Goal: Task Accomplishment & Management: Complete application form

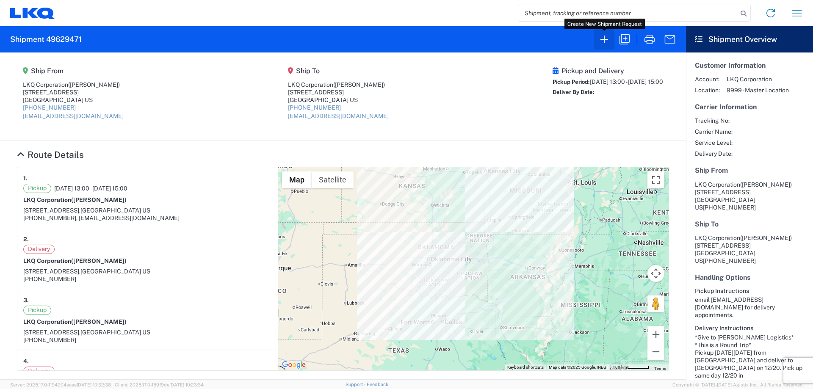
click at [606, 40] on icon "button" at bounding box center [605, 40] width 14 height 14
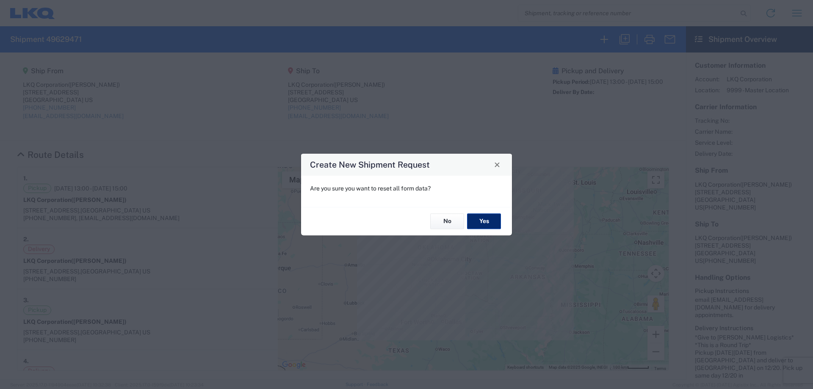
click at [494, 225] on button "Yes" at bounding box center [484, 222] width 34 height 16
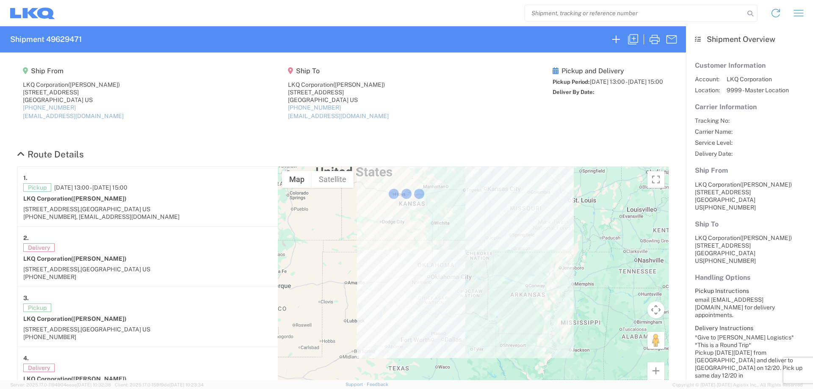
select select "FULL"
select select "LBS"
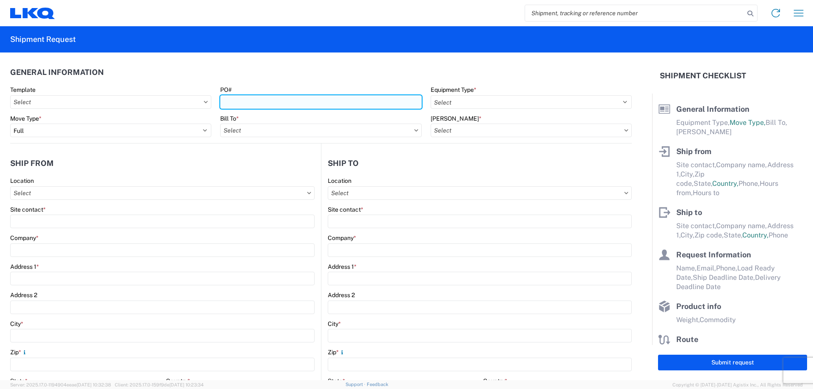
click at [254, 103] on input "PO#" at bounding box center [320, 102] width 201 height 14
type input "T3085"
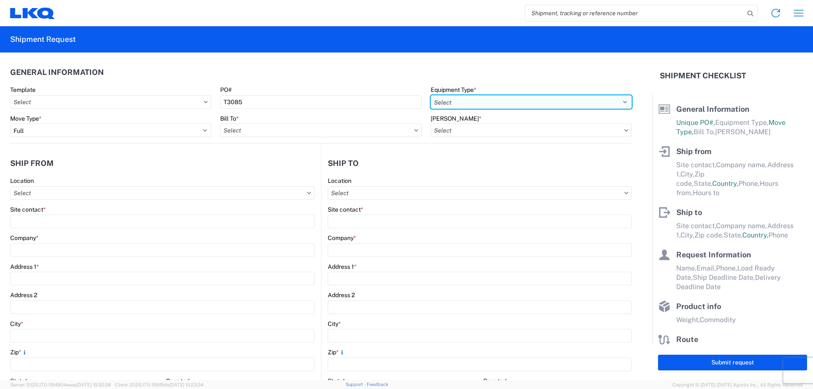
click at [446, 96] on select "Select 53’ Dry Van Flatbed Dropdeck (van) Lowboy (flatbed) Rail" at bounding box center [531, 102] width 201 height 14
select select "STDV"
click at [431, 95] on select "Select 53’ Dry Van Flatbed Dropdeck (van) Lowboy (flatbed) Rail" at bounding box center [531, 102] width 201 height 14
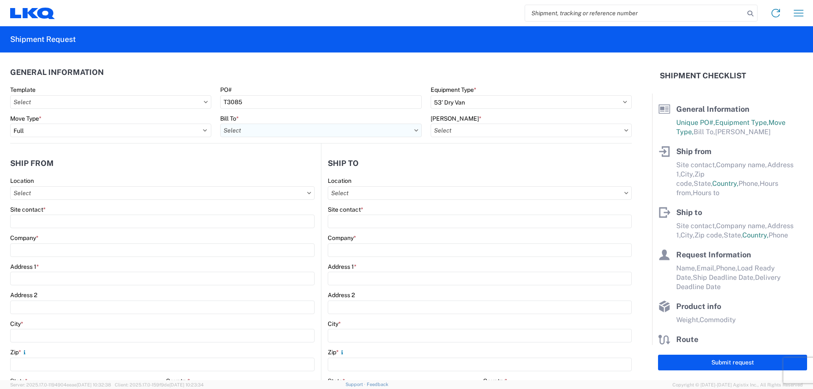
click at [269, 131] on input "Bill To *" at bounding box center [320, 131] width 201 height 14
type input "1882"
click at [275, 166] on div "1882 - North American ATK Corporation" at bounding box center [294, 168] width 148 height 14
type input "1882 - North American ATK Corporation"
click at [501, 129] on input "[PERSON_NAME] *" at bounding box center [531, 131] width 201 height 14
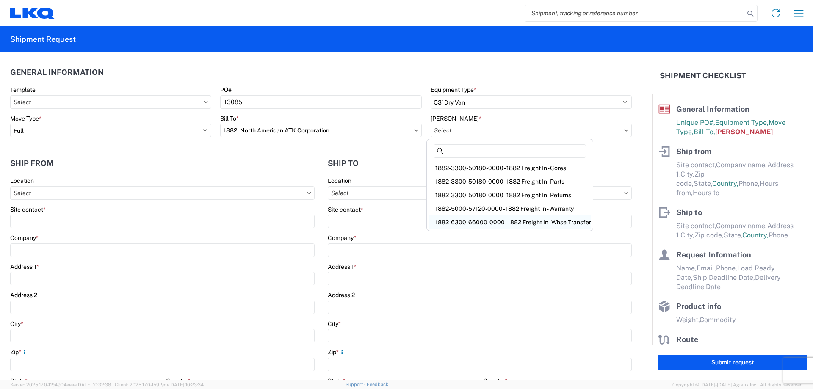
click at [533, 219] on div "1882-6300-66000-0000 - 1882 Freight In - Whse Transfer" at bounding box center [510, 223] width 163 height 14
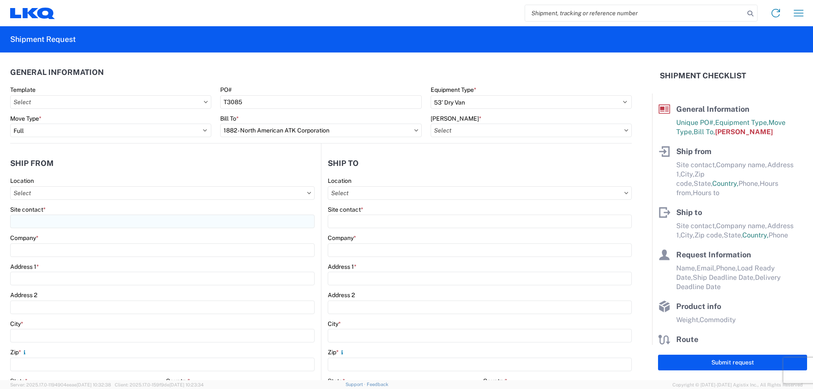
type input "1882-6300-66000-0000 - 1882 Freight In - Whse Transfer"
click at [69, 193] on input "Location" at bounding box center [162, 193] width 305 height 14
type input "1882"
click at [86, 234] on div "1882 - North American ATK Corporation" at bounding box center [86, 231] width 148 height 14
type input "1882 - North American ATK Corporation"
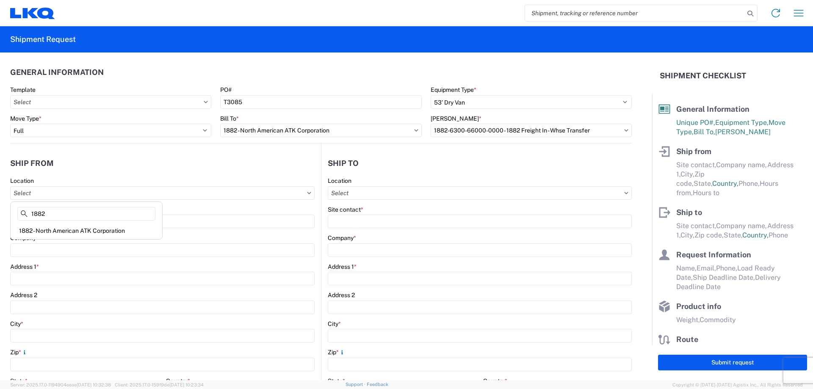
type input "LKQ Corporation"
type input "[STREET_ADDRESS]"
type input "[GEOGRAPHIC_DATA]"
type input "75050"
select select "[GEOGRAPHIC_DATA]"
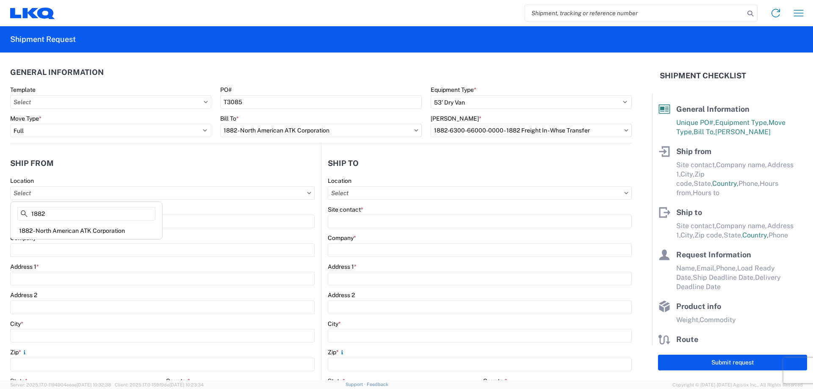
select select "US"
type input "[PHONE_NUMBER]"
type input "07:00"
type input "17:00"
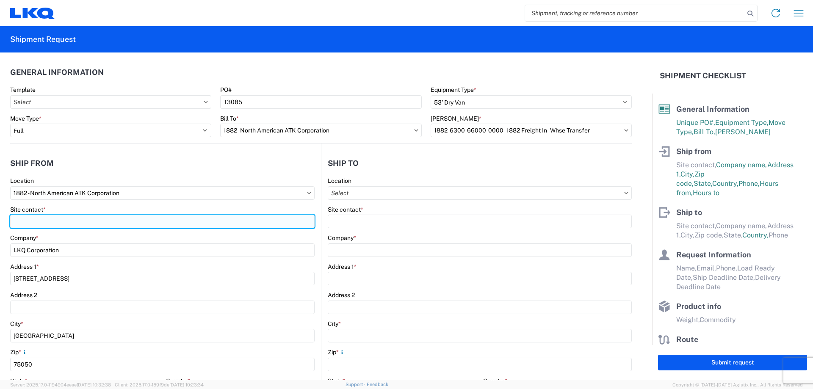
click at [37, 223] on input "Site contact *" at bounding box center [162, 222] width 305 height 14
type input "[PERSON_NAME]"
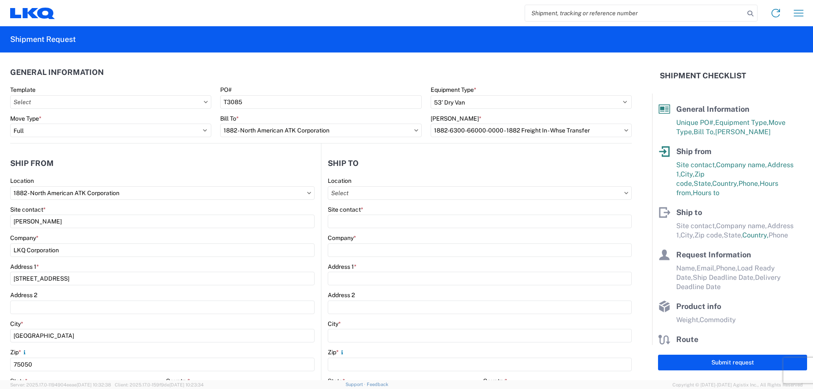
click at [95, 168] on header "Ship from" at bounding box center [165, 163] width 311 height 19
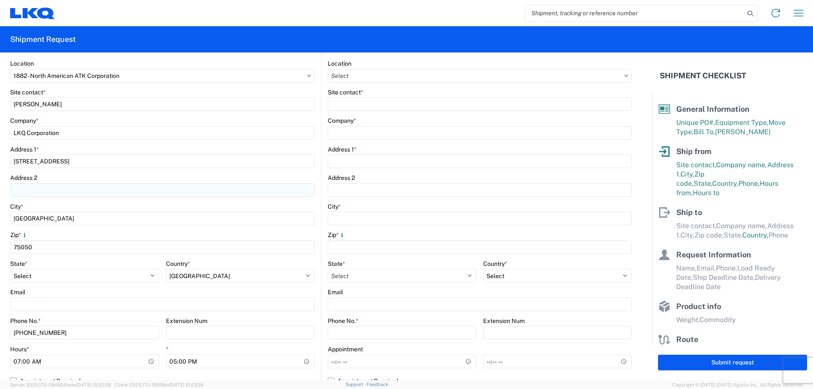
scroll to position [226, 0]
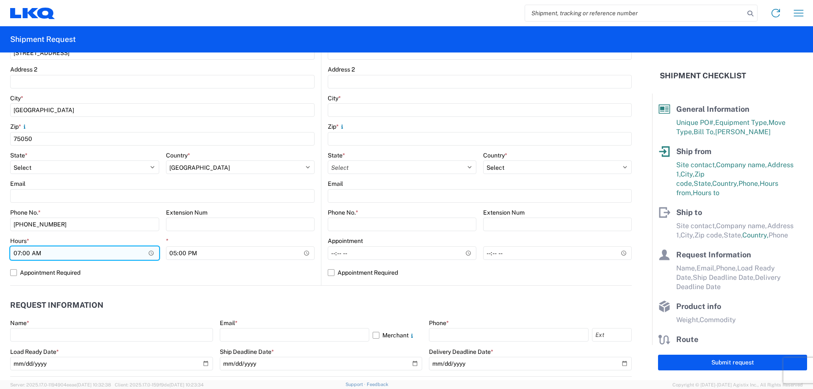
click at [21, 254] on input "07:00" at bounding box center [84, 254] width 149 height 14
type input "13:00"
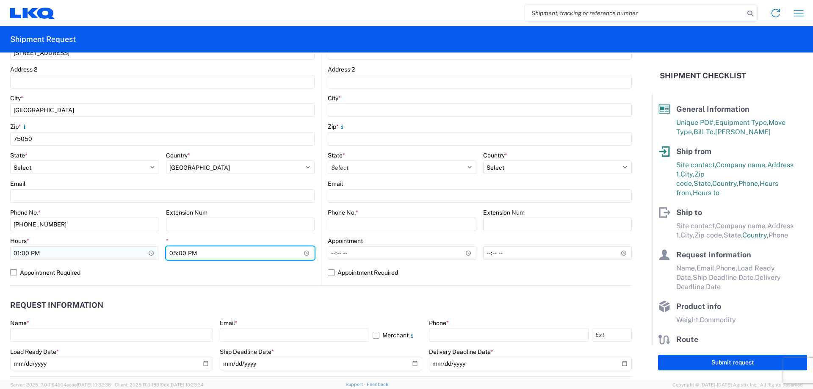
type input "15:00"
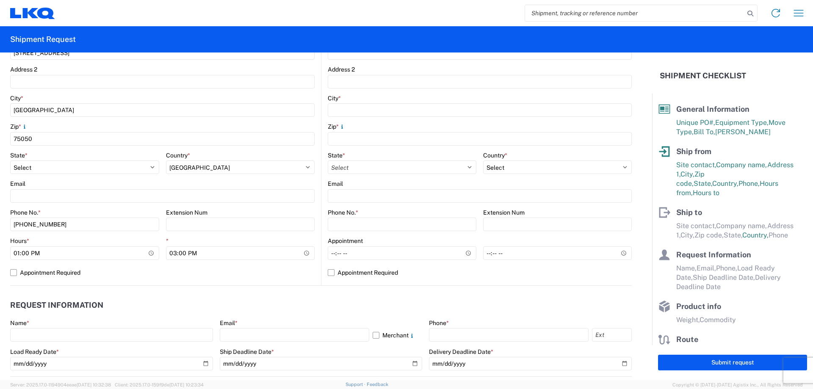
click at [409, 308] on header "Request Information" at bounding box center [321, 305] width 622 height 19
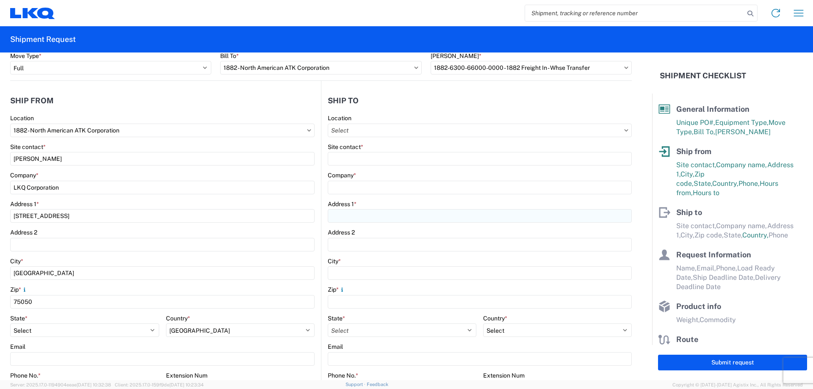
scroll to position [0, 0]
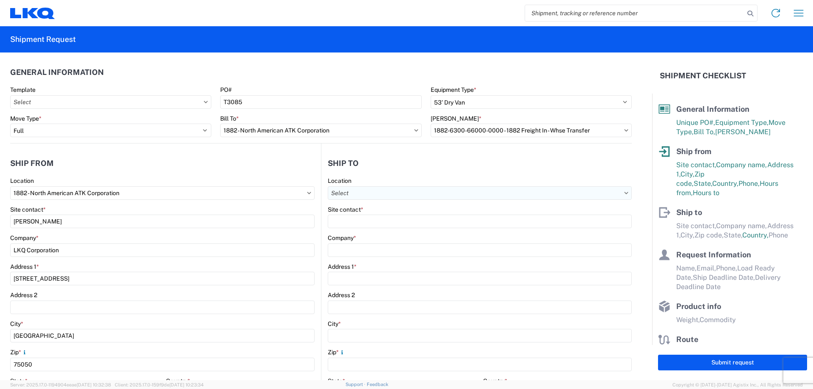
click at [395, 189] on input "Location" at bounding box center [480, 193] width 304 height 14
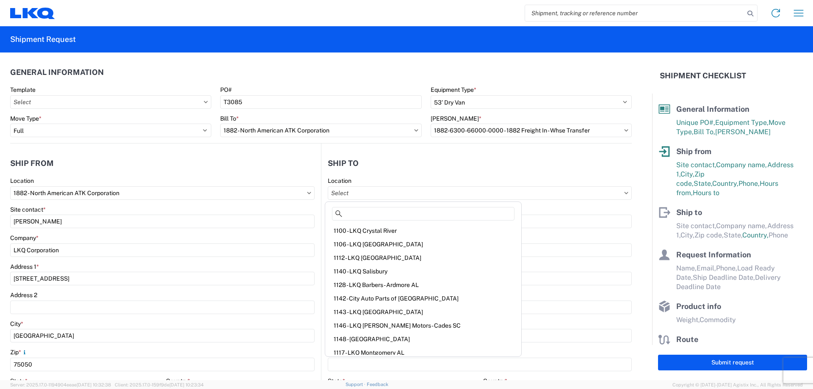
click at [378, 162] on header "Ship to" at bounding box center [477, 163] width 311 height 19
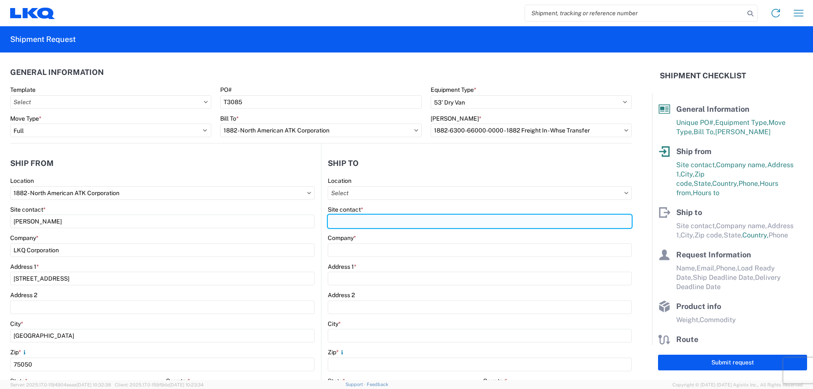
click at [372, 221] on input "Site contact *" at bounding box center [480, 222] width 304 height 14
paste input "[PERSON_NAME]"
type input "[PERSON_NAME]"
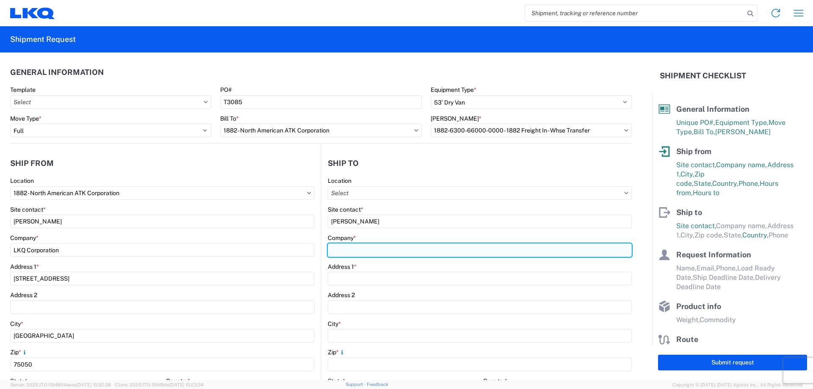
click at [374, 250] on input "Company *" at bounding box center [480, 251] width 304 height 14
type input "LKQ [GEOGRAPHIC_DATA]"
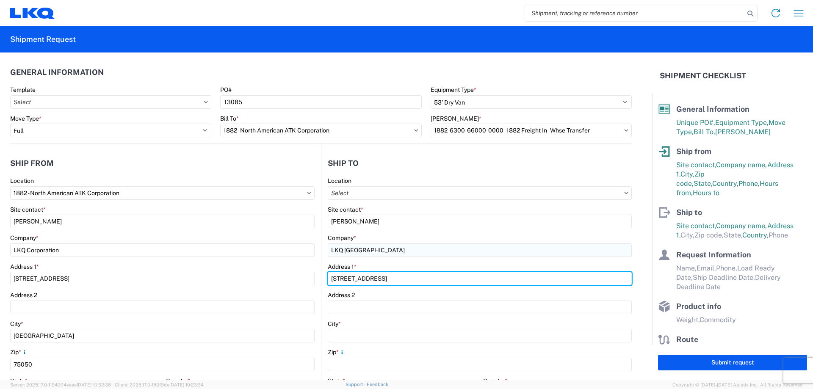
type input "[STREET_ADDRESS]"
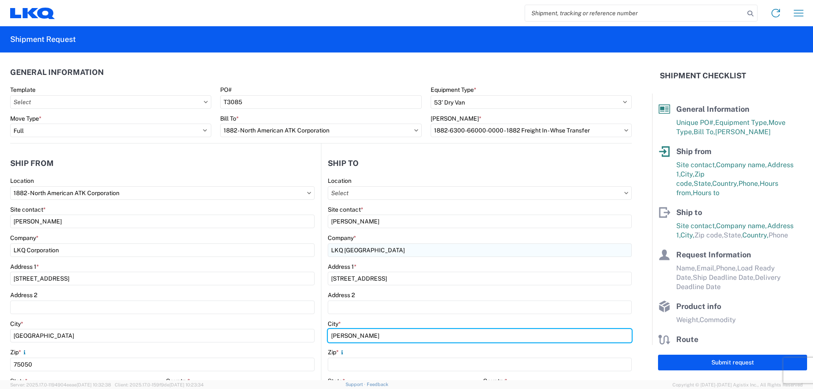
type input "[PERSON_NAME]"
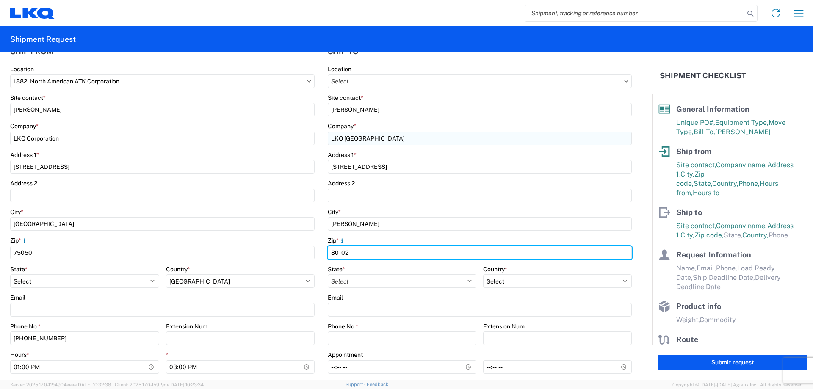
scroll to position [169, 0]
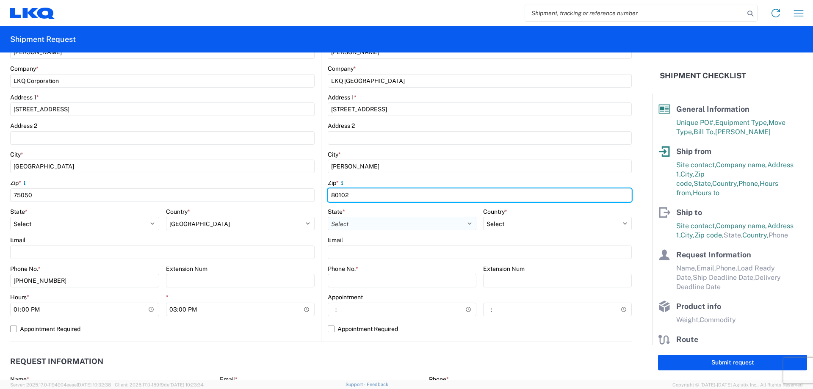
type input "80102"
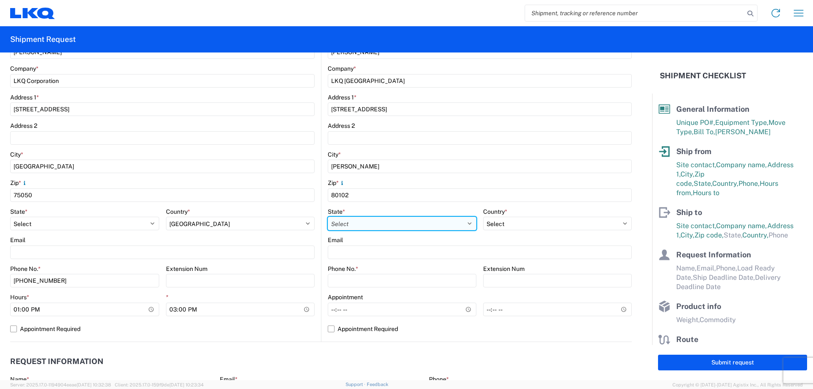
click at [360, 218] on select "Select [US_STATE] [US_STATE] [US_STATE] [US_STATE] Armed Forces Americas Armed …" at bounding box center [402, 224] width 149 height 14
select select "CO"
click at [328, 217] on select "Select [US_STATE] [US_STATE] [US_STATE] [US_STATE] Armed Forces Americas Armed …" at bounding box center [402, 224] width 149 height 14
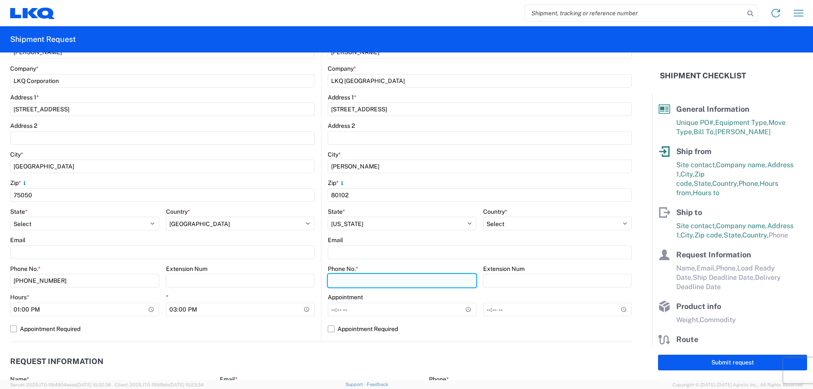
click at [373, 278] on input "Phone No. *" at bounding box center [402, 281] width 149 height 14
paste input "[PHONE_NUMBER]"
type input "[PHONE_NUMBER]"
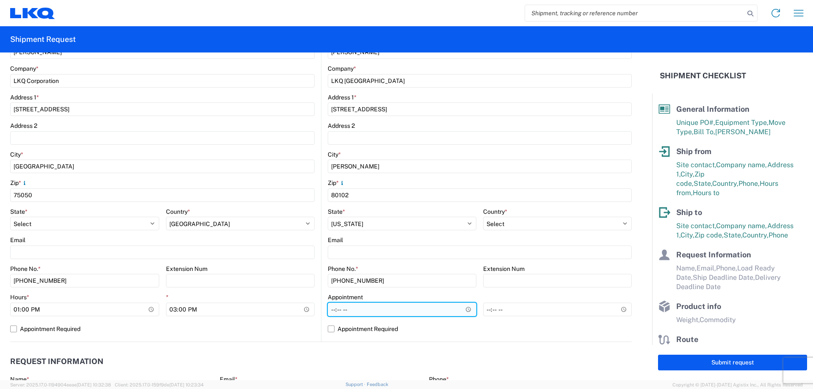
click at [328, 314] on input "Hours *" at bounding box center [402, 310] width 149 height 14
type input "08:00"
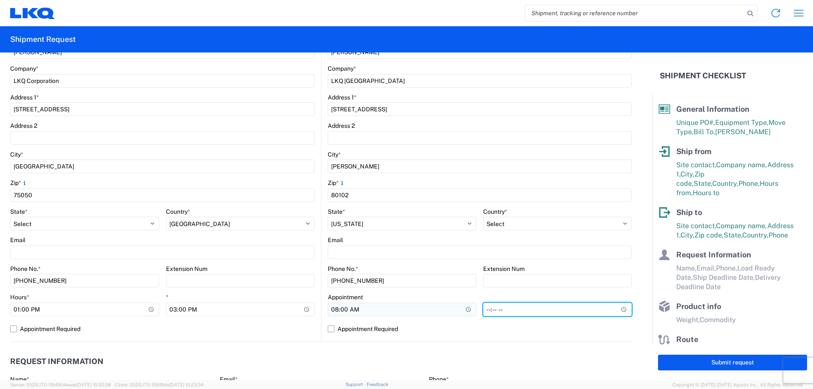
type input "14:00"
click at [269, 338] on div "1882 Location 1882 - North American ATK Corporation Site contact * [PERSON_NAME…" at bounding box center [162, 175] width 305 height 334
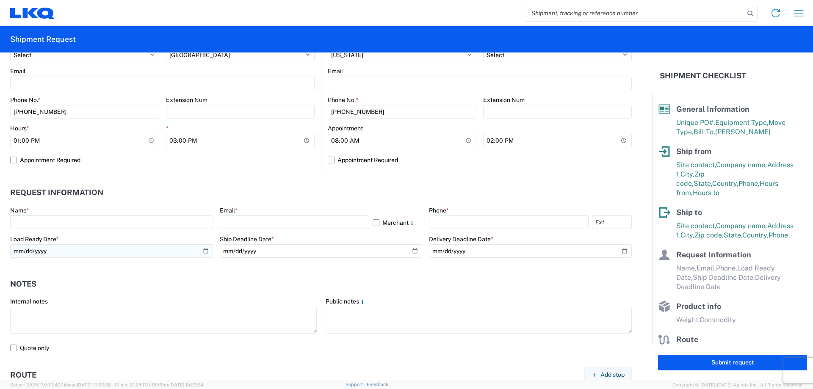
scroll to position [339, 0]
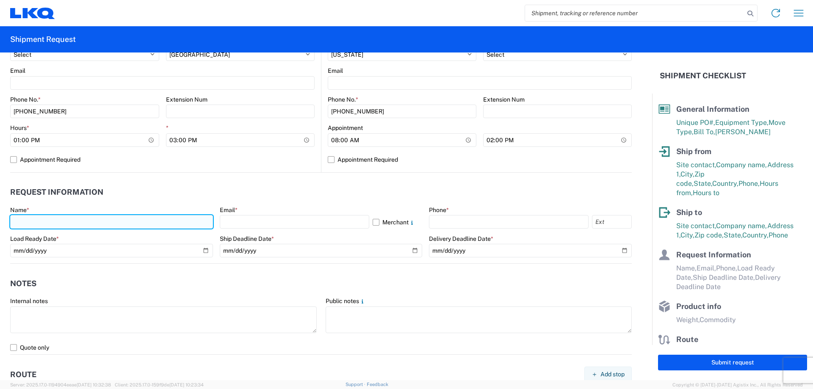
click at [67, 221] on input "text" at bounding box center [111, 222] width 203 height 14
type input "[PERSON_NAME]"
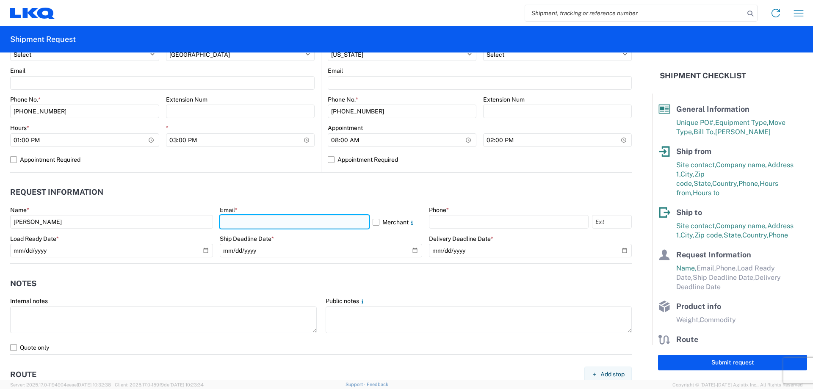
click at [241, 218] on input "text" at bounding box center [295, 222] width 150 height 14
type input "[EMAIL_ADDRESS][DOMAIN_NAME]"
click at [458, 214] on div "Phone *" at bounding box center [530, 210] width 203 height 8
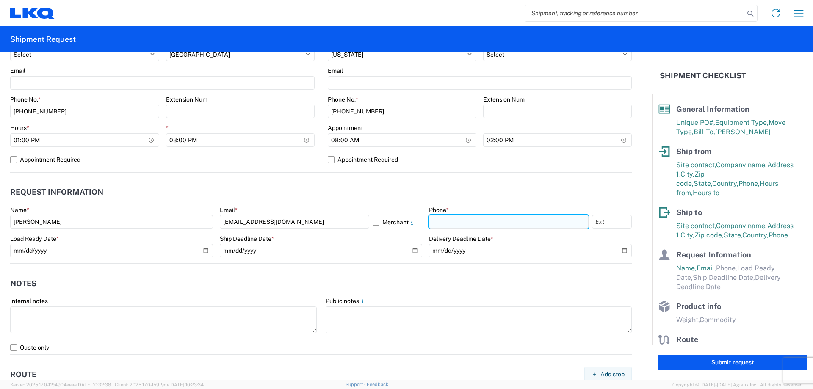
drag, startPoint x: 467, startPoint y: 220, endPoint x: 489, endPoint y: 229, distance: 23.4
click at [469, 222] on input "text" at bounding box center [509, 222] width 160 height 14
type input "[PHONE_NUMBER]"
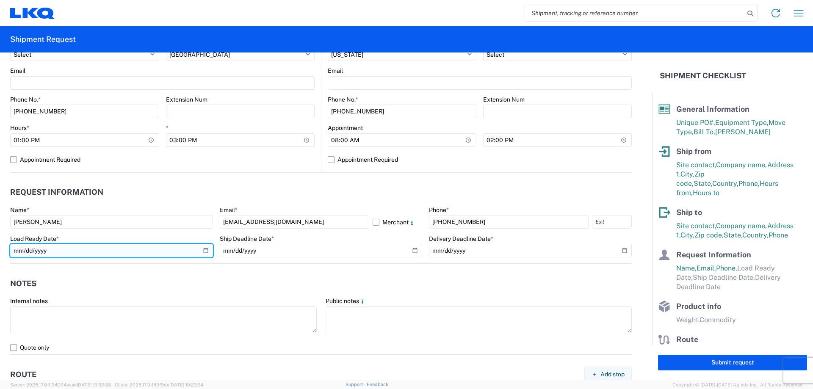
click at [209, 250] on input "date" at bounding box center [111, 251] width 203 height 14
click at [205, 250] on input "date" at bounding box center [111, 251] width 203 height 14
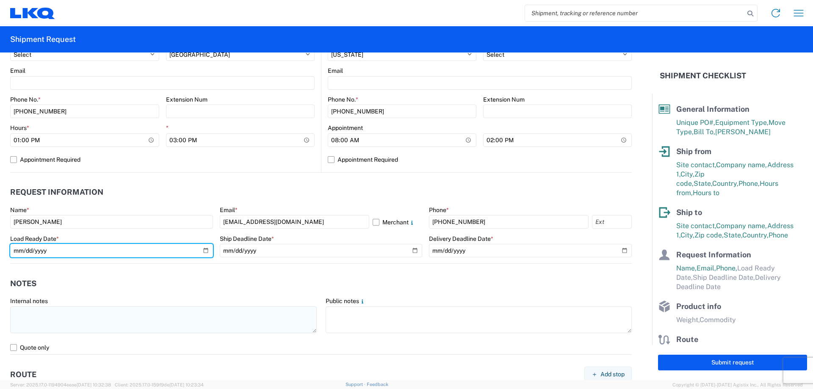
type input "[DATE]"
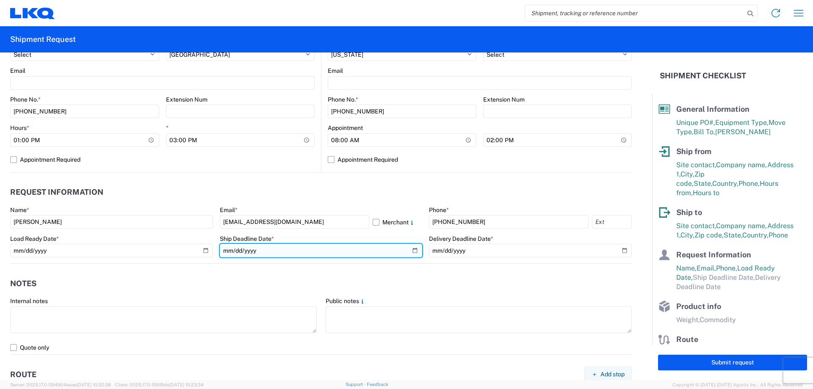
click at [408, 248] on input "date" at bounding box center [321, 251] width 203 height 14
drag, startPoint x: 411, startPoint y: 250, endPoint x: 394, endPoint y: 260, distance: 19.7
click at [411, 252] on input "date" at bounding box center [321, 251] width 203 height 14
type input "[DATE]"
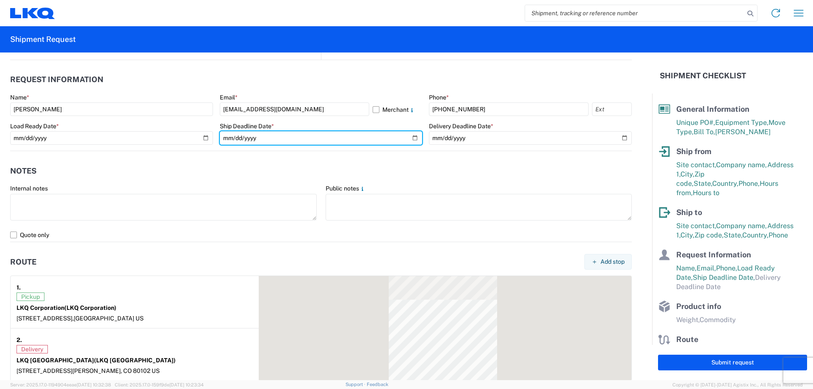
scroll to position [452, 0]
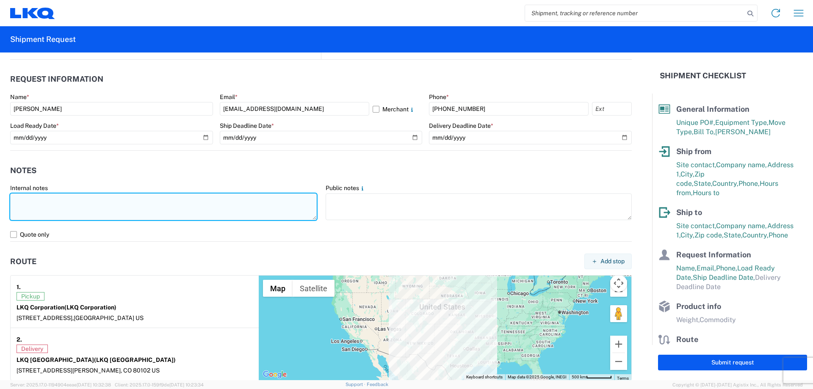
click at [111, 203] on textarea at bounding box center [163, 207] width 307 height 27
drag, startPoint x: 136, startPoint y: 200, endPoint x: 4, endPoint y: 194, distance: 131.4
click at [4, 194] on form "General Information Template PO# T3085 Equipment Type * Select 53’ Dry Van Flat…" at bounding box center [326, 217] width 652 height 328
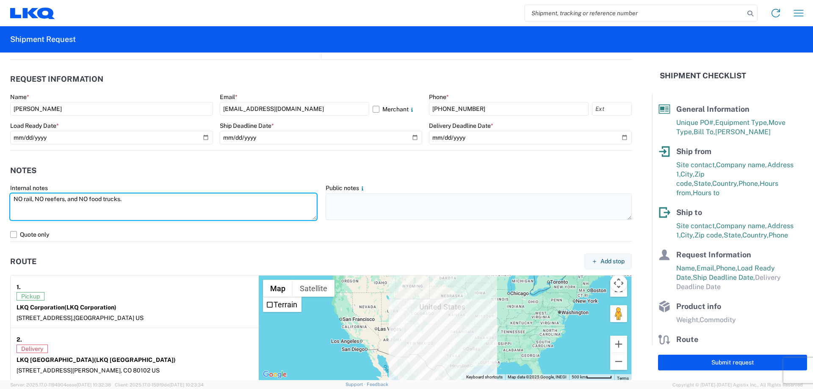
type textarea "NO rail, NO reefers, and NO food trucks."
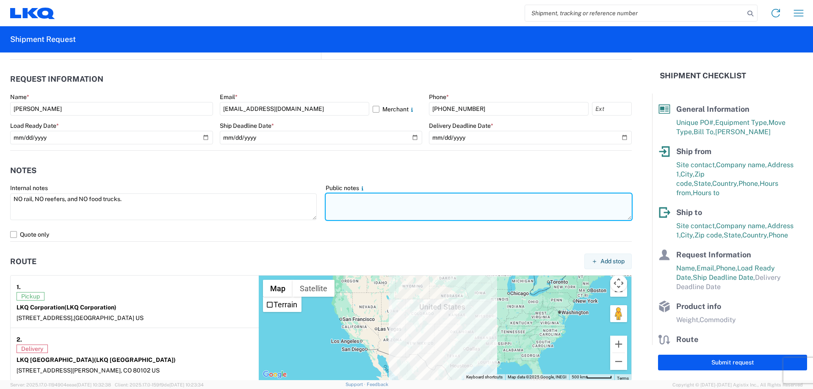
click at [344, 209] on textarea at bounding box center [479, 207] width 307 height 27
paste textarea "NO rail, NO reefers, and NO food trucks."
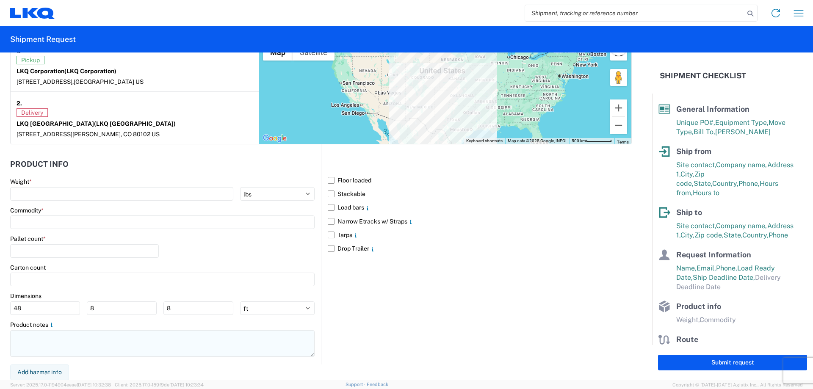
type textarea "NO rail, NO reefers, and NO food trucks."
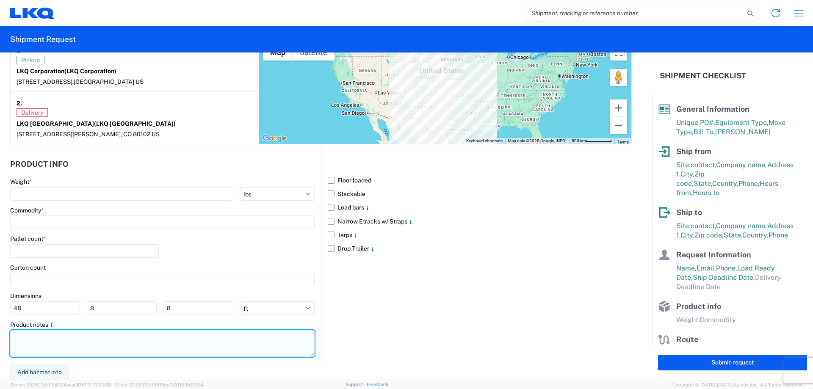
click at [35, 341] on textarea at bounding box center [162, 343] width 305 height 27
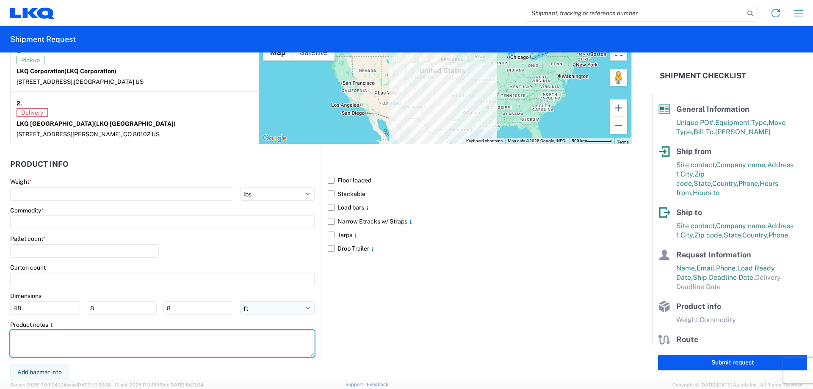
paste textarea "NO rail, NO reefers, and NO food trucks."
type textarea "NO rail, NO reefers, and NO food trucks."
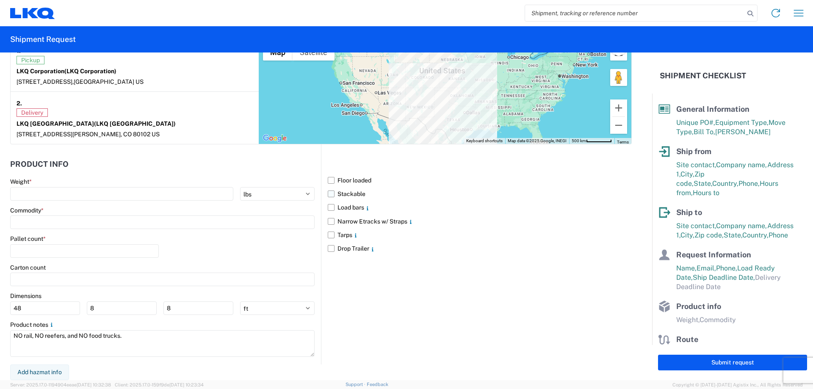
click at [331, 193] on label "Stackable" at bounding box center [480, 194] width 304 height 14
click at [0, 0] on input "Stackable" at bounding box center [0, 0] width 0 height 0
drag, startPoint x: 80, startPoint y: 203, endPoint x: 78, endPoint y: 194, distance: 8.1
click at [78, 201] on main "Weight * kgs lbs Commodity * Pallet count * Carton count Dimensions 48 8 8 ft i…" at bounding box center [165, 271] width 311 height 186
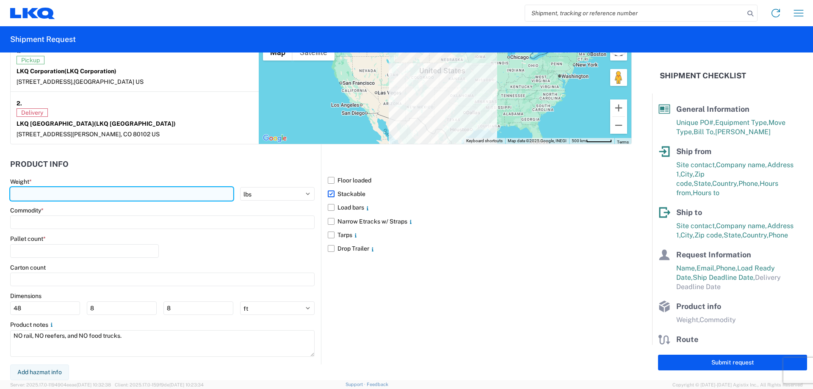
click at [78, 194] on input "number" at bounding box center [121, 194] width 223 height 14
type input "35356"
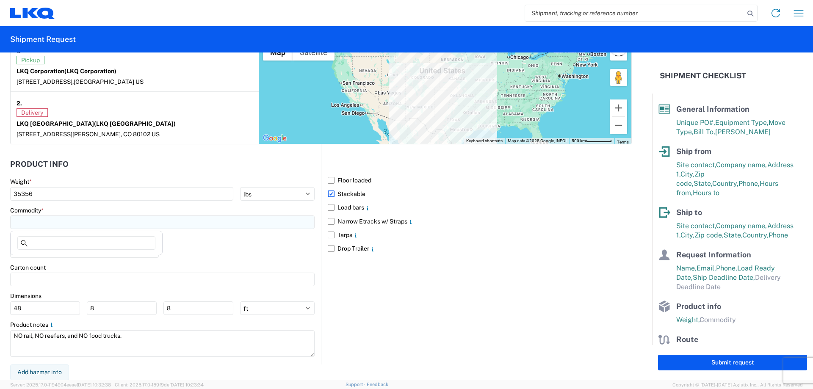
click at [47, 223] on input at bounding box center [162, 223] width 305 height 14
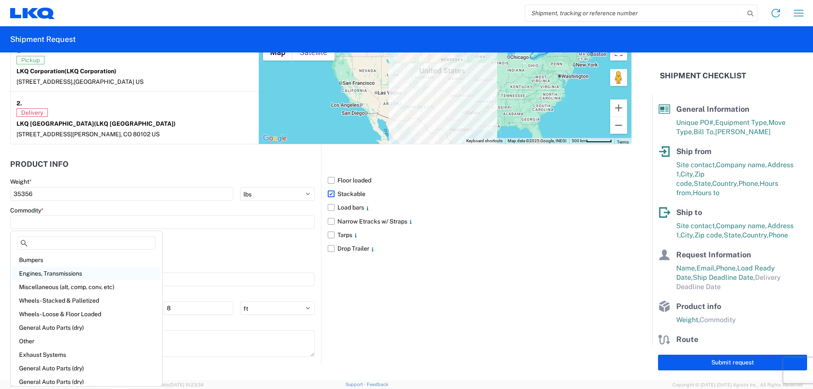
click at [74, 275] on div "Engines, Transmissions" at bounding box center [86, 274] width 148 height 14
type input "Engines, Transmissions"
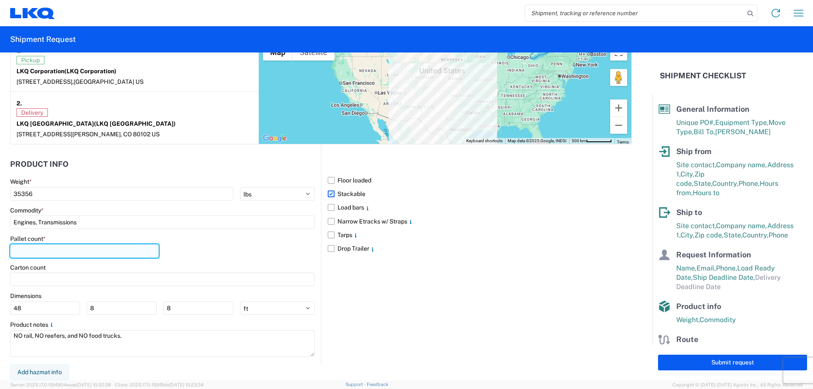
click at [54, 247] on input "number" at bounding box center [84, 251] width 149 height 14
type input "40"
click at [272, 235] on main "Weight * 35356 kgs lbs Commodity * Engines, Transmissions Pallet count * 40 Car…" at bounding box center [165, 271] width 311 height 186
click at [674, 365] on button "Submit request" at bounding box center [732, 363] width 149 height 16
select select "US"
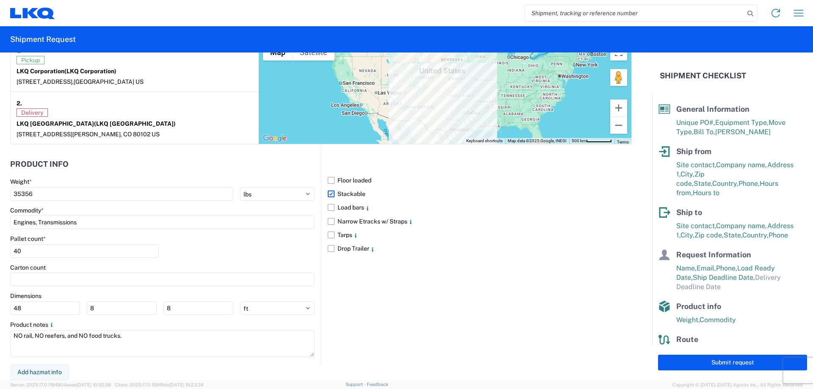
select select "US"
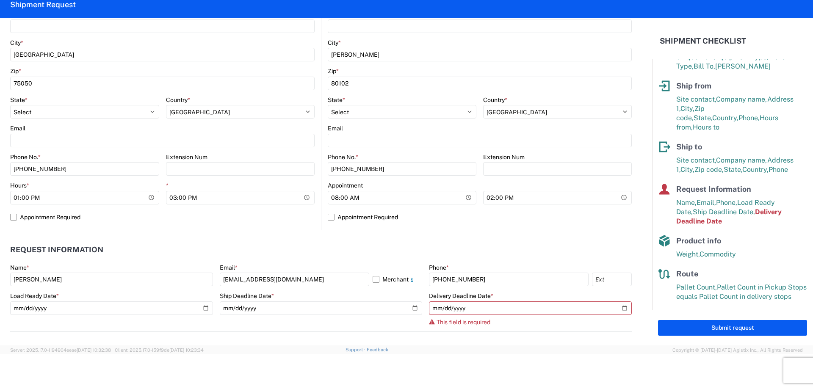
scroll to position [360, 0]
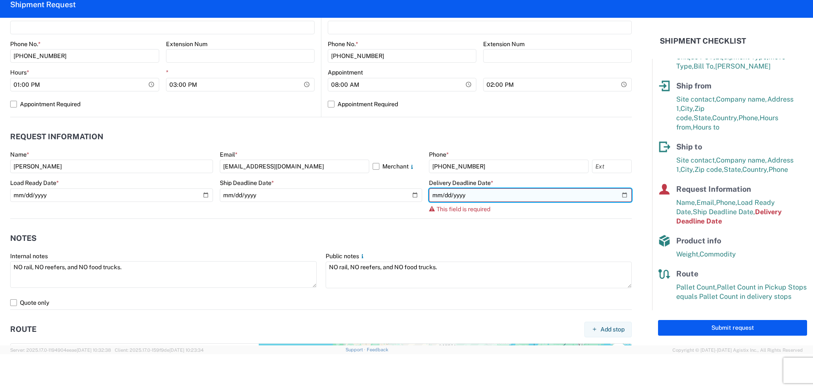
click at [619, 196] on input "date" at bounding box center [530, 196] width 203 height 14
type input "[DATE]"
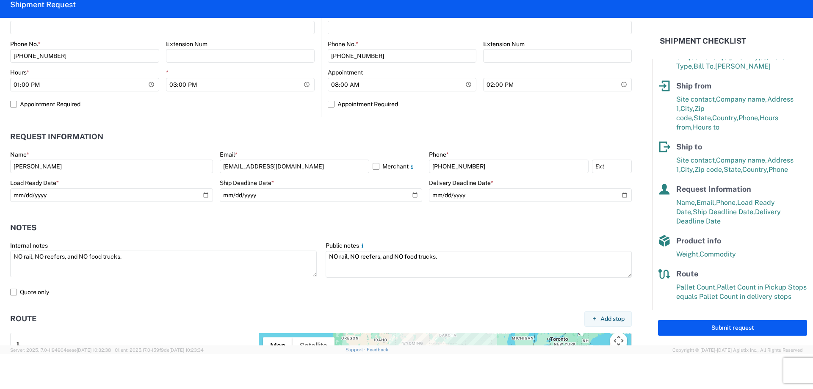
click at [483, 228] on header "Notes" at bounding box center [321, 228] width 622 height 19
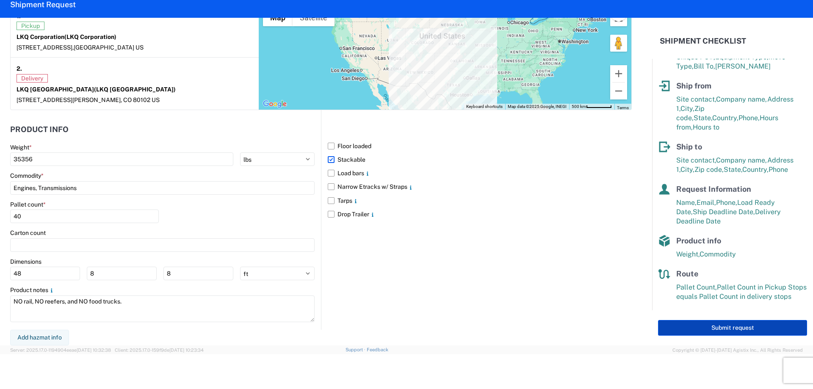
click at [684, 329] on button "Submit request" at bounding box center [732, 328] width 149 height 16
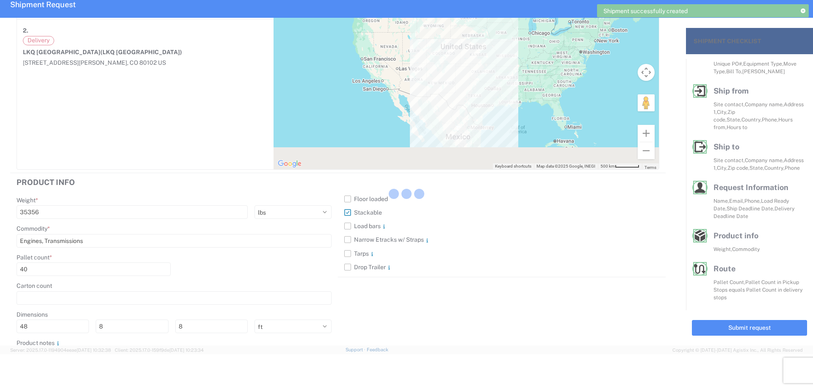
scroll to position [30, 0]
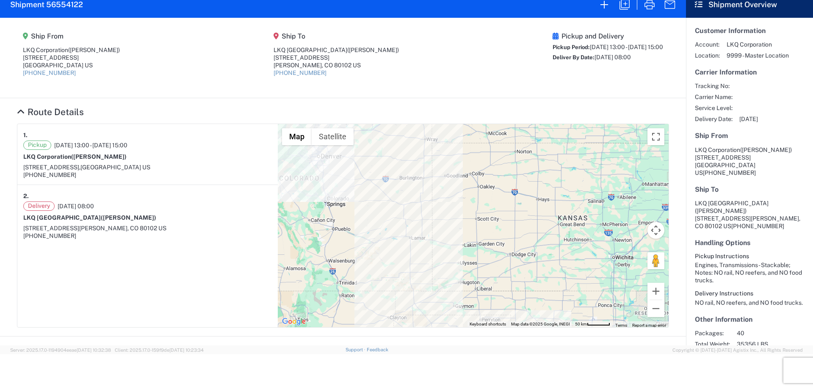
drag, startPoint x: 439, startPoint y: 56, endPoint x: 434, endPoint y: 57, distance: 4.7
click at [439, 56] on agx-shipment-main-routing-info "Ship From LKQ Corporation ([PERSON_NAME]) [STREET_ADDRESS] [PHONE_NUMBER] Ship …" at bounding box center [343, 57] width 652 height 63
click at [598, 8] on icon "button" at bounding box center [605, 5] width 14 height 14
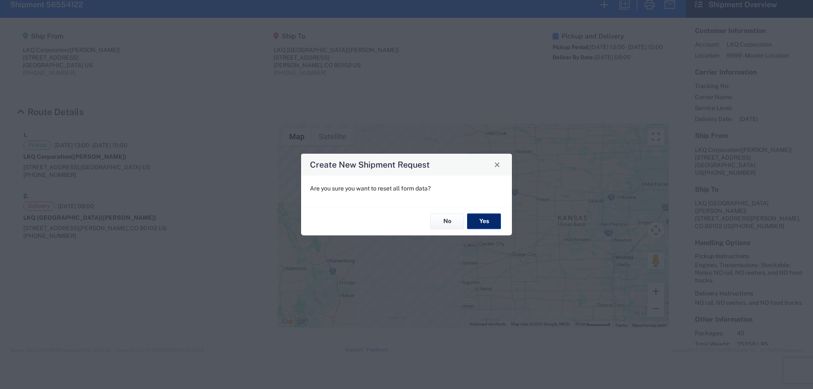
click at [480, 225] on button "Yes" at bounding box center [484, 222] width 34 height 16
select select "FULL"
select select "US"
select select "LBS"
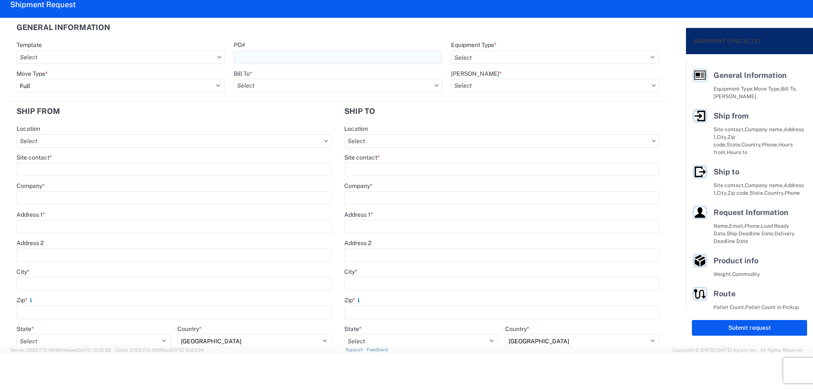
click at [284, 58] on input "PO#" at bounding box center [338, 57] width 208 height 14
type input "T3087"
select select "STDV"
click at [242, 87] on input "Bill To *" at bounding box center [338, 86] width 208 height 14
type input "1882"
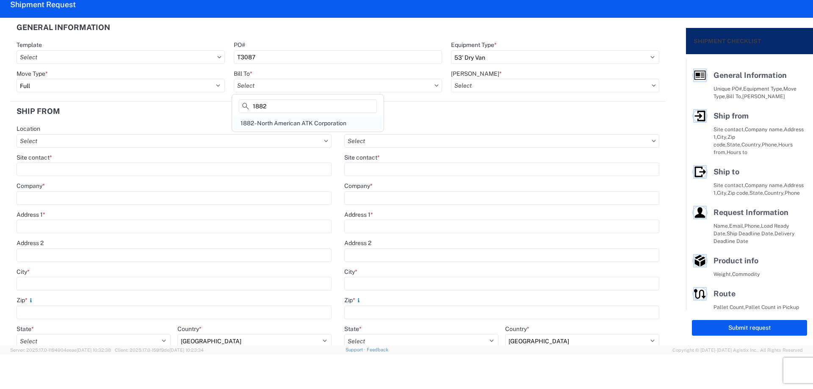
click at [303, 120] on div "1882 - North American ATK Corporation" at bounding box center [308, 124] width 148 height 14
type input "1882 - North American ATK Corporation"
click at [494, 81] on input "[PERSON_NAME] *" at bounding box center [555, 86] width 208 height 14
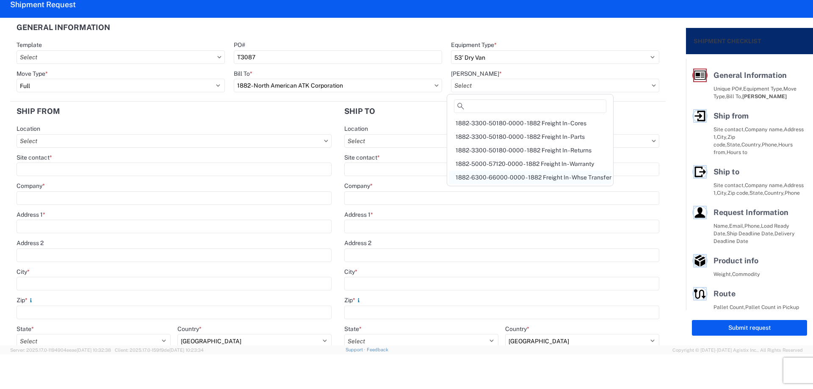
click at [561, 176] on div "1882-6300-66000-0000 - 1882 Freight In - Whse Transfer" at bounding box center [530, 178] width 163 height 14
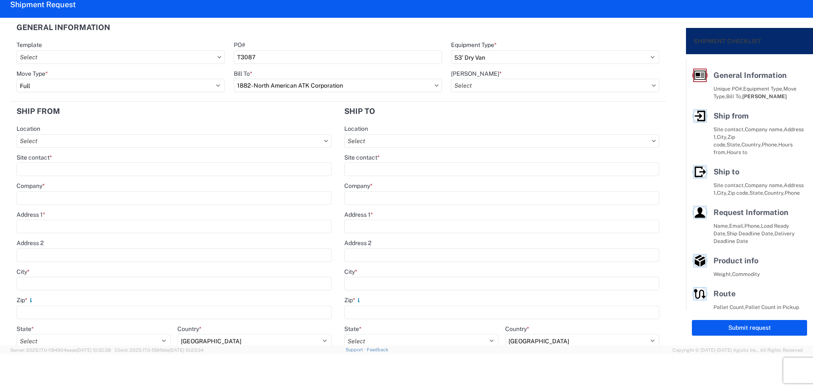
type input "1882-6300-66000-0000 - 1882 Freight In - Whse Transfer"
click at [94, 140] on input "Location" at bounding box center [174, 141] width 315 height 14
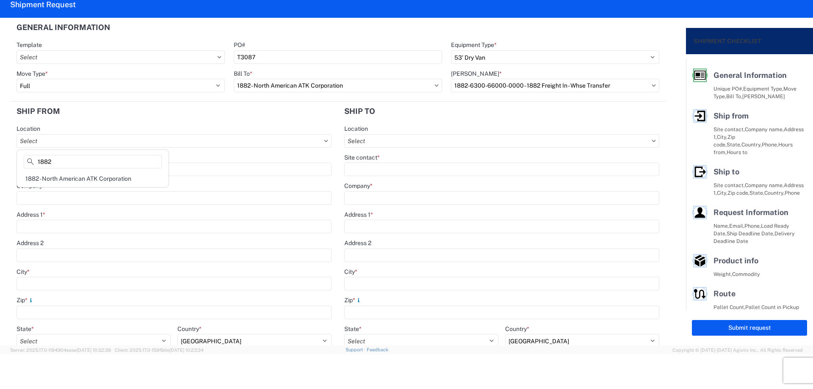
type input "1882"
click at [91, 176] on div "1882 - North American ATK Corporation" at bounding box center [93, 179] width 148 height 14
type input "1882 - North American ATK Corporation"
type input "LKQ Corporation"
type input "[STREET_ADDRESS]"
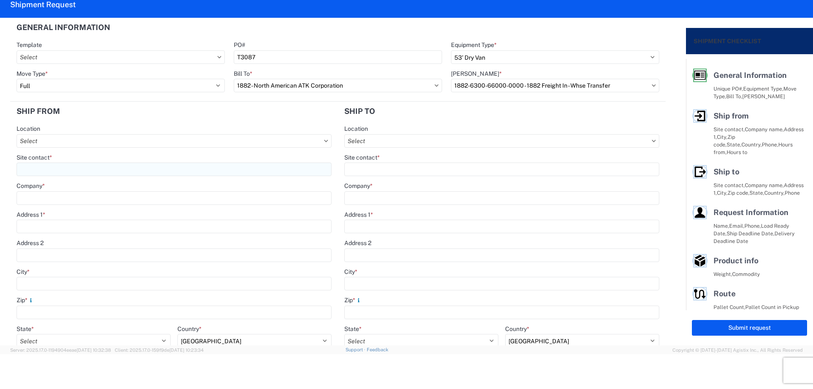
type input "[GEOGRAPHIC_DATA]"
type input "75050"
select select "[GEOGRAPHIC_DATA]"
type input "[PHONE_NUMBER]"
type input "07:00"
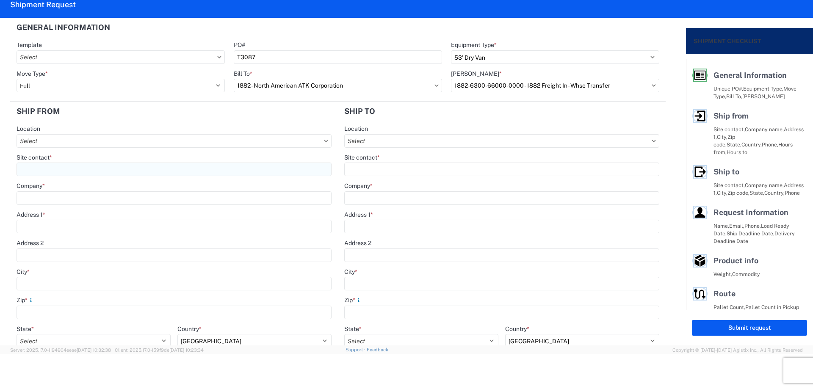
type input "17:00"
click at [81, 170] on input "Site contact *" at bounding box center [174, 170] width 315 height 14
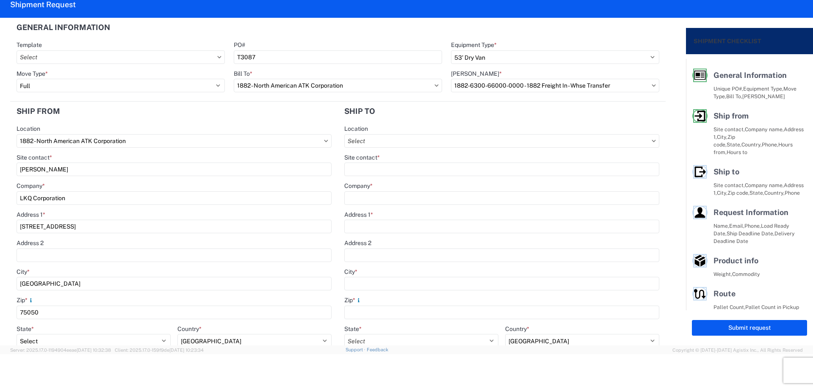
type input "[PERSON_NAME]"
click at [119, 107] on header "Ship from" at bounding box center [174, 111] width 328 height 19
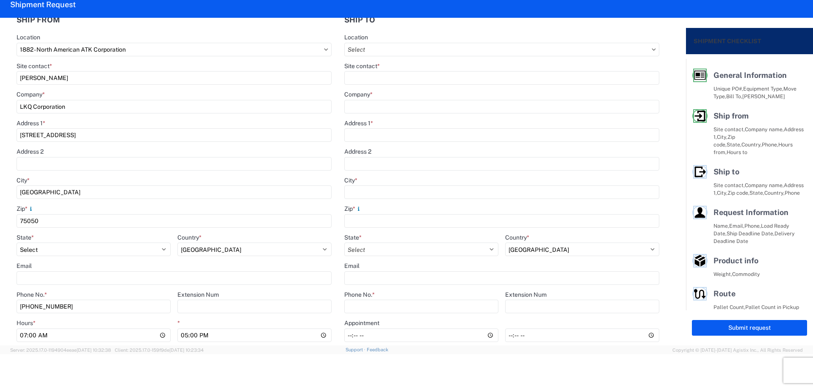
scroll to position [226, 0]
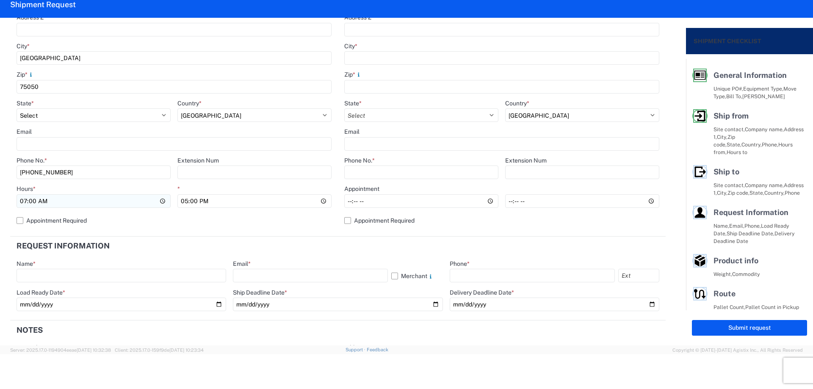
click at [24, 201] on input "07:00" at bounding box center [94, 201] width 154 height 14
type input "13:00"
type input "15:00"
click at [380, 240] on header "Request Information" at bounding box center [338, 246] width 656 height 19
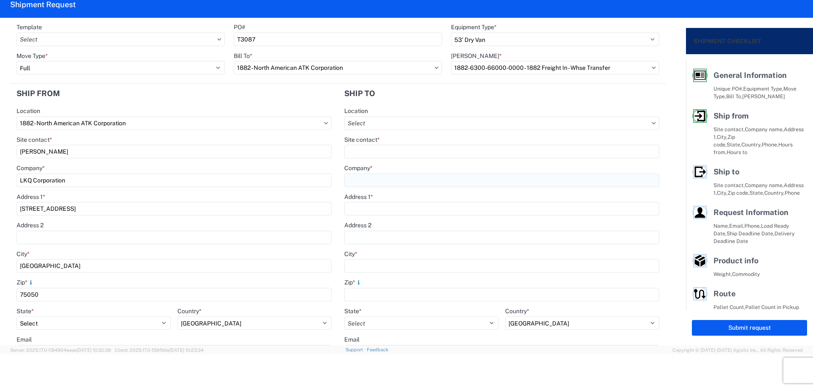
scroll to position [0, 0]
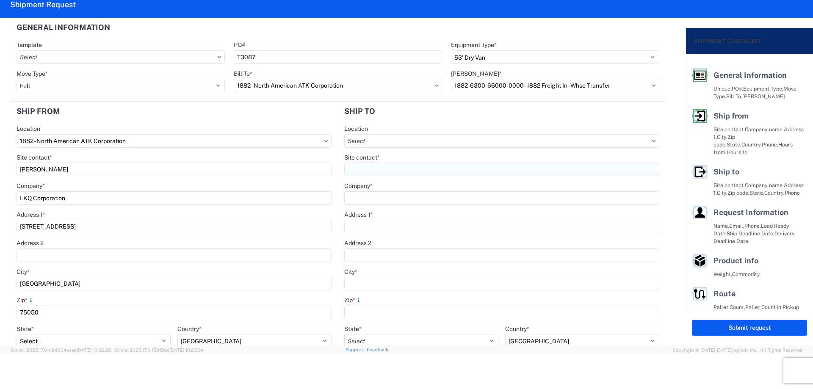
click at [386, 164] on input "Site contact *" at bounding box center [501, 170] width 315 height 14
type input "[PERSON_NAME]"
type input "LKQ [GEOGRAPHIC_DATA]"
type input "[STREET_ADDRESS][PERSON_NAME]"
type input "c"
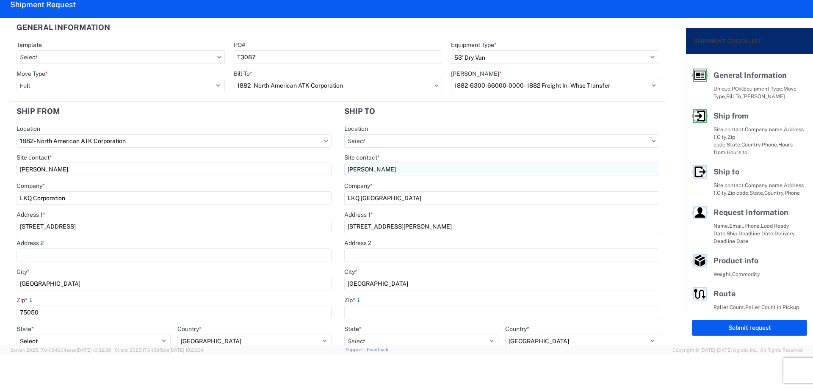
type input "[GEOGRAPHIC_DATA]"
type input "95691"
select select "CA"
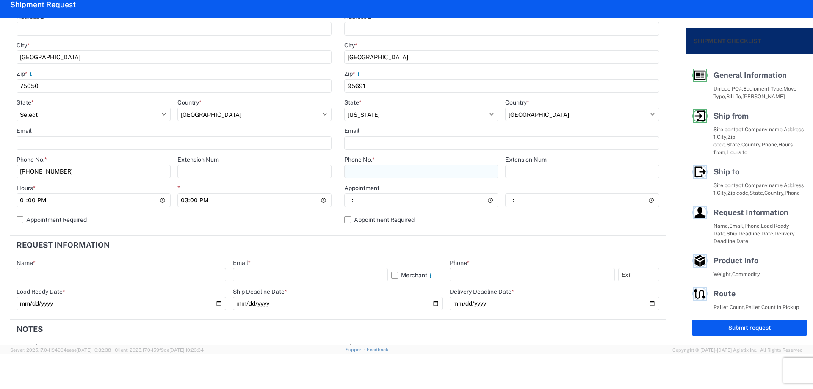
scroll to position [228, 0]
click at [379, 171] on input "Phone No. *" at bounding box center [421, 171] width 154 height 14
type input "[PHONE_NUMBER]"
drag, startPoint x: 338, startPoint y: 200, endPoint x: 347, endPoint y: 201, distance: 9.8
click at [346, 201] on main "Location Site contact * [PERSON_NAME] Company * LKQ Sacramento Address 1 * [STR…" at bounding box center [502, 64] width 328 height 334
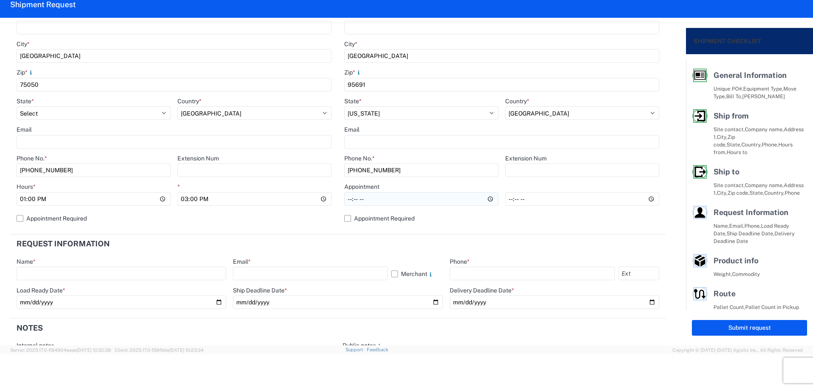
click at [347, 201] on input "Hours *" at bounding box center [421, 199] width 154 height 14
type input "08:00"
click at [506, 201] on input "*" at bounding box center [582, 199] width 154 height 14
type input "14:00"
click at [322, 254] on agx-form-section "Request Information Name * Email * Merchant Phone * Load Ready Date * Ship Dead…" at bounding box center [338, 277] width 656 height 84
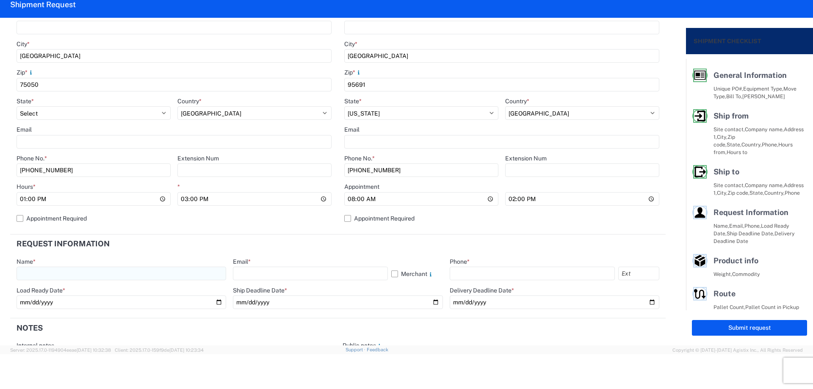
click at [65, 271] on input "text" at bounding box center [122, 274] width 210 height 14
type input "[PERSON_NAME]"
drag, startPoint x: 273, startPoint y: 267, endPoint x: 278, endPoint y: 269, distance: 5.3
click at [274, 267] on div "Email * Merchant" at bounding box center [338, 269] width 210 height 23
click at [279, 275] on input "text" at bounding box center [310, 274] width 155 height 14
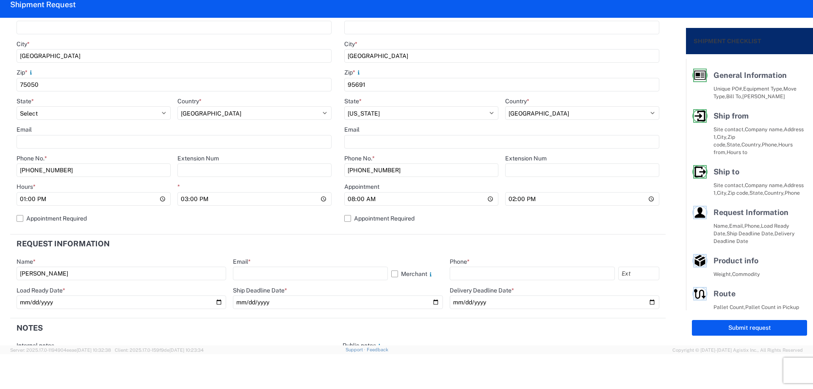
type input "[EMAIL_ADDRESS][DOMAIN_NAME]"
click at [479, 267] on div "Phone *" at bounding box center [555, 269] width 210 height 23
click at [481, 272] on input "text" at bounding box center [532, 274] width 165 height 14
type input "[PHONE_NUMBER]"
click at [216, 302] on input "date" at bounding box center [122, 303] width 210 height 14
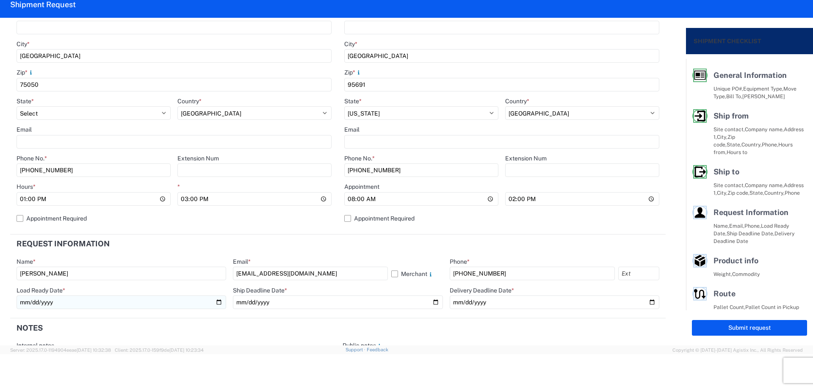
type input "[DATE]"
click at [429, 303] on input "date" at bounding box center [338, 303] width 210 height 14
type input "[DATE]"
click at [644, 301] on input "date" at bounding box center [555, 303] width 210 height 14
type input "[DATE]"
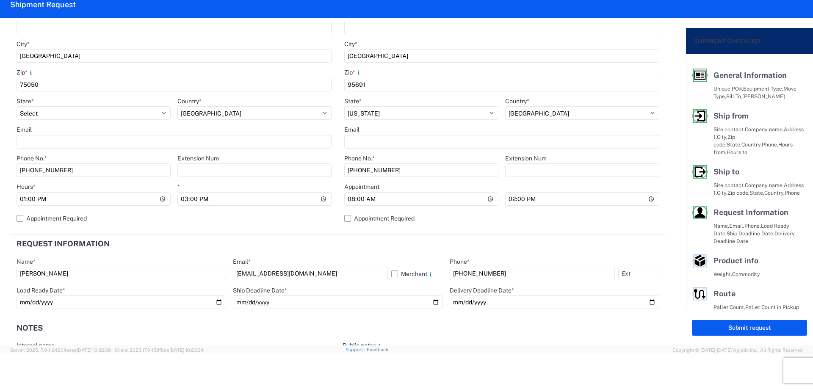
click at [409, 328] on header "Notes" at bounding box center [338, 328] width 656 height 19
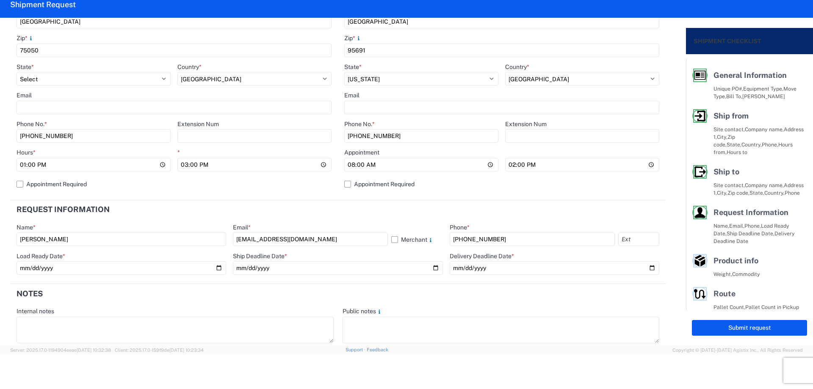
scroll to position [397, 0]
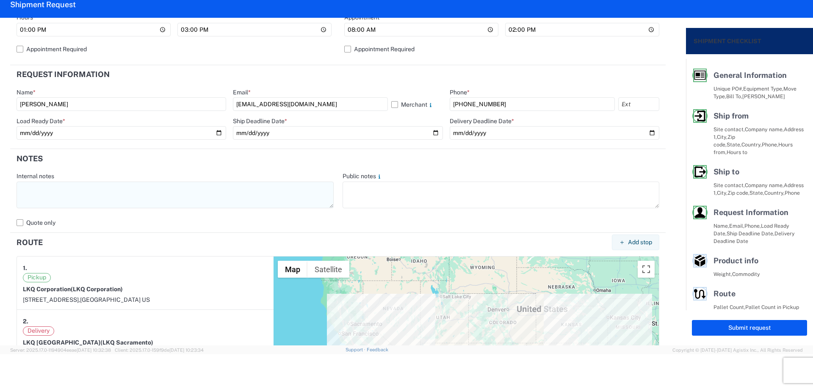
click at [102, 202] on textarea at bounding box center [175, 195] width 317 height 27
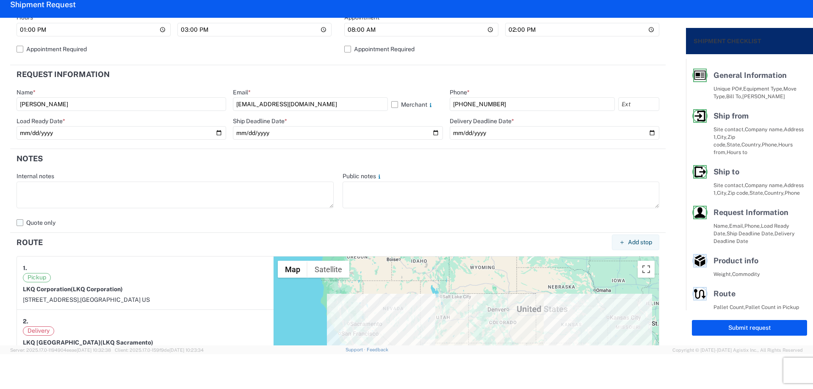
paste textarea "NO rail, NO reefers, and NO food trucks."
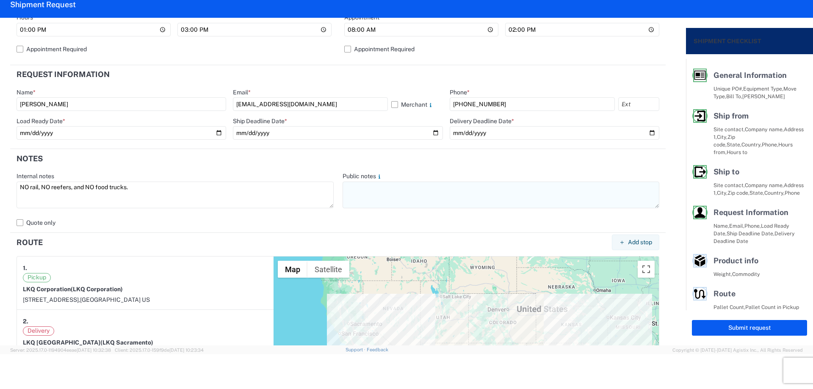
type textarea "NO rail, NO reefers, and NO food trucks."
click at [365, 200] on textarea at bounding box center [501, 195] width 317 height 27
paste textarea "NO rail, NO reefers, and NO food trucks."
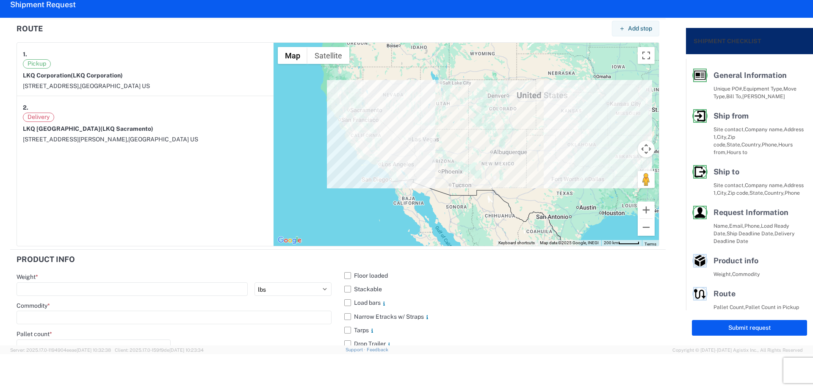
scroll to position [745, 0]
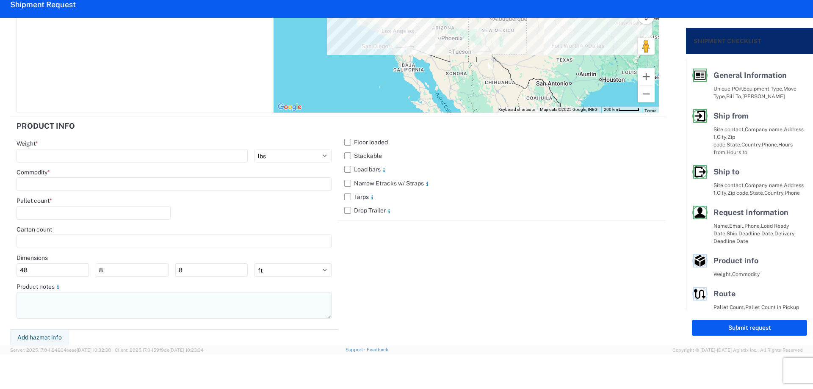
type textarea "NO rail, NO reefers, and NO food trucks."
click at [52, 304] on textarea at bounding box center [174, 305] width 315 height 27
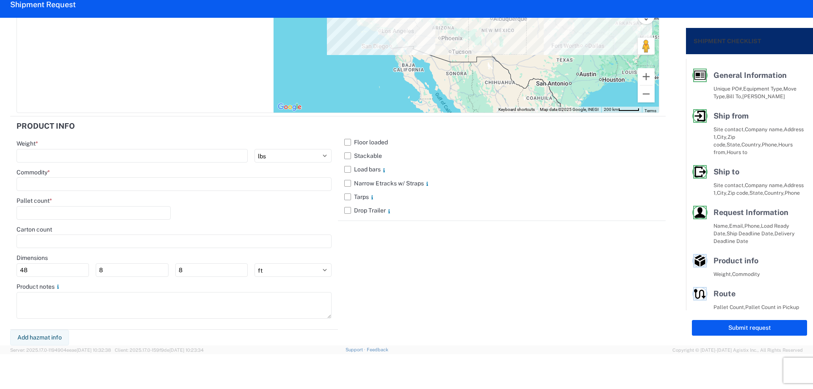
paste textarea "NO rail, NO reefers, and NO food trucks."
type textarea "NO rail, NO reefers, and NO food trucks."
click at [344, 155] on label "Stackable" at bounding box center [501, 156] width 315 height 14
click at [0, 0] on input "Stackable" at bounding box center [0, 0] width 0 height 0
click at [99, 147] on div "Weight *" at bounding box center [174, 144] width 315 height 8
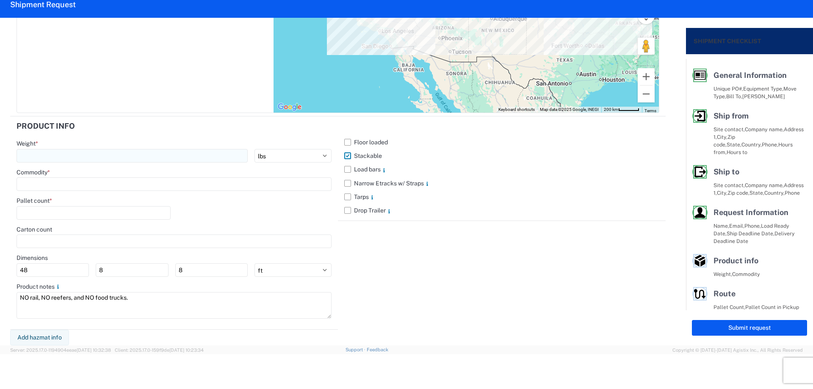
click at [97, 152] on input "number" at bounding box center [132, 156] width 231 height 14
type input "31836"
click at [44, 179] on input at bounding box center [174, 185] width 315 height 14
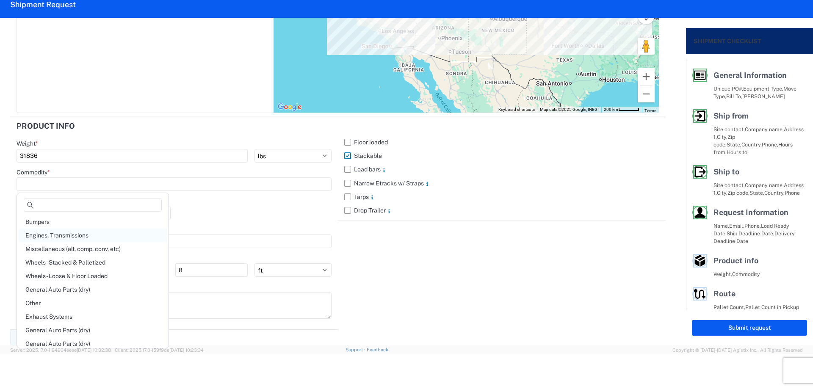
click at [87, 236] on div "Engines, Transmissions" at bounding box center [93, 236] width 148 height 14
type input "Engines, Transmissions"
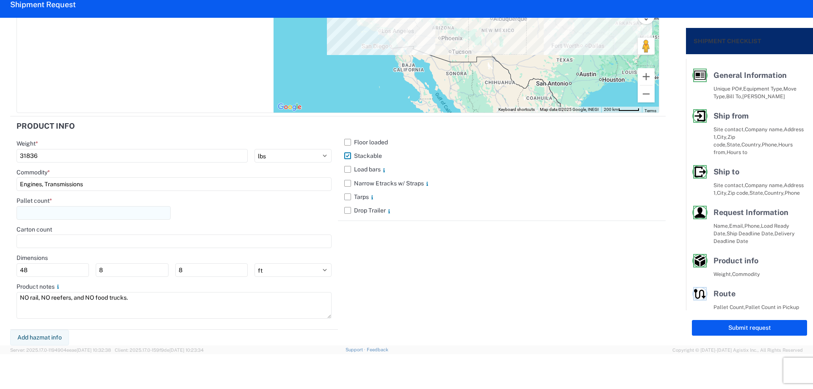
click at [71, 218] on input "number" at bounding box center [94, 213] width 154 height 14
drag, startPoint x: 73, startPoint y: 216, endPoint x: 240, endPoint y: 234, distance: 167.9
click at [160, 216] on input "40" at bounding box center [94, 213] width 154 height 14
type input "40"
click at [246, 228] on div "Carton count" at bounding box center [174, 230] width 315 height 8
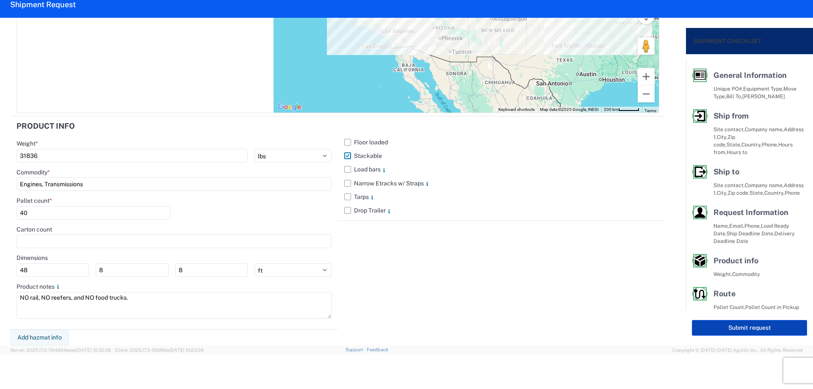
click at [702, 334] on button "Submit request" at bounding box center [749, 328] width 115 height 16
select select "US"
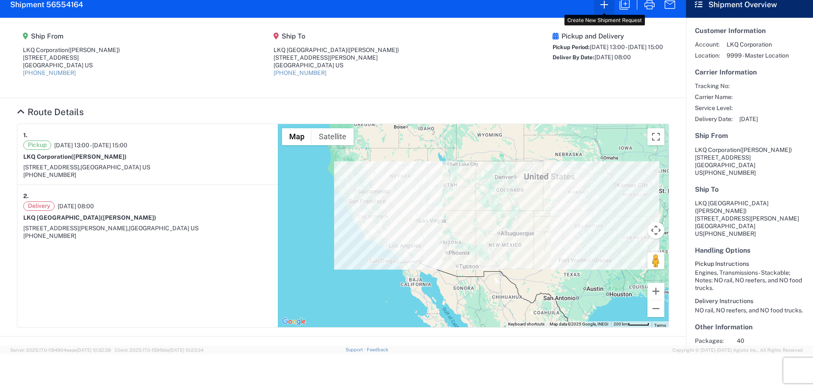
click at [605, 8] on icon "button" at bounding box center [605, 5] width 14 height 14
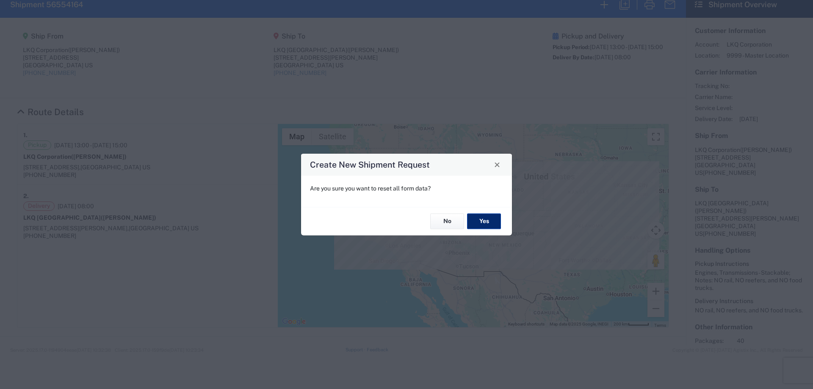
click at [488, 219] on button "Yes" at bounding box center [484, 222] width 34 height 16
select select "FULL"
select select "US"
select select "LBS"
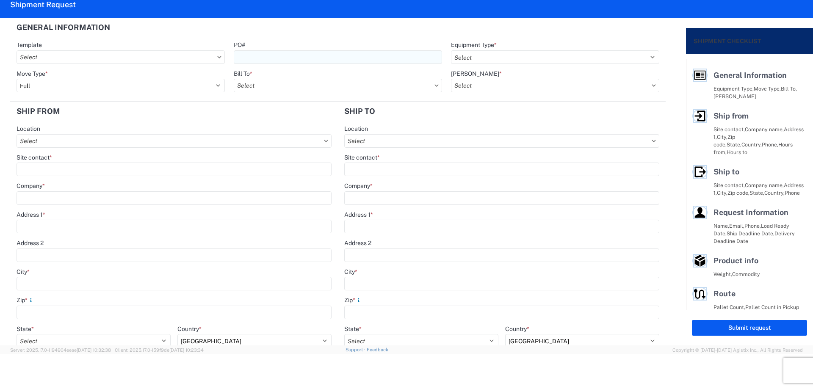
click at [295, 61] on input "PO#" at bounding box center [338, 57] width 208 height 14
type input "TriStar082025"
click at [319, 33] on header "General Information" at bounding box center [338, 27] width 656 height 19
click at [472, 58] on select "Select 53’ Dry Van Flatbed Dropdeck (van) Lowboy (flatbed) Rail" at bounding box center [555, 57] width 208 height 14
select select "STDV"
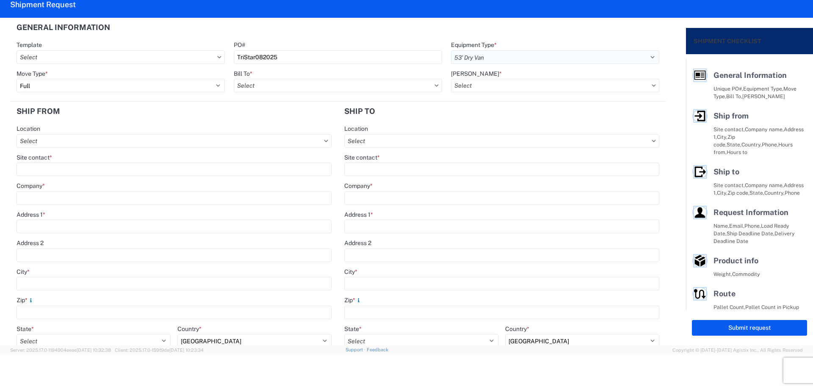
click at [451, 50] on select "Select 53’ Dry Van Flatbed Dropdeck (van) Lowboy (flatbed) Rail" at bounding box center [555, 57] width 208 height 14
click at [260, 82] on input "Bill To *" at bounding box center [338, 86] width 208 height 14
type input "1882"
click at [287, 122] on div "1882 - North American ATK Corporation" at bounding box center [308, 124] width 148 height 14
type input "1882 - North American ATK Corporation"
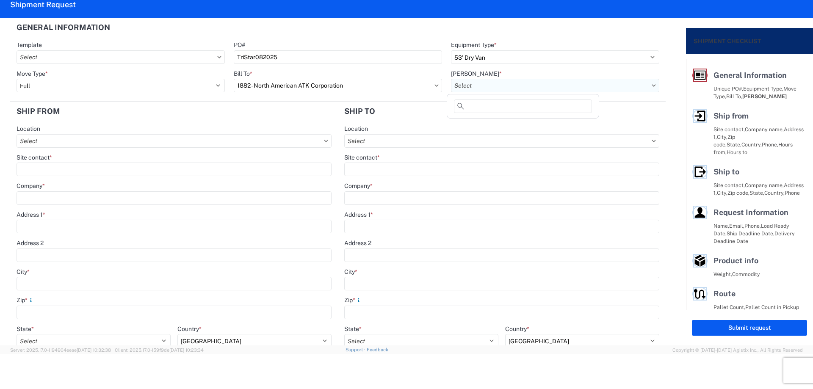
click at [481, 82] on input "[PERSON_NAME] *" at bounding box center [555, 86] width 208 height 14
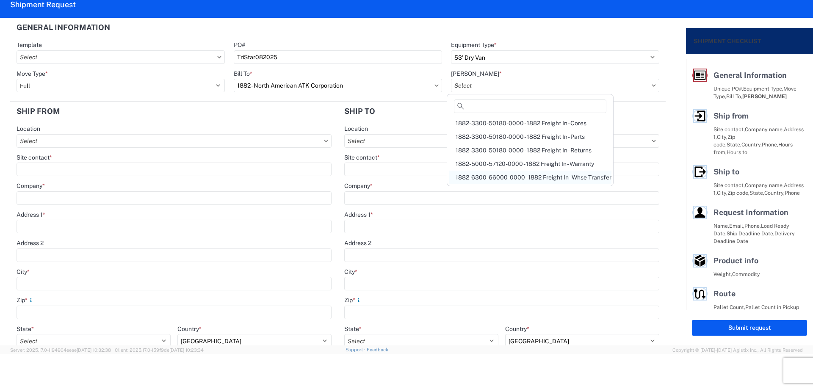
click at [572, 176] on div "1882-6300-66000-0000 - 1882 Freight In - Whse Transfer" at bounding box center [530, 178] width 163 height 14
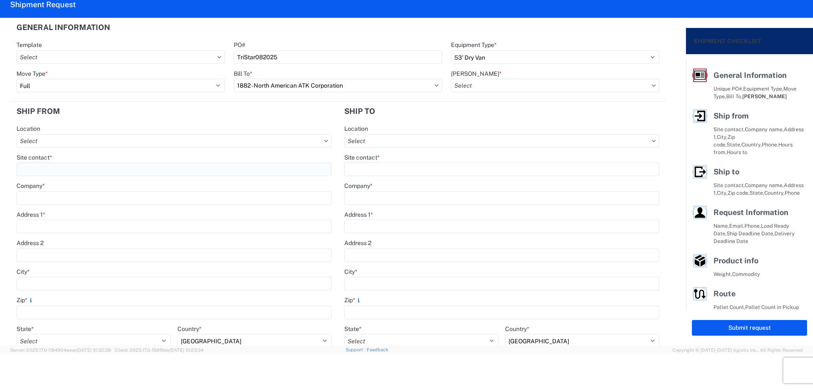
type input "1882-6300-66000-0000 - 1882 Freight In - Whse Transfer"
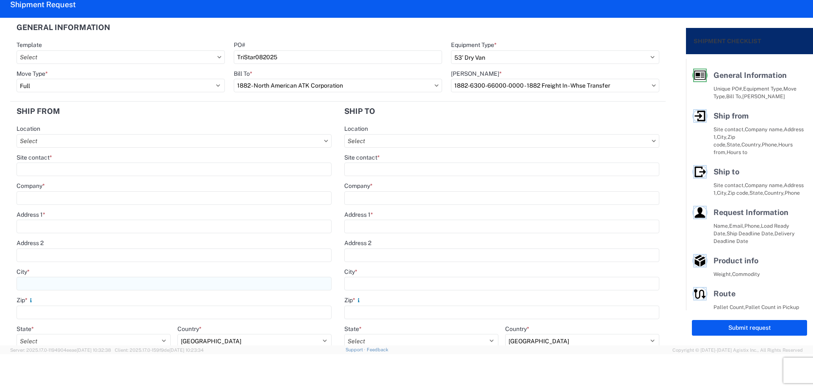
click at [39, 283] on input "City *" at bounding box center [174, 284] width 315 height 14
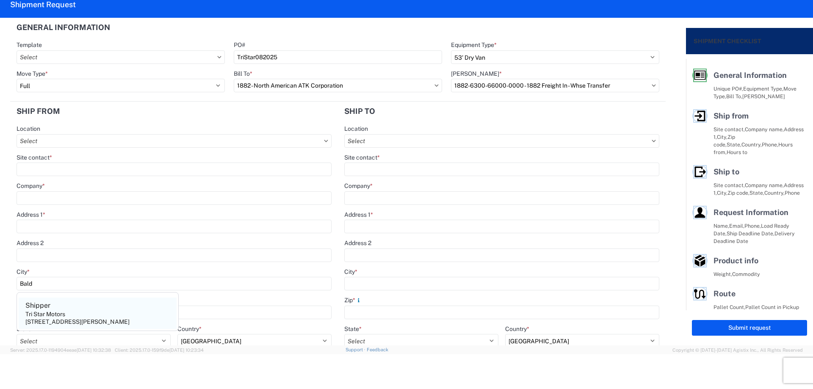
type input "Bald"
click at [57, 321] on div "[STREET_ADDRESS][PERSON_NAME]" at bounding box center [77, 322] width 104 height 8
type input "Shipper"
type input "Tri Star Motors"
type input "[STREET_ADDRESS]"
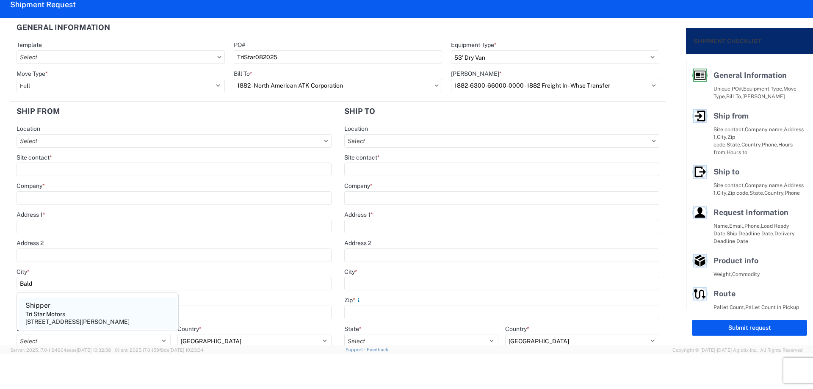
type input "[PERSON_NAME]"
type input "54002"
select select "WI"
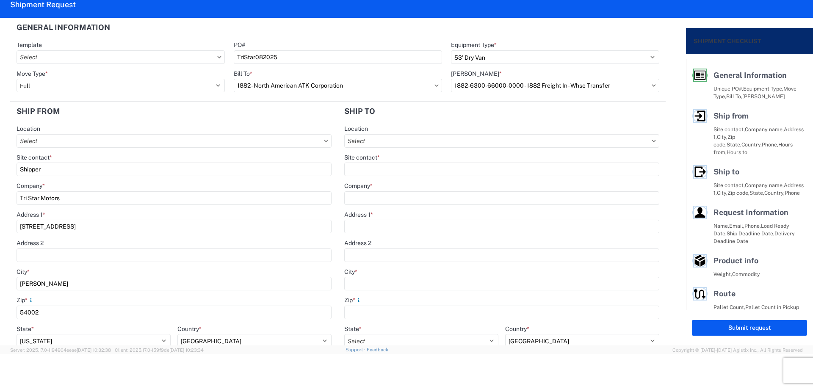
drag, startPoint x: 53, startPoint y: 169, endPoint x: 0, endPoint y: 175, distance: 53.7
click at [0, 173] on form "General Information Template PO# TriStar082025 Equipment Type * Select 53’ Dry …" at bounding box center [343, 182] width 686 height 328
type input "V"
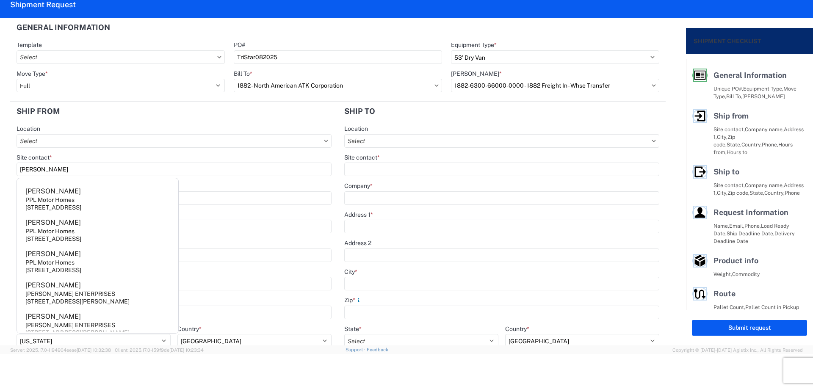
type input "[PERSON_NAME]"
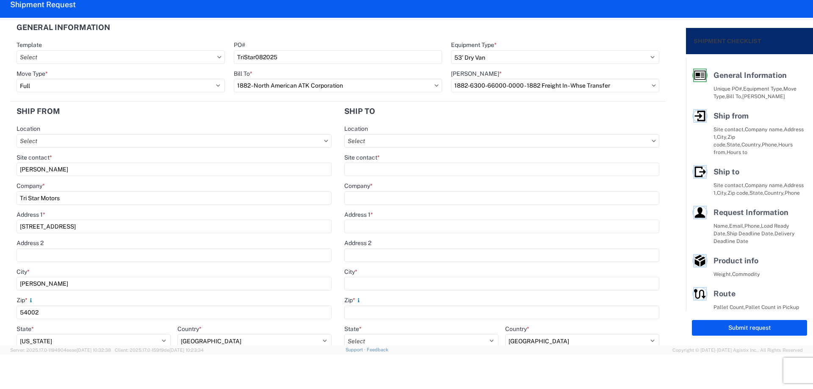
click at [99, 121] on agx-form-section "Ship from Location Site contact * Blake Company * Tri Star Motors Address [STRE…" at bounding box center [174, 282] width 328 height 361
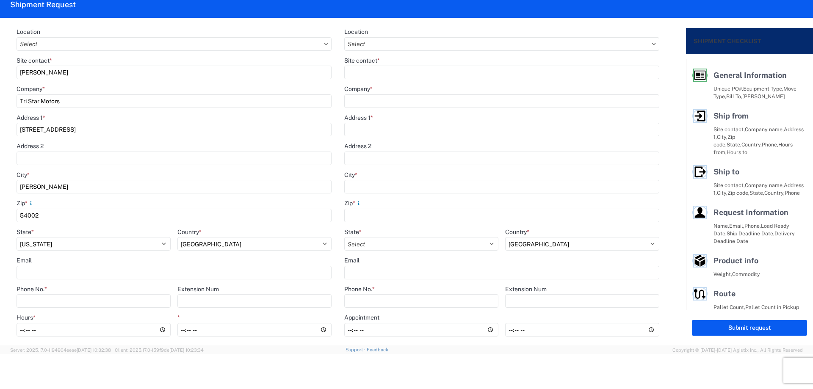
scroll to position [113, 0]
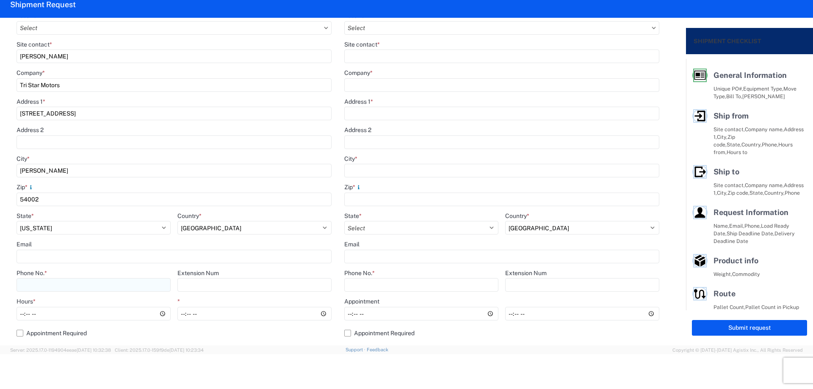
click at [50, 283] on input "Phone No. *" at bounding box center [94, 285] width 154 height 14
type input "[PHONE_NUMBER]"
click at [21, 317] on input "Hours *" at bounding box center [94, 314] width 154 height 14
type input "11:00"
type input "15:00"
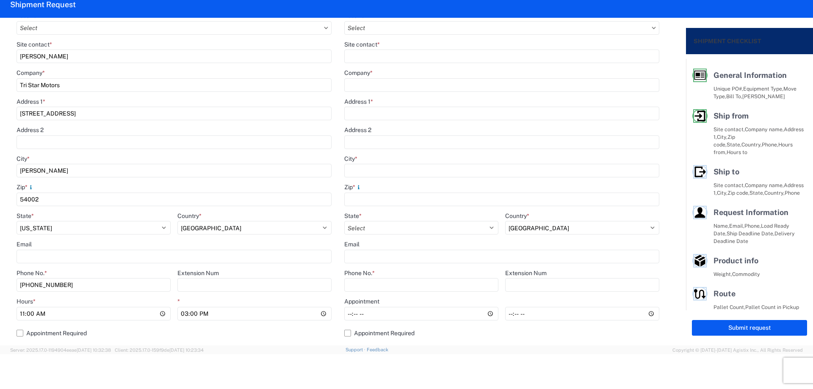
click at [322, 341] on div "Location Site contact * Blake Company * Tri Star Motors Address [STREET_ADDRESS…" at bounding box center [174, 179] width 315 height 334
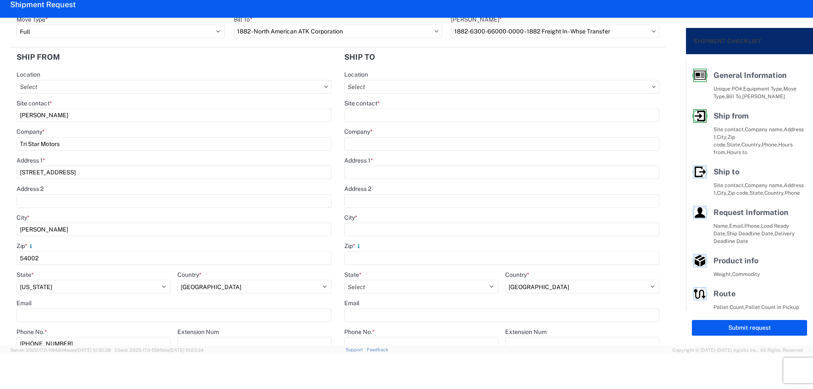
scroll to position [0, 0]
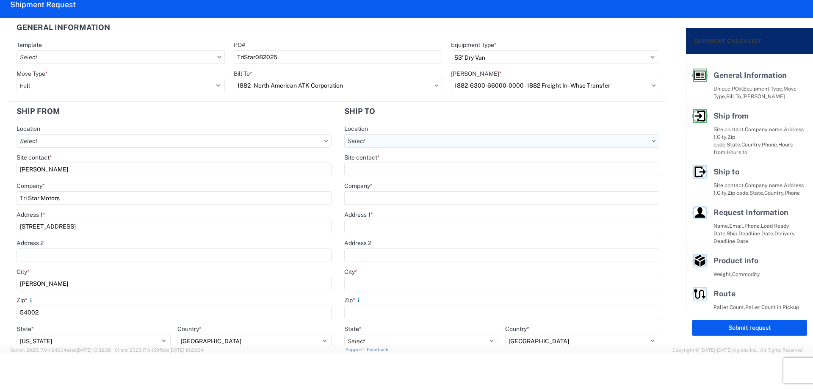
click at [424, 140] on input "Location" at bounding box center [501, 141] width 315 height 14
type input "1882"
click at [439, 179] on div "1882 - North American ATK Corporation" at bounding box center [418, 179] width 148 height 14
type input "1882 - North American ATK Corporation"
type input "LKQ Corporation"
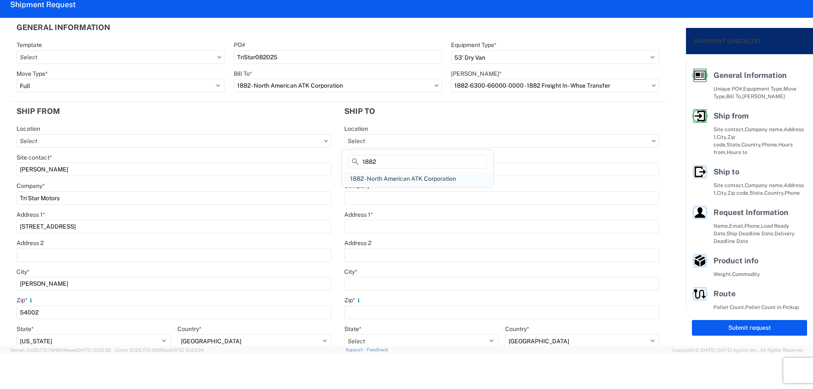
type input "[STREET_ADDRESS]"
type input "[GEOGRAPHIC_DATA]"
type input "75050"
select select "US"
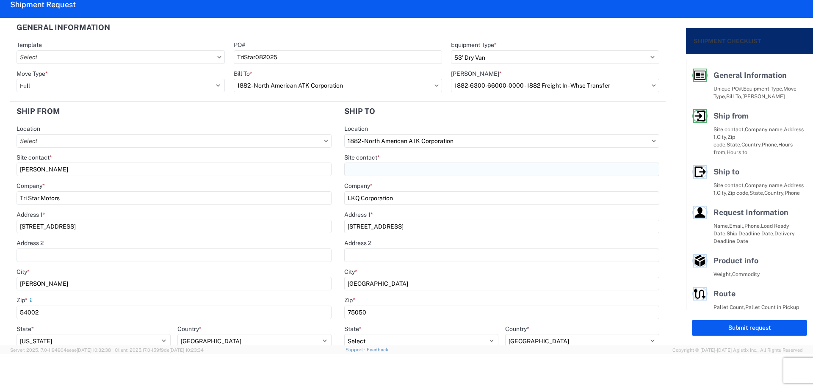
click at [419, 173] on input "Site contact *" at bounding box center [501, 170] width 315 height 14
type input "[PERSON_NAME]"
click at [426, 120] on header "Ship to" at bounding box center [502, 111] width 328 height 19
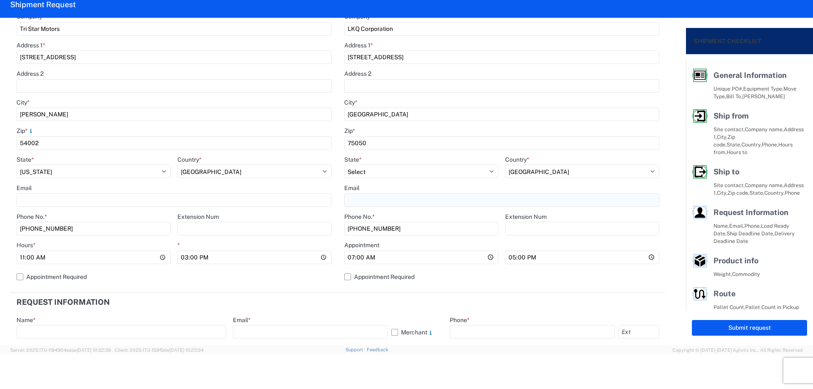
click at [332, 202] on input "Email" at bounding box center [174, 201] width 315 height 14
type input "[EMAIL_ADDRESS][DOMAIN_NAME]"
click at [347, 275] on label "Appointment Required" at bounding box center [501, 277] width 315 height 14
click at [0, 0] on input "Appointment Required" at bounding box center [0, 0] width 0 height 0
select select "US"
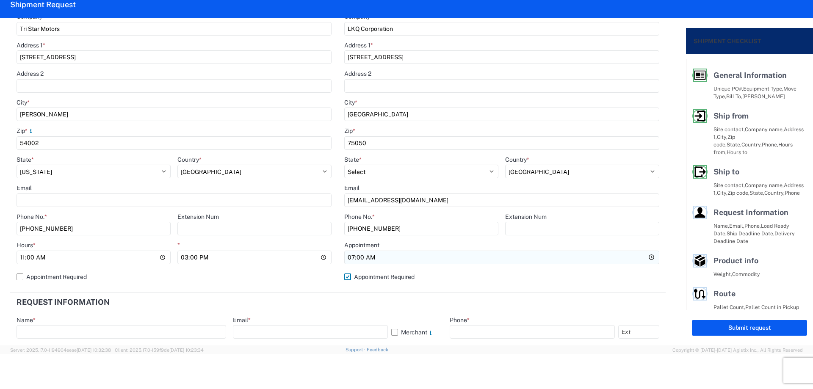
click at [368, 258] on input "07:00" at bounding box center [501, 258] width 315 height 14
click at [358, 258] on input "Hours *" at bounding box center [501, 258] width 315 height 14
click at [347, 255] on input "Hours *" at bounding box center [501, 258] width 315 height 14
click at [261, 297] on header "Request Information" at bounding box center [338, 302] width 656 height 19
click at [121, 331] on input "text" at bounding box center [122, 332] width 210 height 14
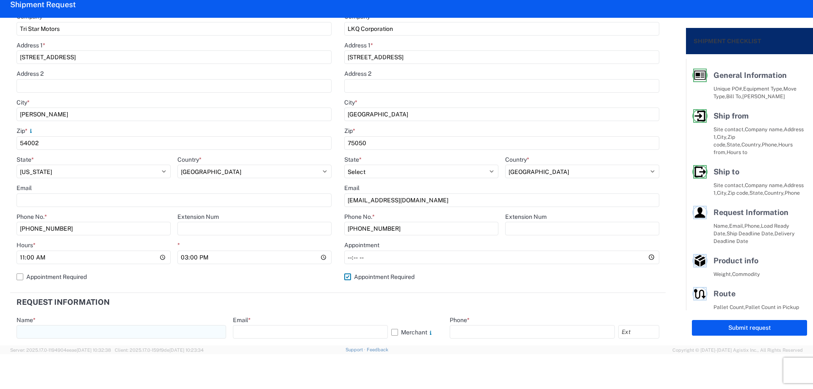
type input "[PERSON_NAME]"
click at [250, 331] on input "text" at bounding box center [310, 332] width 155 height 14
type input "[EMAIL_ADDRESS][DOMAIN_NAME]"
click at [500, 333] on input "text" at bounding box center [532, 332] width 165 height 14
type input "[PHONE_NUMBER]"
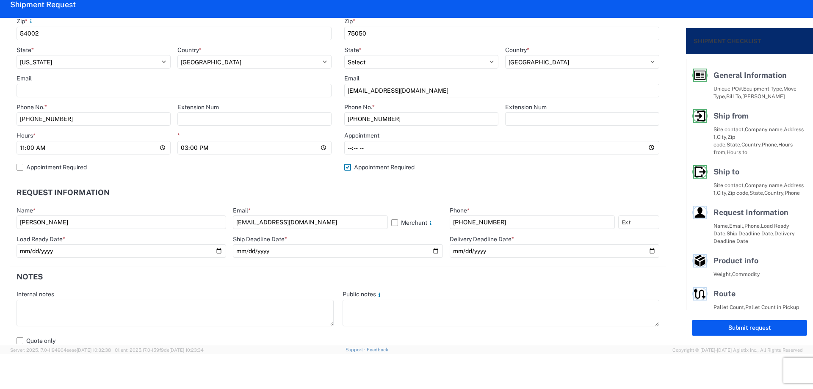
scroll to position [395, 0]
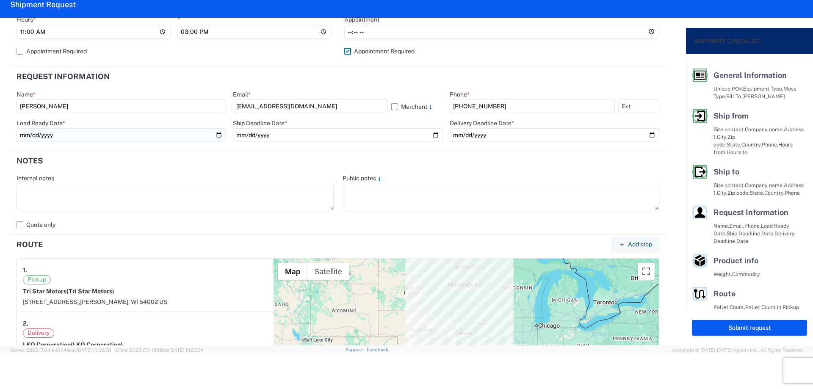
click at [215, 135] on input "date" at bounding box center [122, 135] width 210 height 14
type input "[DATE]"
click at [430, 134] on input "date" at bounding box center [338, 135] width 210 height 14
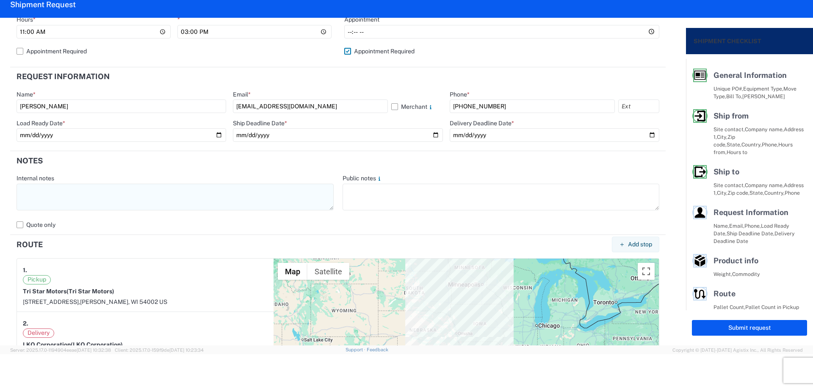
type input "[DATE]"
click at [175, 198] on textarea at bounding box center [175, 197] width 317 height 27
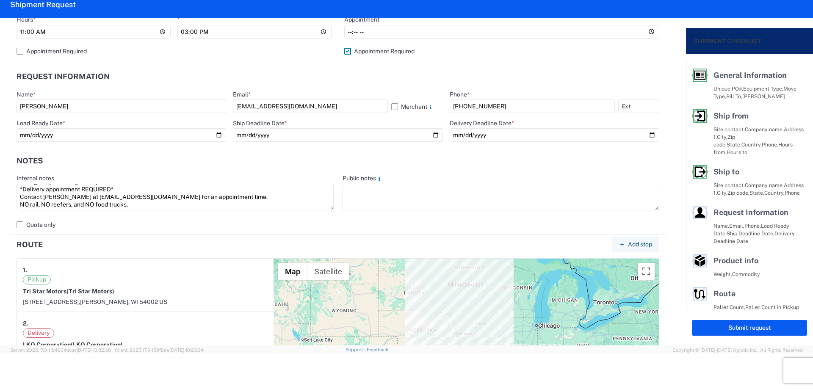
scroll to position [0, 0]
drag, startPoint x: 147, startPoint y: 205, endPoint x: 12, endPoint y: 168, distance: 139.8
click at [12, 168] on agx-form-section "Notes Internal notes *Assign to [PERSON_NAME]* *Delivery appointment REQUIRED* …" at bounding box center [338, 193] width 656 height 84
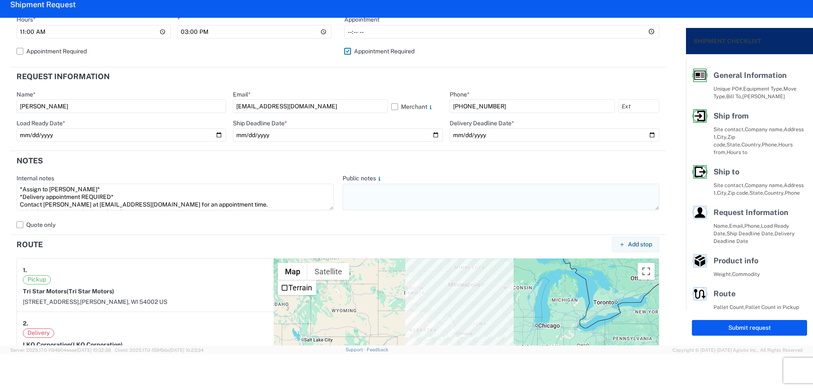
type textarea "*Assign to [PERSON_NAME]* *Delivery appointment REQUIRED* Contact [PERSON_NAME]…"
click at [385, 200] on textarea at bounding box center [501, 197] width 317 height 27
paste textarea "*Assign to [PERSON_NAME]* *Delivery appointment REQUIRED* Contact [PERSON_NAME]…"
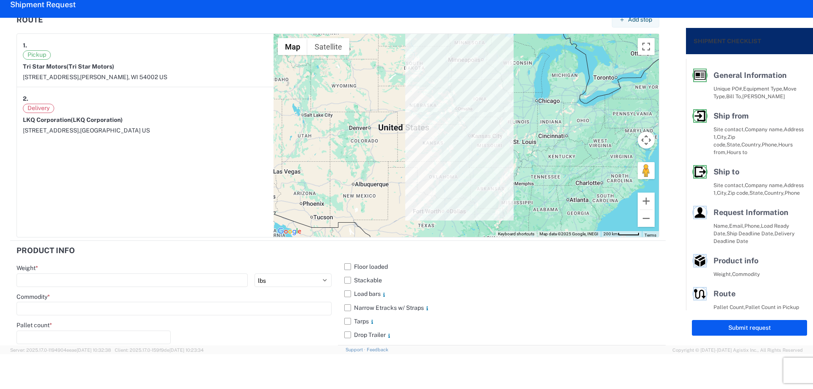
scroll to position [745, 0]
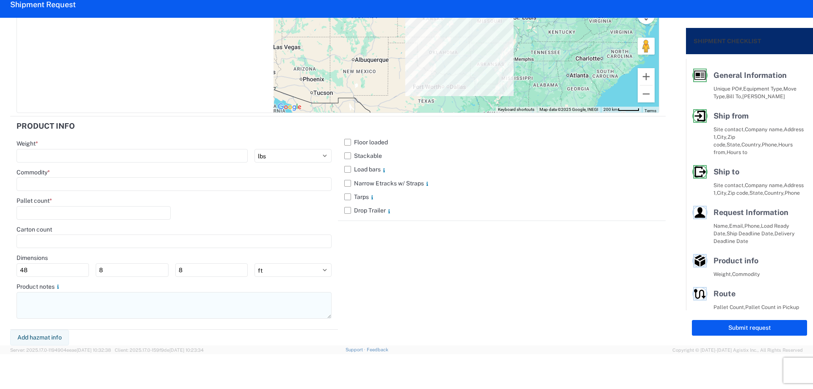
type textarea "*Assign to [PERSON_NAME]* *Delivery appointment REQUIRED* Contact [PERSON_NAME]…"
click at [62, 301] on textarea at bounding box center [174, 305] width 315 height 27
paste textarea "*Assign to [PERSON_NAME]* *Delivery appointment REQUIRED* Contact [PERSON_NAME]…"
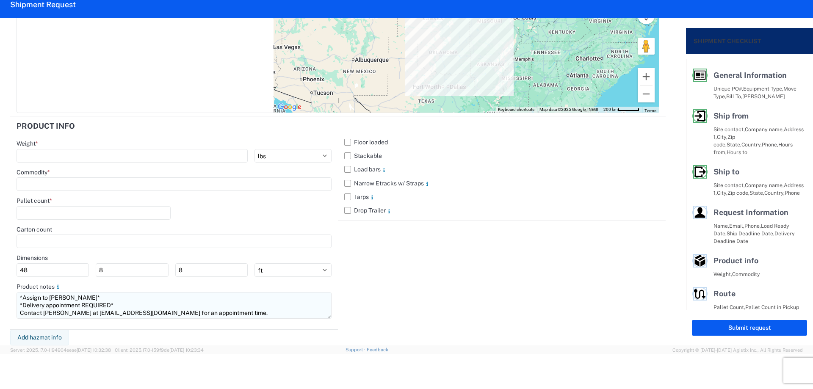
scroll to position [6, 0]
type textarea "*Assign to [PERSON_NAME]* *Delivery appointment REQUIRED* Contact [PERSON_NAME]…"
click at [344, 158] on label "Stackable" at bounding box center [501, 156] width 315 height 14
click at [0, 0] on input "Stackable" at bounding box center [0, 0] width 0 height 0
click at [114, 155] on input "number" at bounding box center [132, 156] width 231 height 14
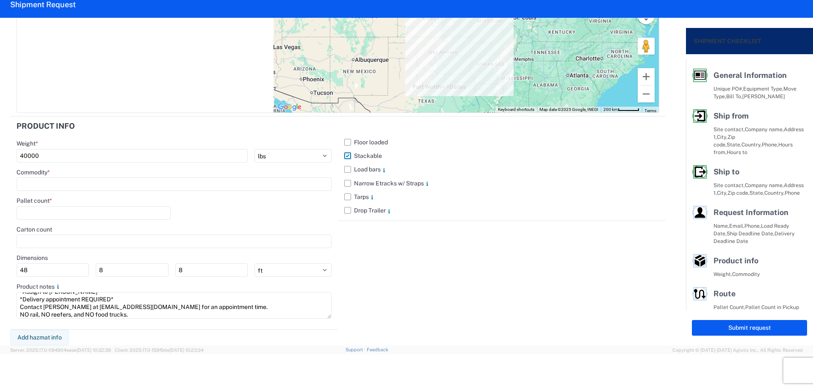
type input "40000"
click at [89, 177] on div "Commodity *" at bounding box center [174, 180] width 315 height 23
click at [89, 181] on input at bounding box center [174, 185] width 315 height 14
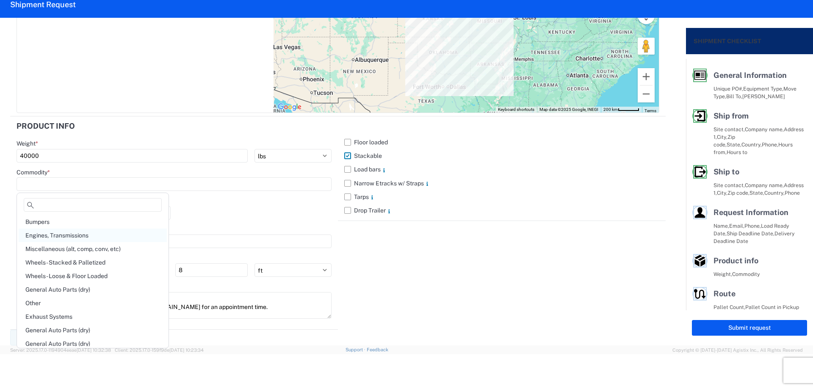
click at [77, 233] on div "Engines, Transmissions" at bounding box center [93, 236] width 148 height 14
type input "Engines, Transmissions"
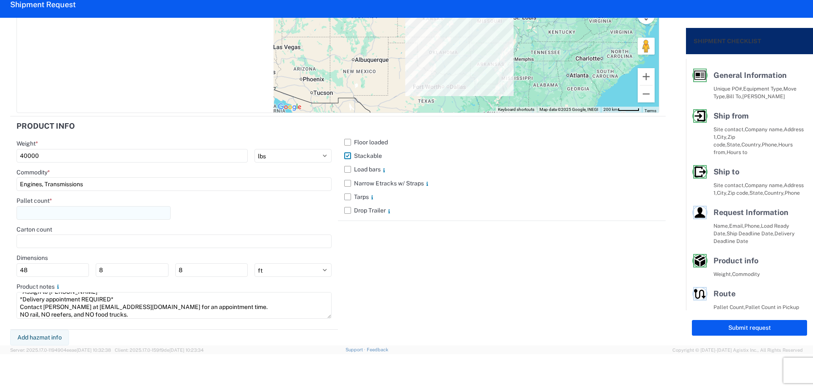
click at [72, 211] on input "number" at bounding box center [94, 213] width 154 height 14
type input "45"
click at [204, 215] on div "Pallet count * 45" at bounding box center [174, 211] width 315 height 29
click at [636, 283] on div "Floor loaded Stackable Load bars Narrow Etracks w/ Straps Tarps Drop Trailer" at bounding box center [502, 223] width 328 height 213
click at [745, 327] on button "Submit request" at bounding box center [749, 328] width 115 height 16
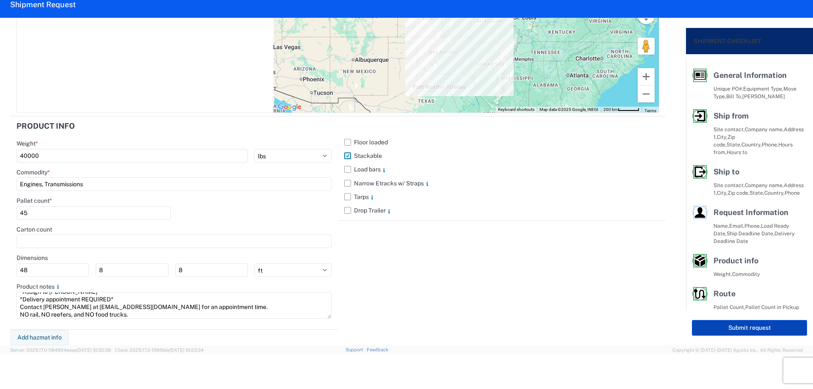
select select "US"
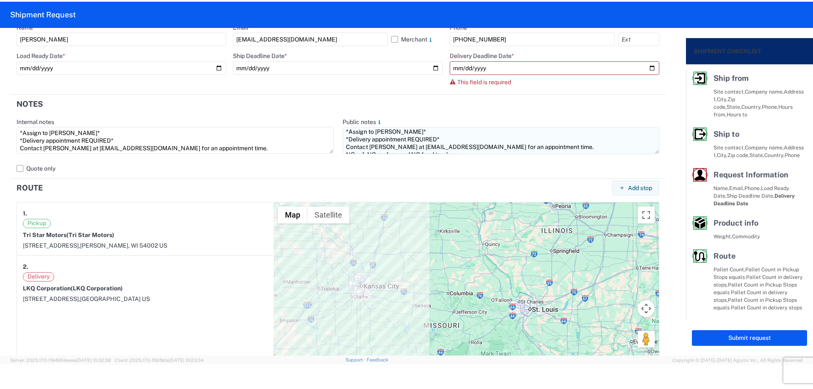
scroll to position [0, 0]
click at [647, 66] on input "date" at bounding box center [555, 68] width 210 height 14
type input "[DATE]"
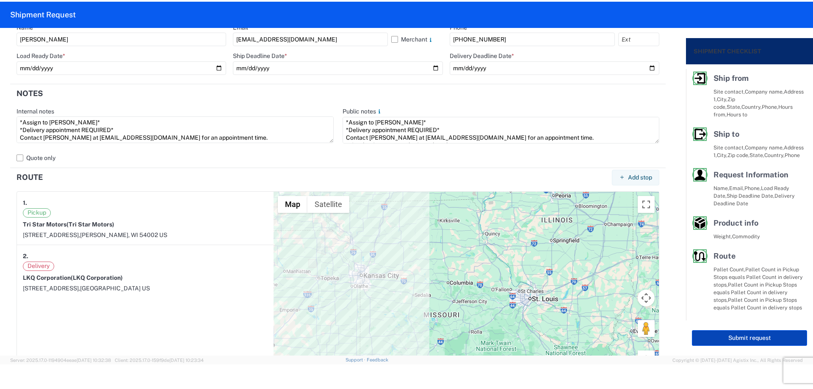
click at [743, 340] on button "Submit request" at bounding box center [749, 338] width 115 height 16
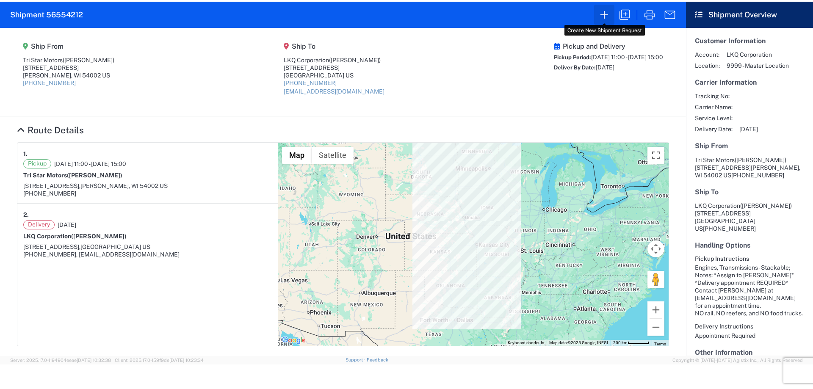
click at [602, 16] on icon "button" at bounding box center [605, 15] width 14 height 14
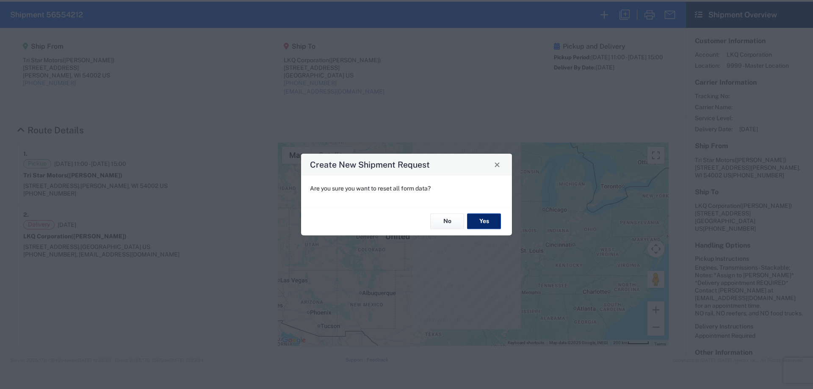
click at [484, 223] on button "Yes" at bounding box center [484, 222] width 34 height 16
select select "FULL"
select select "US"
select select "LBS"
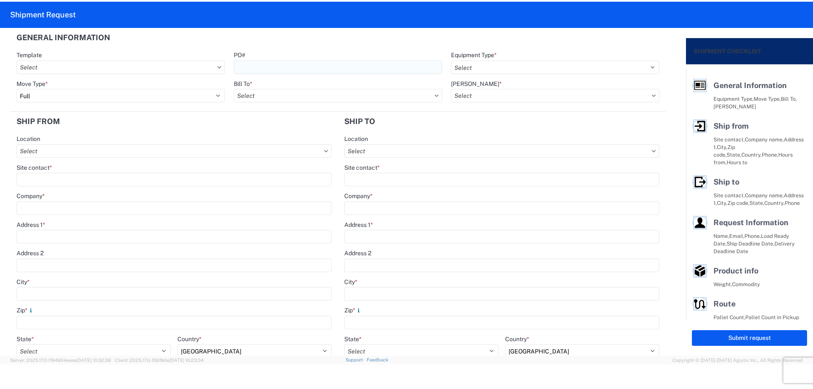
click at [322, 69] on input "PO#" at bounding box center [338, 68] width 208 height 14
type input "MMMSaraland082025"
drag, startPoint x: 338, startPoint y: 43, endPoint x: 355, endPoint y: 51, distance: 18.2
click at [338, 44] on header "General Information" at bounding box center [338, 37] width 656 height 19
click at [480, 63] on select "Select 53’ Dry Van Flatbed Dropdeck (van) Lowboy (flatbed) Rail" at bounding box center [555, 68] width 208 height 14
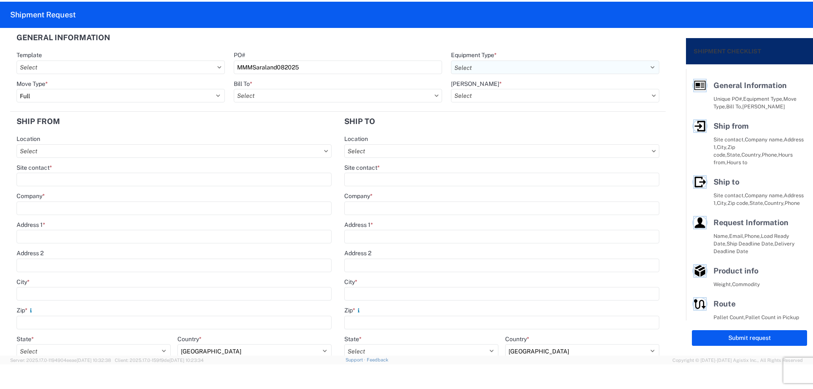
select select "STDV"
click at [451, 61] on select "Select 53’ Dry Van Flatbed Dropdeck (van) Lowboy (flatbed) Rail" at bounding box center [555, 68] width 208 height 14
click at [290, 100] on input "Bill To *" at bounding box center [338, 96] width 208 height 14
type input "1760"
click at [290, 134] on div "1760 - LKQ Best Core" at bounding box center [308, 134] width 148 height 14
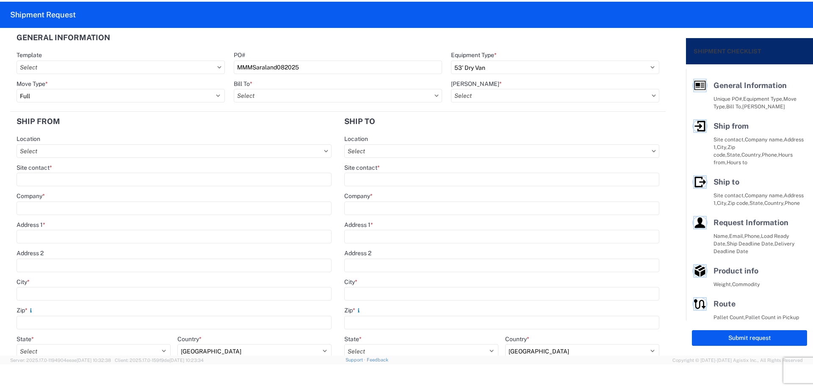
type input "1760 - LKQ Best Core"
click at [204, 97] on select "Select Full Partial TL" at bounding box center [121, 96] width 208 height 14
select select "PARTIAL_TL"
click at [17, 89] on select "Select Full Partial TL" at bounding box center [121, 96] width 208 height 14
click at [477, 96] on input "[PERSON_NAME] *" at bounding box center [555, 96] width 208 height 14
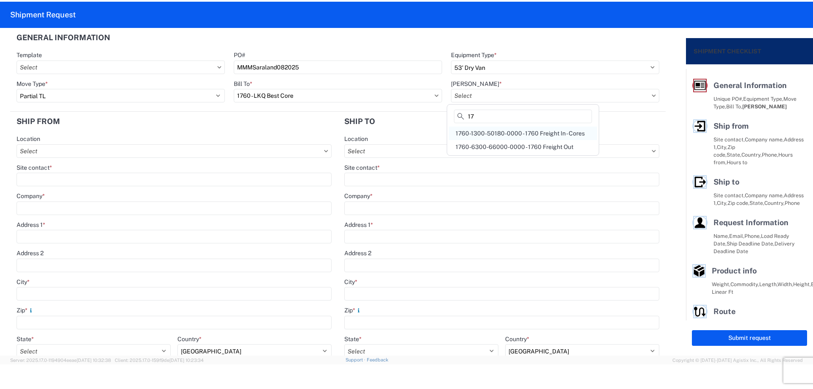
type input "17"
click at [505, 133] on div "1760-1300-50180-0000 - 1760 Freight In - Cores" at bounding box center [523, 134] width 148 height 14
type input "1760-1300-50180-0000 - 1760 Freight In - Cores"
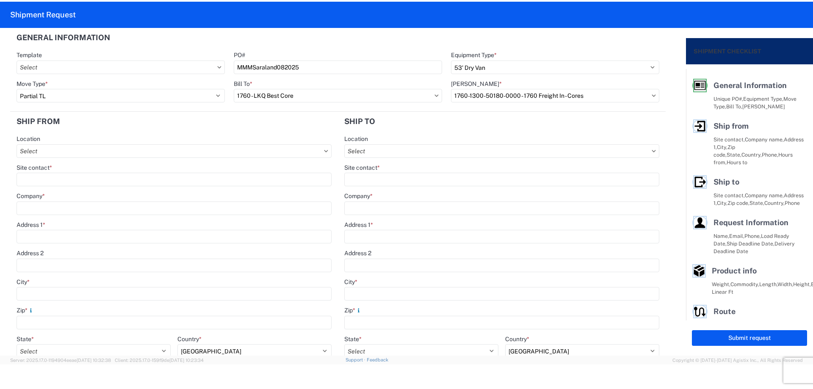
click at [309, 117] on header "Ship from" at bounding box center [174, 121] width 328 height 19
click at [46, 295] on input "City *" at bounding box center [174, 294] width 315 height 14
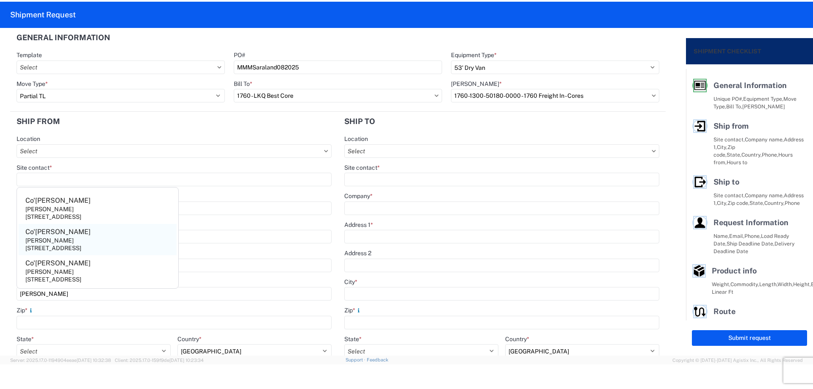
type input "[PERSON_NAME]"
click at [81, 246] on div "[STREET_ADDRESS]" at bounding box center [53, 248] width 56 height 8
type input "Co'[PERSON_NAME]"
type input "[PERSON_NAME]"
type input "[STREET_ADDRESS]"
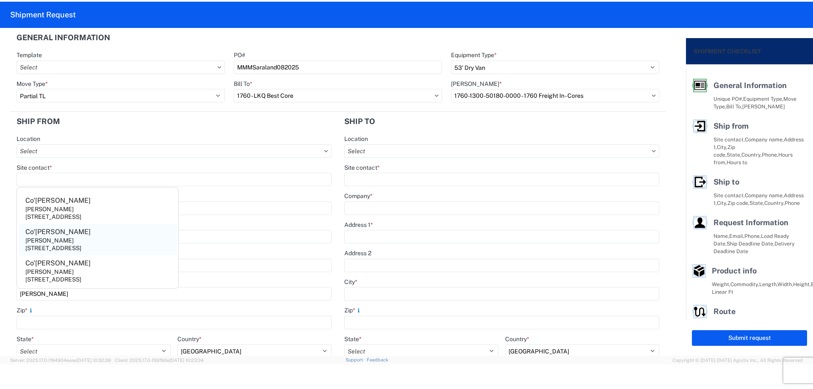
type input "Saraland"
type input "36571"
select select "AL"
type input "[PHONE_NUMBER]"
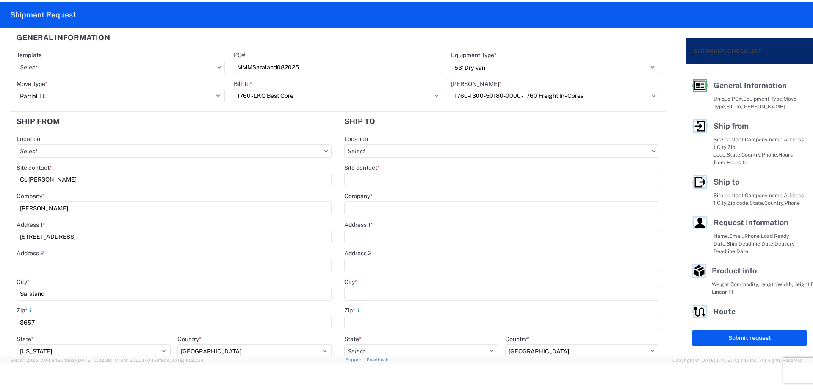
drag, startPoint x: 50, startPoint y: 179, endPoint x: 0, endPoint y: 172, distance: 50.0
click at [0, 172] on form "General Information Template PO# MMMSaraland082025 Equipment Type * Select 53’ …" at bounding box center [343, 192] width 686 height 328
type input "[PERSON_NAME]"
click at [91, 128] on header "Ship from" at bounding box center [174, 121] width 328 height 19
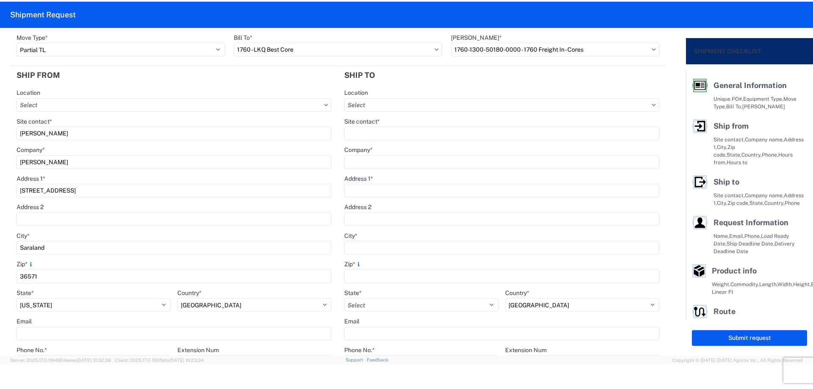
scroll to position [113, 0]
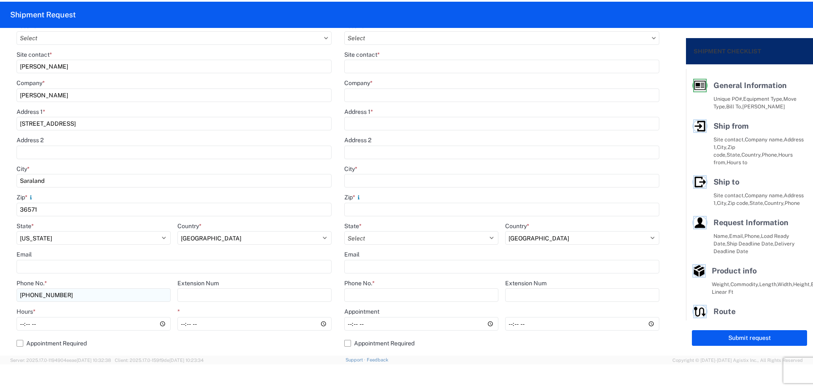
click at [97, 299] on input "[PHONE_NUMBER]" at bounding box center [94, 296] width 154 height 14
type input "[PHONE_NUMBER]"
click at [24, 322] on input "Hours *" at bounding box center [94, 324] width 154 height 14
type input "08:00"
type input "14:00"
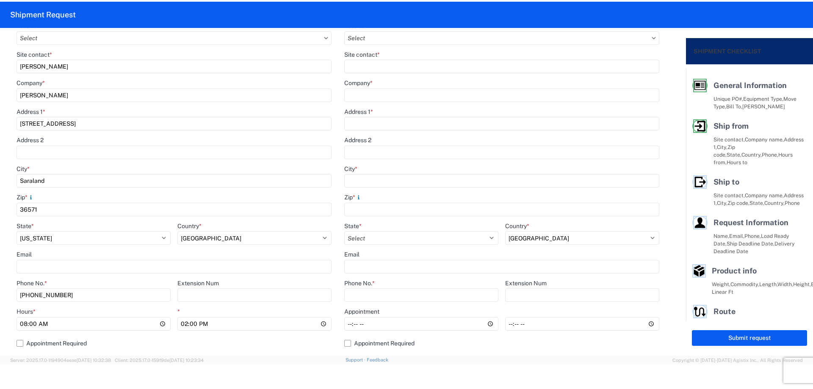
click at [463, 370] on div at bounding box center [406, 381] width 813 height 33
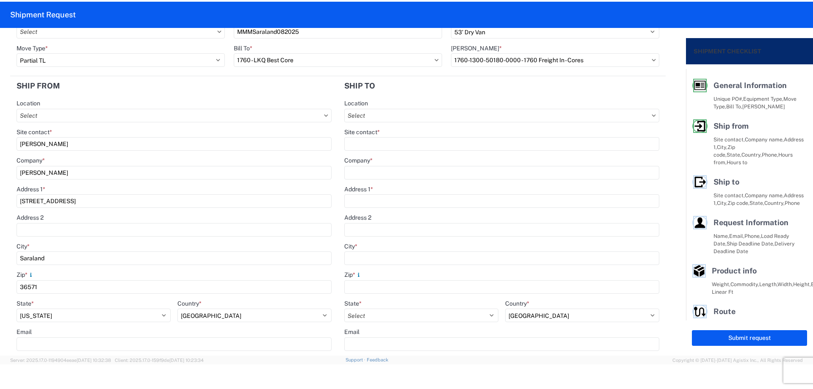
scroll to position [0, 0]
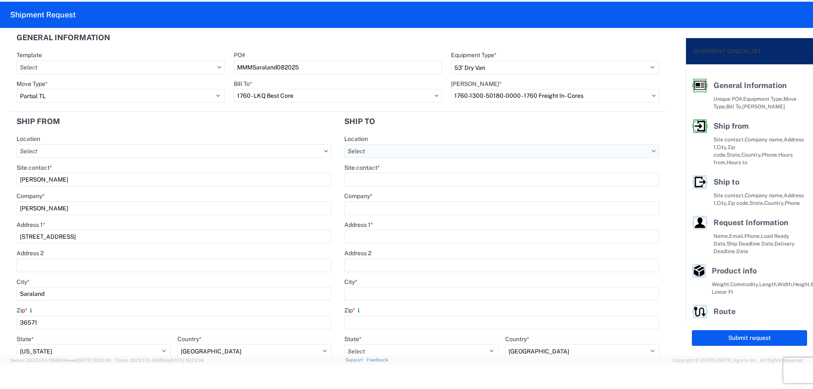
click at [397, 151] on input "Location" at bounding box center [501, 151] width 315 height 14
type input "1634"
click at [415, 193] on div "1634 - [GEOGRAPHIC_DATA] - [PERSON_NAME] - Boat Rock" at bounding box center [427, 189] width 167 height 14
type input "1634 - [GEOGRAPHIC_DATA] - [PERSON_NAME] - Boat Rock"
type input "LKQ Corporation"
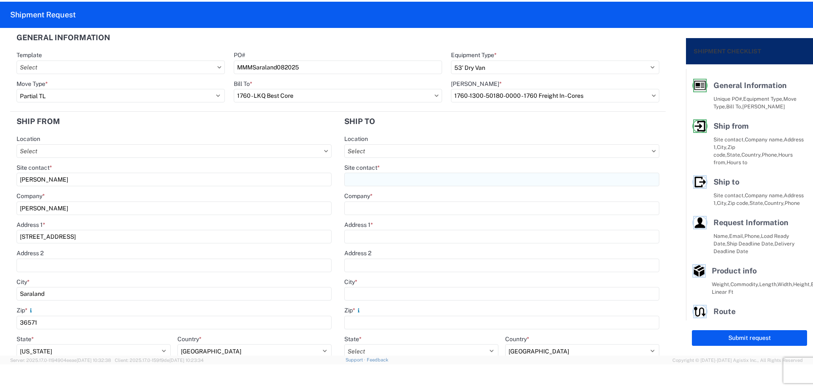
type input "[STREET_ADDRESS]"
type input "[GEOGRAPHIC_DATA]"
type input "30336"
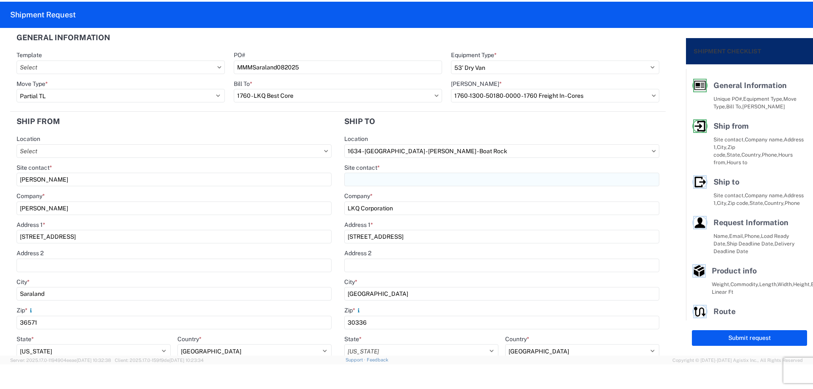
select select "US"
click at [385, 178] on input "Site contact *" at bounding box center [501, 180] width 315 height 14
type input "[PERSON_NAME]"
click at [391, 141] on div "Location" at bounding box center [501, 139] width 315 height 8
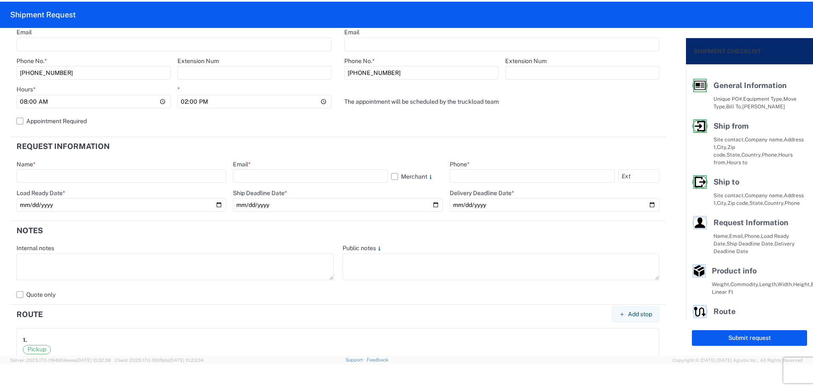
scroll to position [339, 0]
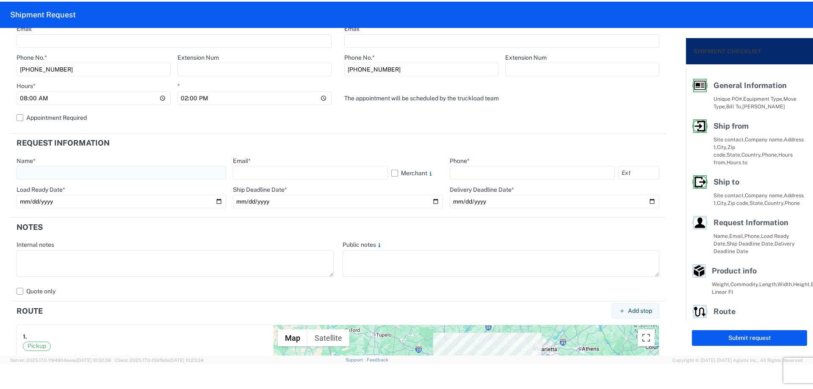
click at [74, 169] on input "text" at bounding box center [122, 173] width 210 height 14
type input "[PERSON_NAME]"
click at [253, 173] on input "text" at bounding box center [310, 173] width 155 height 14
type input "[EMAIL_ADDRESS][DOMAIN_NAME]"
click at [463, 172] on input "text" at bounding box center [532, 173] width 165 height 14
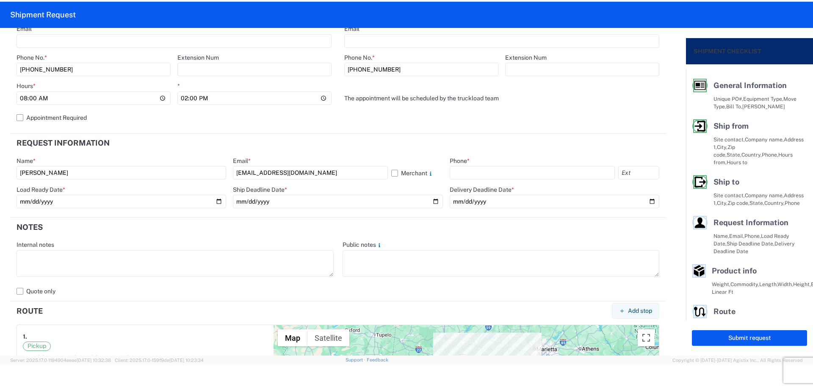
type input "[PHONE_NUMBER]"
click at [213, 204] on input "date" at bounding box center [122, 202] width 210 height 14
type input "[DATE]"
click at [430, 202] on input "date" at bounding box center [338, 202] width 210 height 14
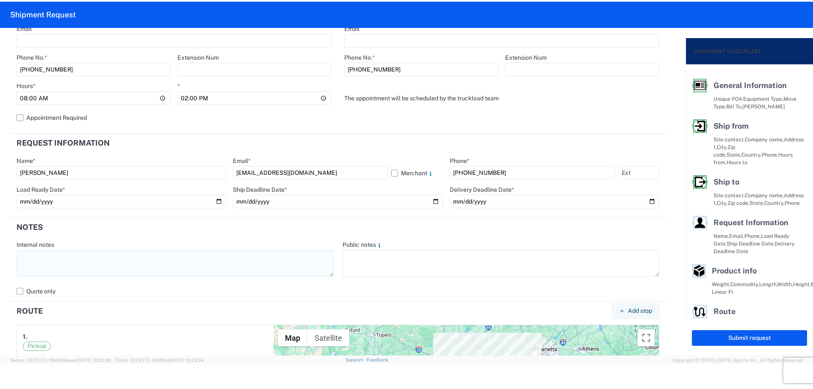
type input "[DATE]"
click at [171, 264] on textarea at bounding box center [175, 263] width 317 height 27
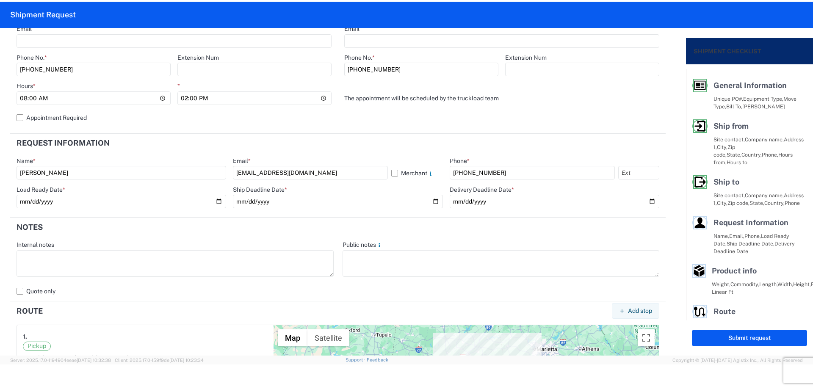
click at [262, 228] on header "Notes" at bounding box center [338, 227] width 656 height 19
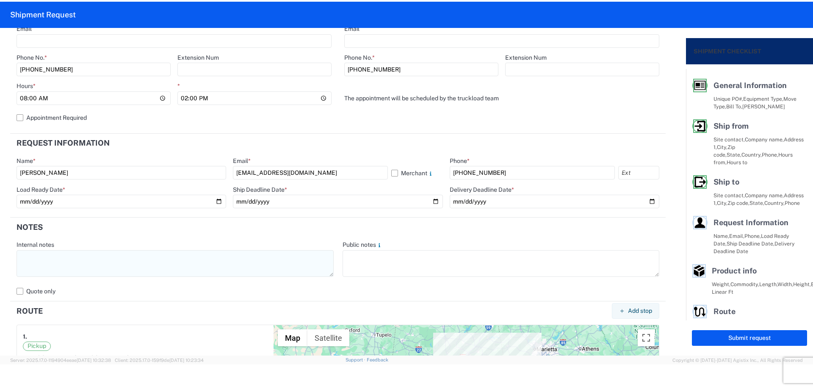
click at [70, 266] on textarea at bounding box center [175, 263] width 317 height 27
paste textarea "*Assign to [PERSON_NAME]* *Delivery appointment REQUIRED* Contact [PERSON_NAME]…"
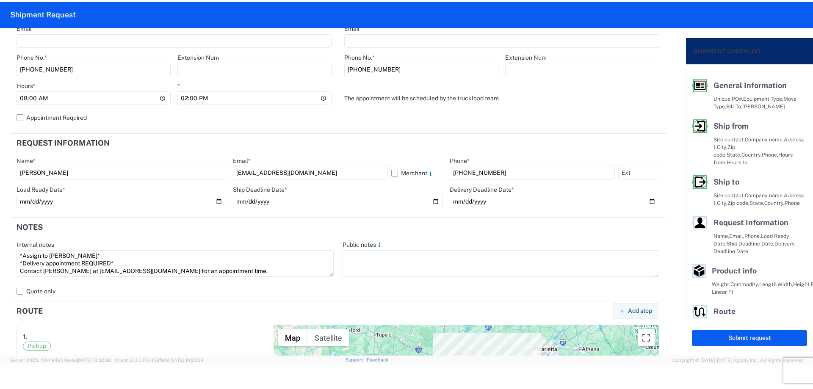
drag, startPoint x: 211, startPoint y: 267, endPoint x: 8, endPoint y: 249, distance: 203.3
click at [8, 249] on form "General Information Template PO# MMMSaraland082025 Equipment Type * Select 53’ …" at bounding box center [343, 192] width 686 height 328
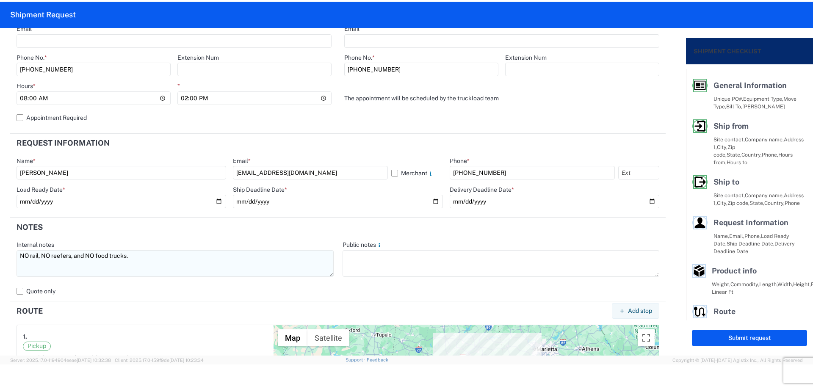
click at [20, 265] on textarea "NO rail, NO reefers, and NO food trucks." at bounding box center [175, 263] width 317 height 27
drag, startPoint x: 139, startPoint y: 257, endPoint x: 0, endPoint y: 243, distance: 140.1
click at [0, 243] on form "General Information Template PO# MMMSaraland082025 Equipment Type * Select 53’ …" at bounding box center [343, 192] width 686 height 328
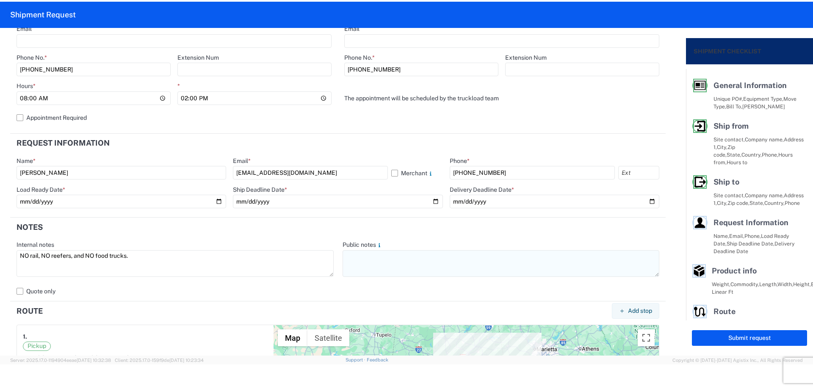
type textarea "NO rail, NO reefers, and NO food trucks."
click at [381, 264] on textarea at bounding box center [501, 263] width 317 height 27
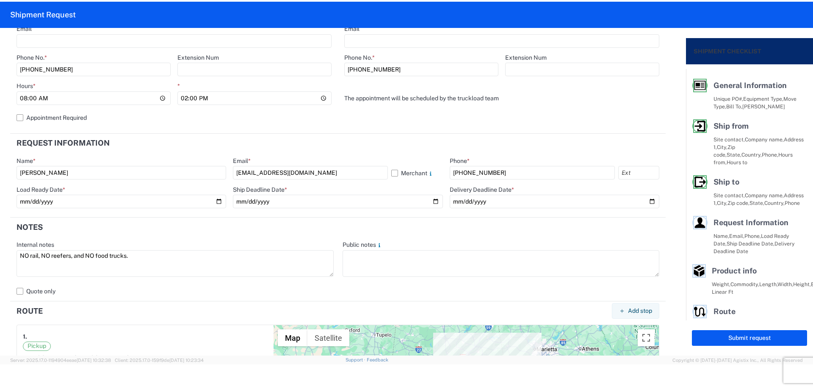
paste textarea "NO rail, NO reefers, and NO food trucks."
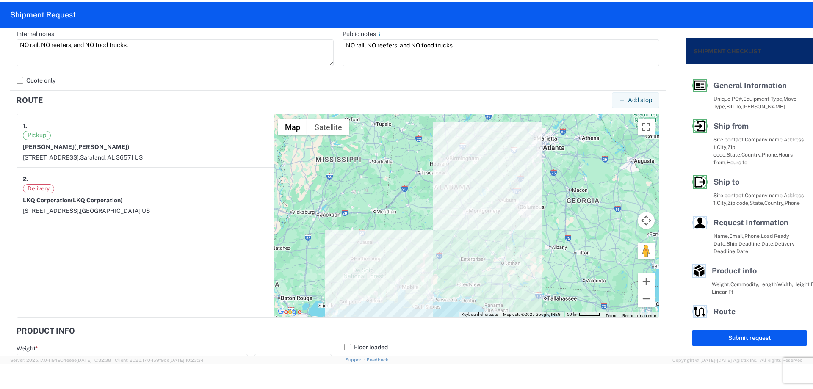
scroll to position [745, 0]
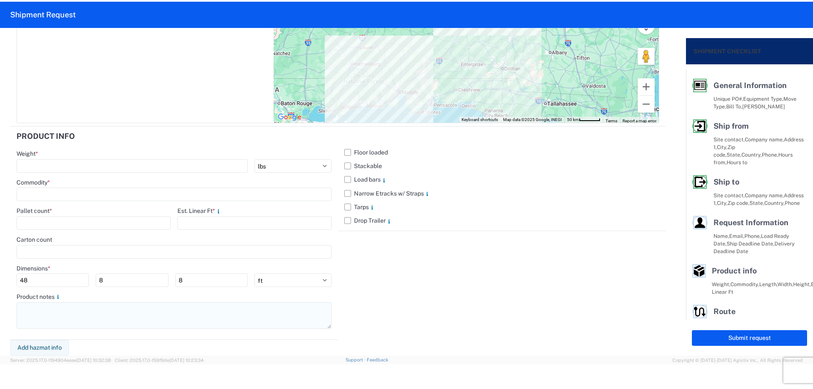
type textarea "NO rail, NO reefers, and NO food trucks."
click at [72, 316] on textarea at bounding box center [174, 316] width 315 height 27
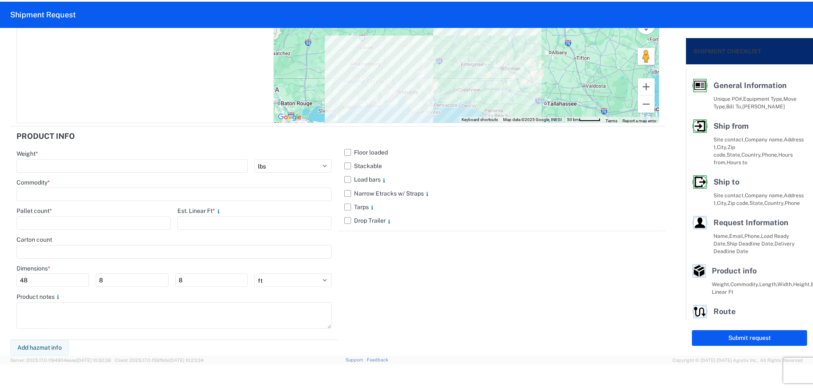
paste textarea "NO rail, NO reefers, and NO food trucks."
type textarea "NO rail, NO reefers, and NO food trucks."
click at [349, 172] on label "Stackable" at bounding box center [501, 166] width 315 height 14
click at [0, 0] on input "Stackable" at bounding box center [0, 0] width 0 height 0
drag, startPoint x: 68, startPoint y: 150, endPoint x: 66, endPoint y: 161, distance: 12.0
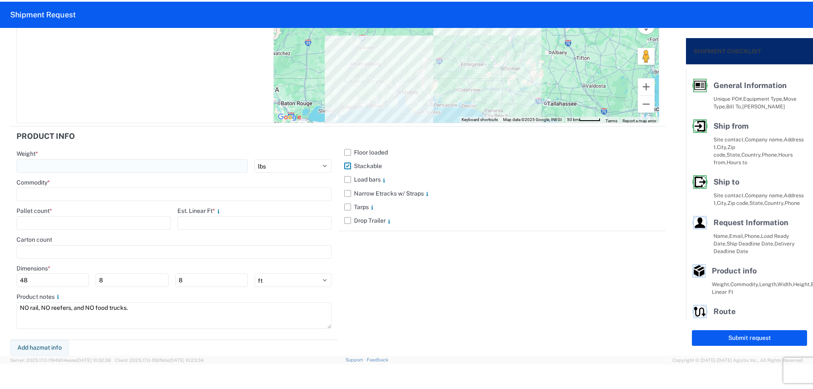
click at [67, 155] on agx-form-section "Product Info Weight * kgs lbs Commodity * Pallet count * Est. Linear Ft * Carto…" at bounding box center [174, 234] width 328 height 214
click at [66, 166] on input "number" at bounding box center [132, 166] width 231 height 14
type input "10597"
click at [67, 197] on input at bounding box center [174, 195] width 315 height 14
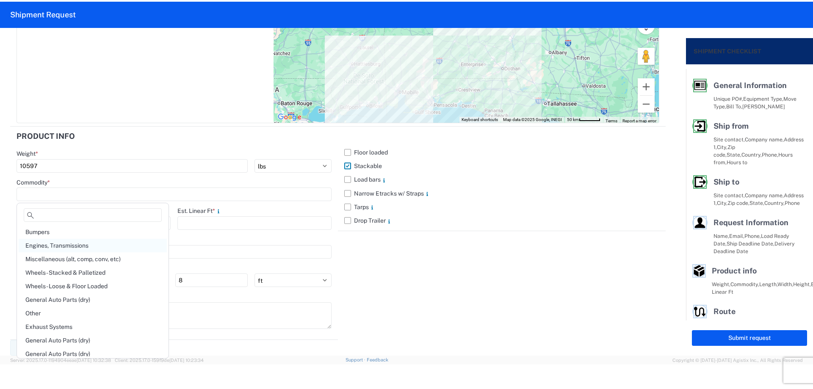
click at [76, 245] on div "Engines, Transmissions" at bounding box center [93, 246] width 148 height 14
type input "Engines, Transmissions"
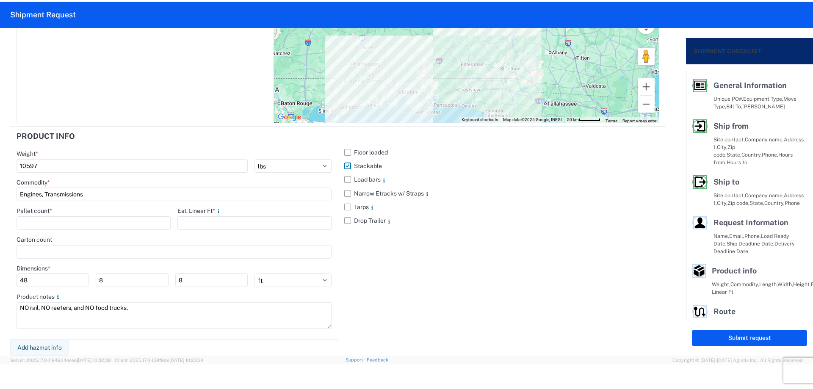
click at [75, 231] on agx-form-control-wrapper-v2 "Pallet count *" at bounding box center [94, 221] width 154 height 29
click at [71, 227] on input "number" at bounding box center [94, 224] width 154 height 14
type input "13"
click at [184, 226] on input "number" at bounding box center [255, 224] width 154 height 14
type input "20"
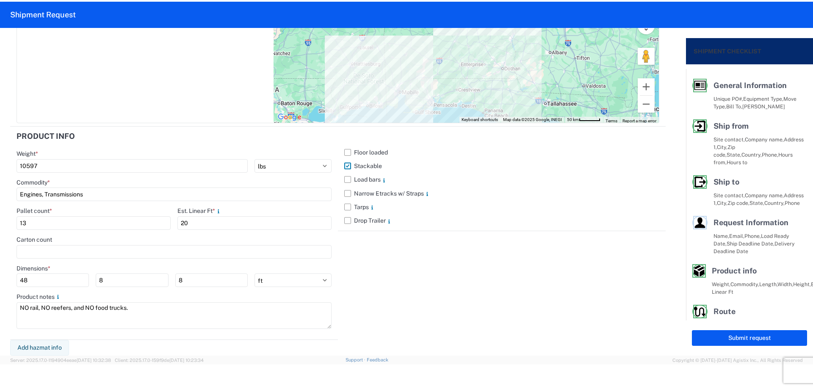
click at [414, 296] on div "Floor loaded Stackable Load bars Narrow Etracks w/ Straps Tarps Drop Trailer" at bounding box center [502, 234] width 328 height 214
click at [758, 341] on button "Submit request" at bounding box center [749, 338] width 115 height 16
select select "US"
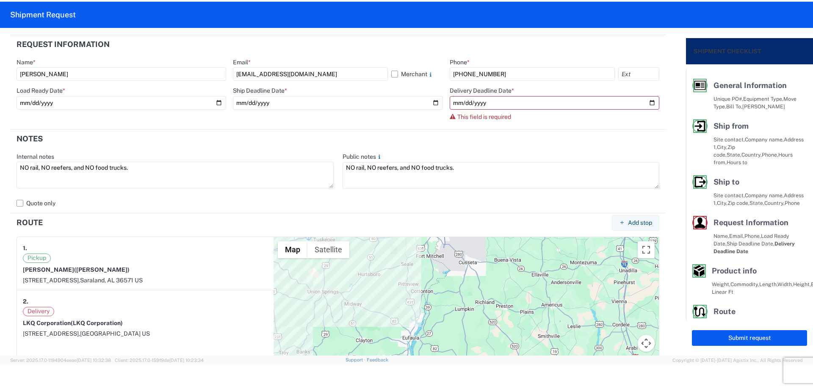
scroll to position [395, 0]
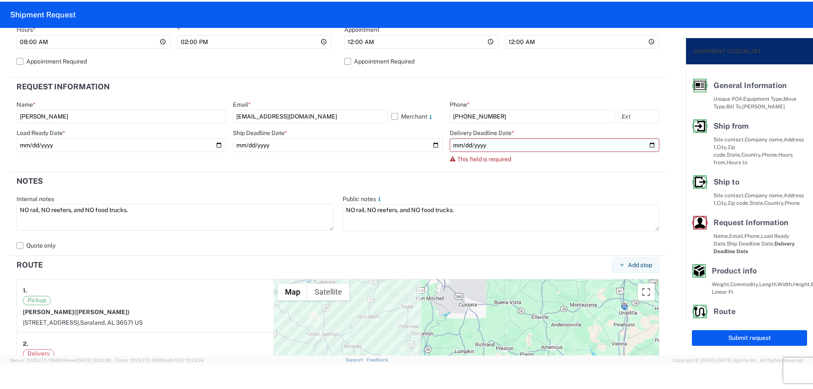
click at [647, 145] on input "date" at bounding box center [555, 146] width 210 height 14
type input "[DATE]"
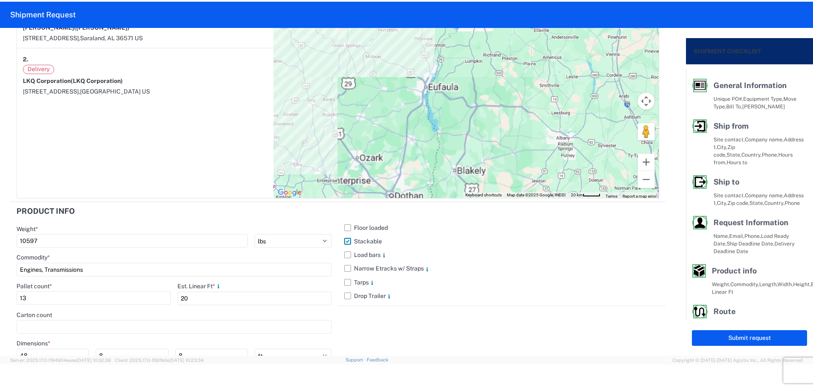
scroll to position [678, 0]
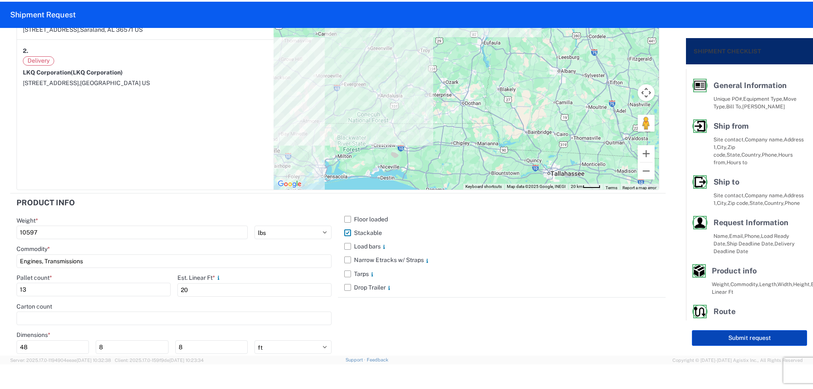
click at [703, 337] on button "Submit request" at bounding box center [749, 338] width 115 height 16
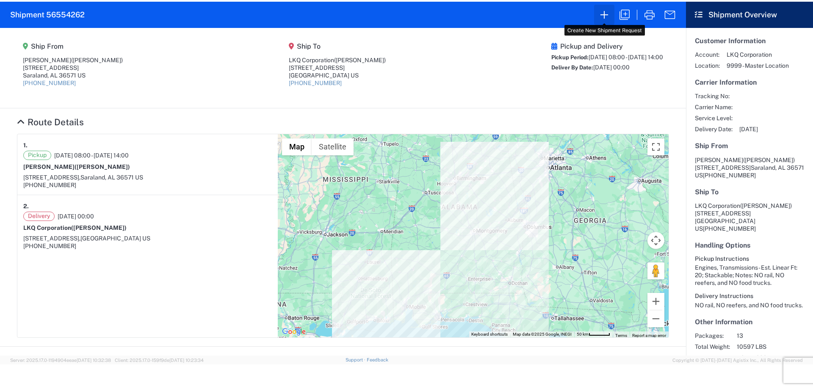
click at [605, 14] on icon "button" at bounding box center [605, 15] width 14 height 14
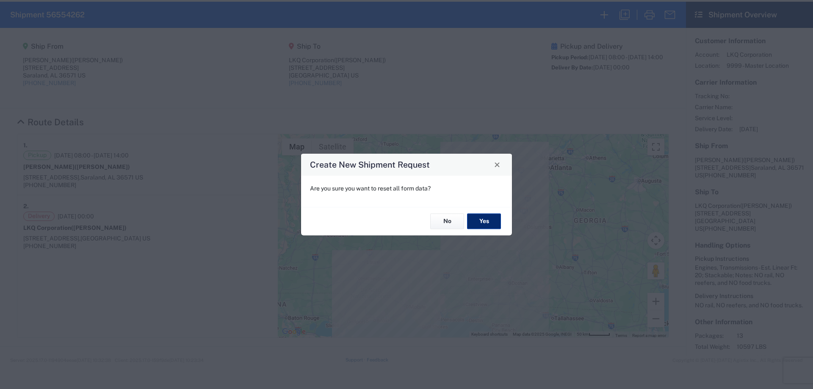
click at [484, 226] on button "Yes" at bounding box center [484, 222] width 34 height 16
select select "FULL"
select select "US"
select select "LBS"
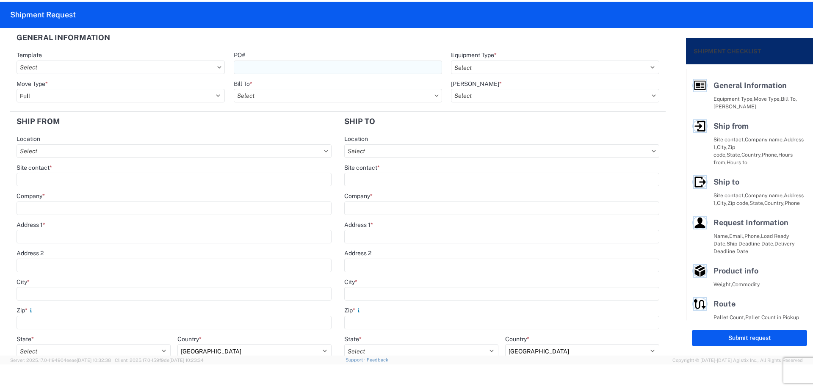
click at [287, 71] on input "PO#" at bounding box center [338, 68] width 208 height 14
type input "MMMBuford082025"
click at [344, 50] on agx-form-section "General Information Template PO# MMMBuford082025 Equipment Type * Select 53’ Dr…" at bounding box center [338, 70] width 656 height 84
click at [511, 65] on select "Select 53’ Dry Van Flatbed Dropdeck (van) Lowboy (flatbed) Rail" at bounding box center [555, 68] width 208 height 14
select select "STDV"
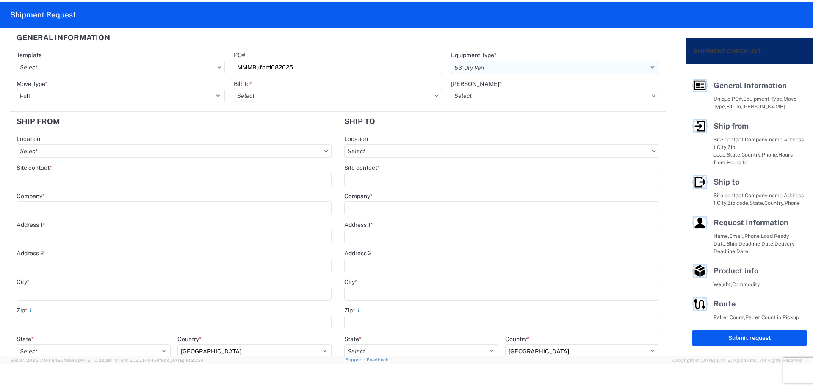
click at [451, 61] on select "Select 53’ Dry Van Flatbed Dropdeck (van) Lowboy (flatbed) Rail" at bounding box center [555, 68] width 208 height 14
click at [138, 99] on select "Select Full Partial TL" at bounding box center [121, 96] width 208 height 14
select select "PARTIAL_TL"
click at [17, 89] on select "Select Full Partial TL" at bounding box center [121, 96] width 208 height 14
click at [286, 96] on input "Bill To *" at bounding box center [338, 96] width 208 height 14
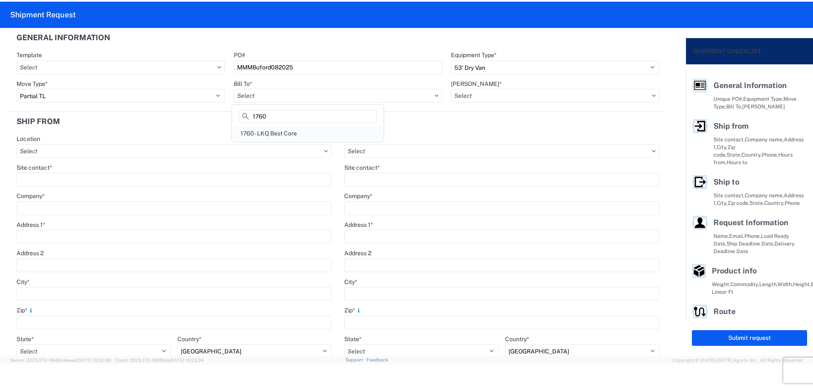
type input "1760"
click at [318, 130] on div "1760 - LKQ Best Core" at bounding box center [308, 134] width 148 height 14
type input "1760 - LKQ Best Core"
click at [508, 93] on input "[PERSON_NAME] *" at bounding box center [555, 96] width 208 height 14
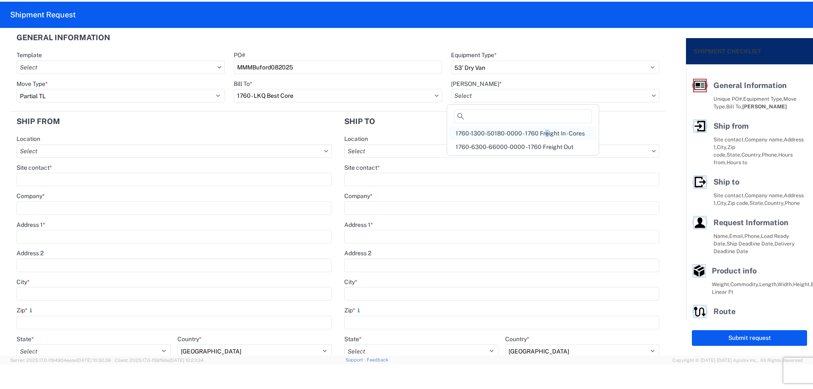
click at [543, 136] on div "1760-1300-50180-0000 - 1760 Freight In - Cores" at bounding box center [523, 134] width 148 height 14
type input "1760-1300-50180-0000 - 1760 Freight In - Cores"
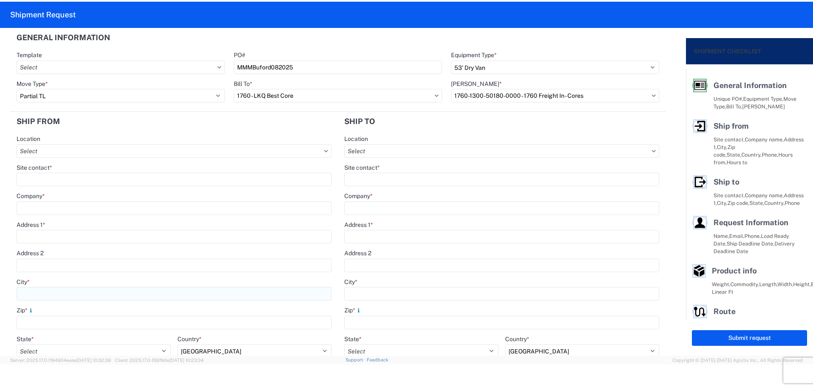
click at [62, 287] on input "City *" at bounding box center [174, 294] width 315 height 14
type input "[PERSON_NAME]"
click at [67, 180] on input "Site contact *" at bounding box center [174, 180] width 315 height 14
type input "[PERSON_NAME]"
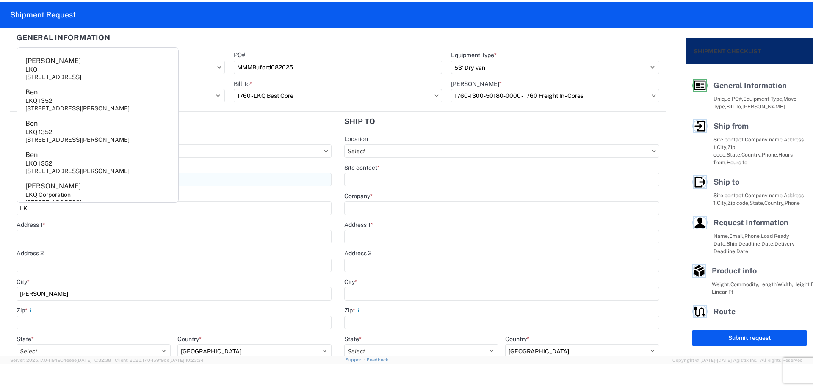
type input "L"
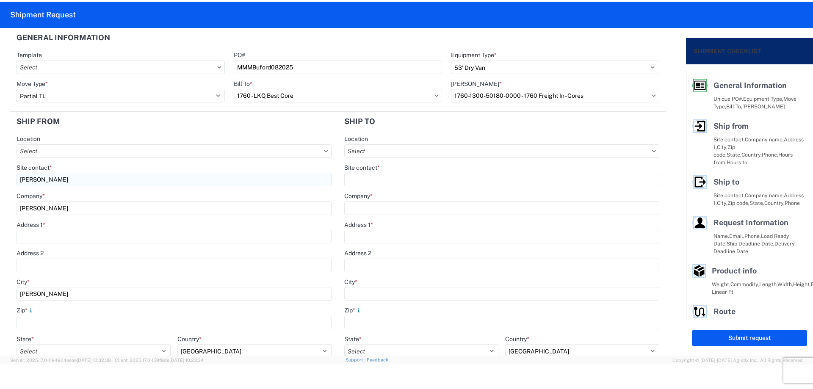
type input "[PERSON_NAME]"
type input "[STREET_ADDRESS]"
click at [41, 321] on input "Zip *" at bounding box center [174, 323] width 315 height 14
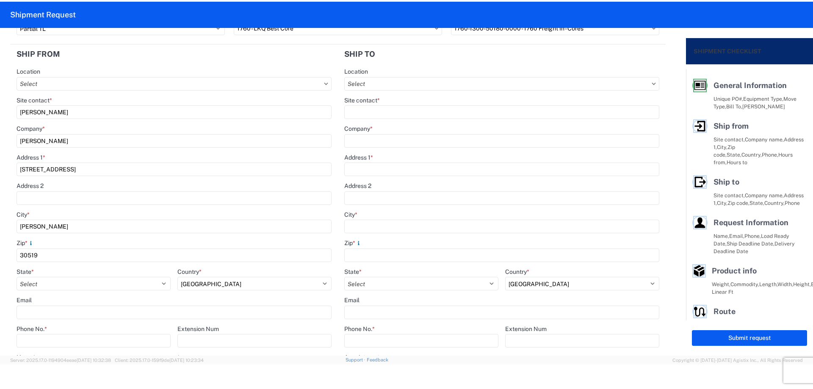
scroll to position [169, 0]
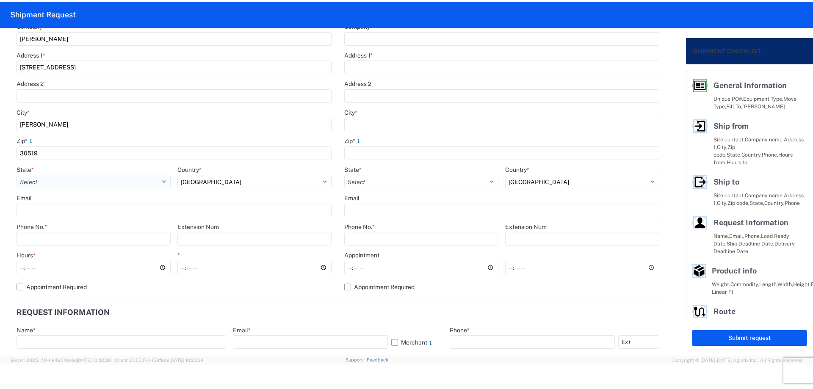
type input "30519"
click at [53, 184] on select "Select [US_STATE] [US_STATE] [US_STATE] [US_STATE] Armed Forces Americas Armed …" at bounding box center [94, 182] width 154 height 14
select select "GA"
click at [17, 175] on select "Select [US_STATE] [US_STATE] [US_STATE] [US_STATE] Armed Forces Americas Armed …" at bounding box center [94, 182] width 154 height 14
click at [65, 236] on input "Phone No. *" at bounding box center [94, 239] width 154 height 14
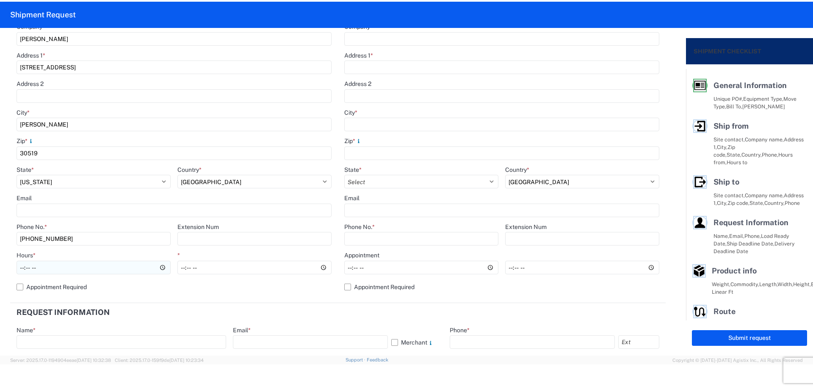
type input "[PHONE_NUMBER]"
click at [21, 271] on input "Hours *" at bounding box center [94, 268] width 154 height 14
type input "08:00"
click at [357, 317] on header "Request Information" at bounding box center [338, 312] width 656 height 19
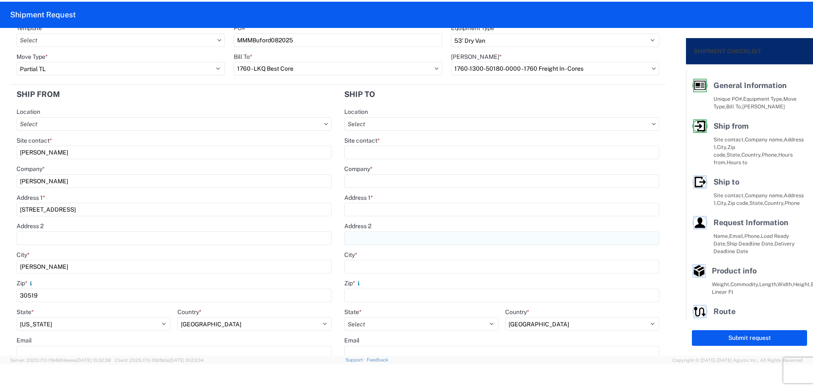
scroll to position [0, 0]
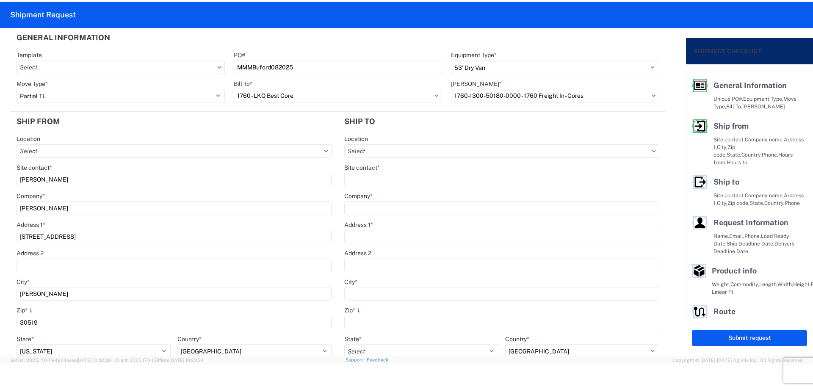
click at [387, 160] on agx-form-control-wrapper-v2 "Location" at bounding box center [501, 149] width 315 height 29
click at [400, 146] on input "Location" at bounding box center [501, 151] width 315 height 14
click at [397, 190] on div "1634 - [GEOGRAPHIC_DATA] - [PERSON_NAME] - Boat Rock" at bounding box center [427, 189] width 167 height 14
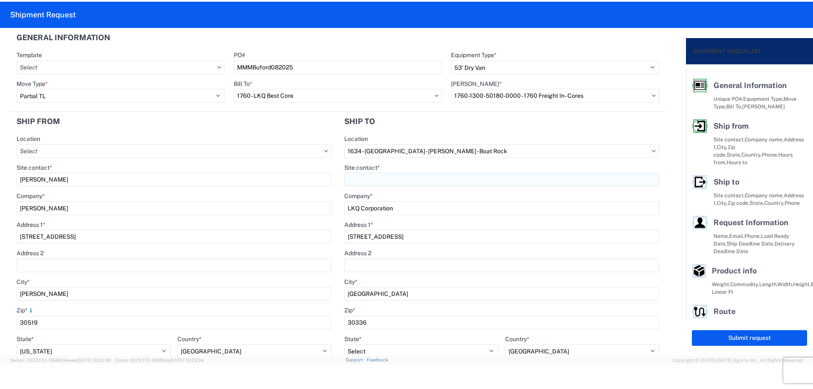
click at [391, 182] on input "Site contact *" at bounding box center [501, 180] width 315 height 14
drag, startPoint x: 456, startPoint y: 135, endPoint x: 436, endPoint y: 159, distance: 31.3
click at [456, 136] on div "Location" at bounding box center [501, 139] width 315 height 8
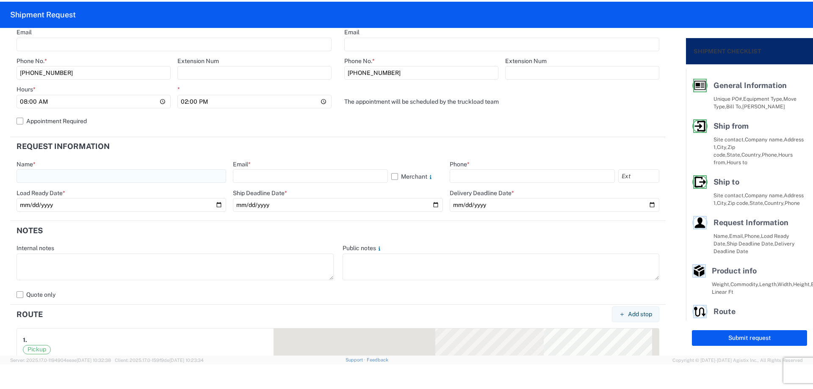
scroll to position [339, 0]
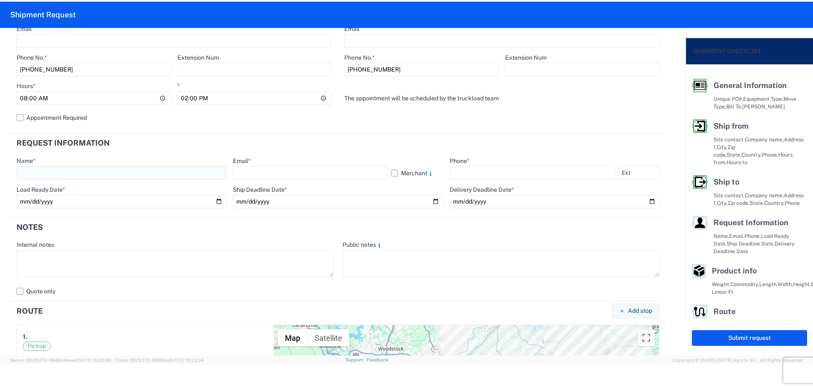
click at [45, 164] on div "Name *" at bounding box center [122, 161] width 210 height 8
click at [45, 172] on input "text" at bounding box center [122, 173] width 210 height 14
click at [299, 175] on input "text" at bounding box center [310, 173] width 155 height 14
click at [488, 169] on input "text" at bounding box center [532, 173] width 165 height 14
click at [216, 200] on input "date" at bounding box center [122, 202] width 210 height 14
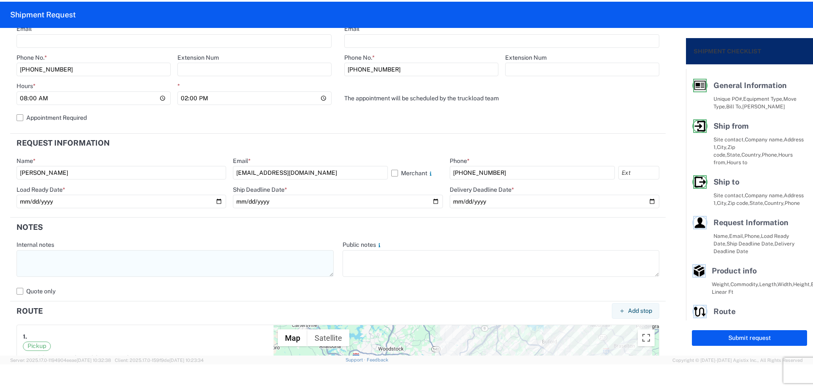
click at [79, 253] on textarea at bounding box center [175, 263] width 317 height 27
paste textarea "NO rail, NO reefers, and NO food trucks."
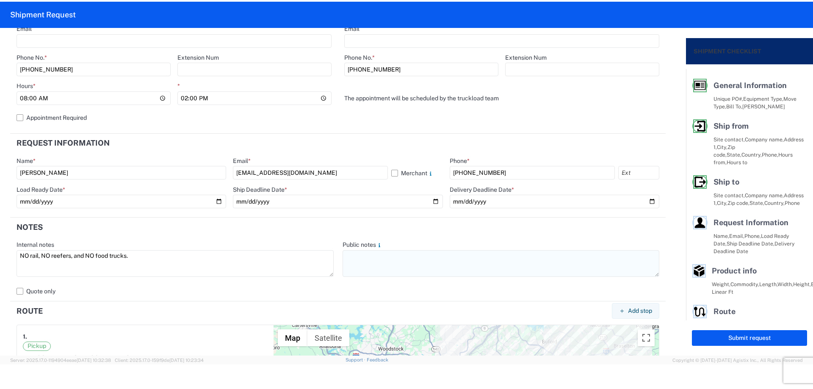
click at [392, 269] on textarea at bounding box center [501, 263] width 317 height 27
paste textarea "NO rail, NO reefers, and NO food trucks."
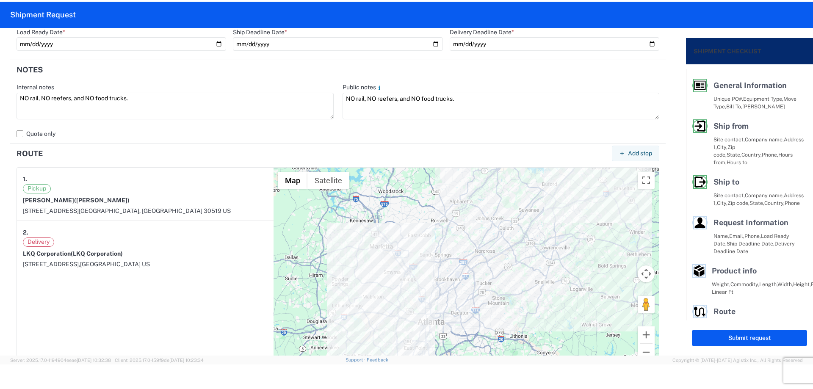
scroll to position [745, 0]
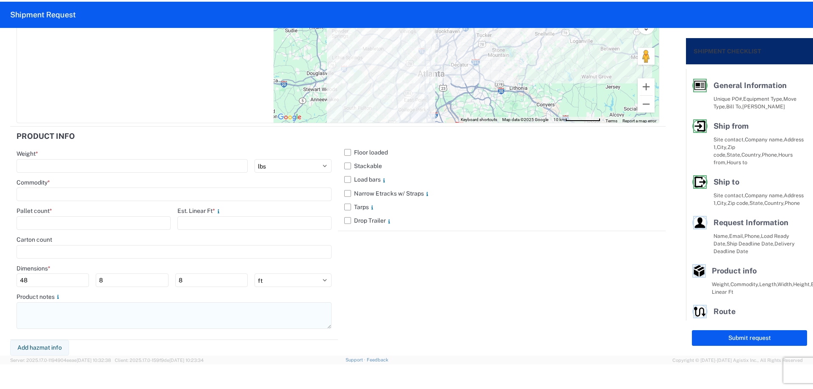
click at [163, 319] on textarea at bounding box center [174, 316] width 315 height 27
paste textarea "NO rail, NO reefers, and NO food trucks."
click at [349, 162] on label "Stackable" at bounding box center [501, 166] width 315 height 14
click at [0, 0] on input "Stackable" at bounding box center [0, 0] width 0 height 0
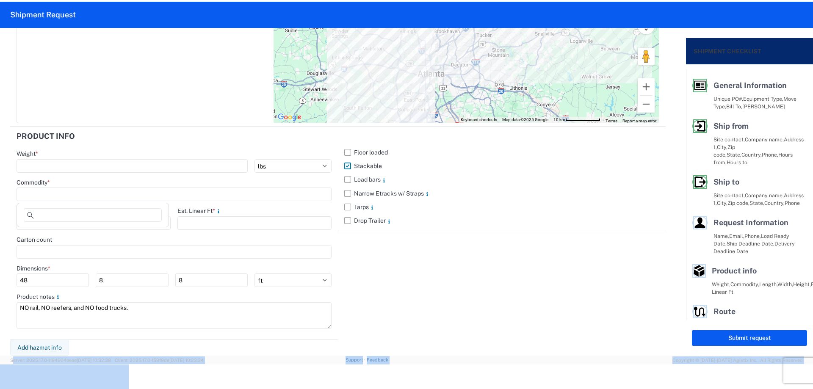
drag, startPoint x: 0, startPoint y: 364, endPoint x: 6, endPoint y: 358, distance: 8.4
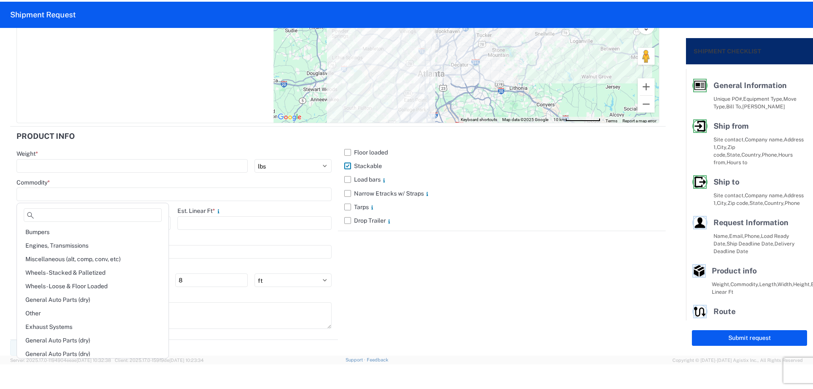
drag, startPoint x: 6, startPoint y: 358, endPoint x: 491, endPoint y: 302, distance: 488.0
click at [491, 302] on div "Floor loaded Stackable Load bars Narrow Etracks w/ Straps Tarps Drop Trailer" at bounding box center [502, 234] width 328 height 214
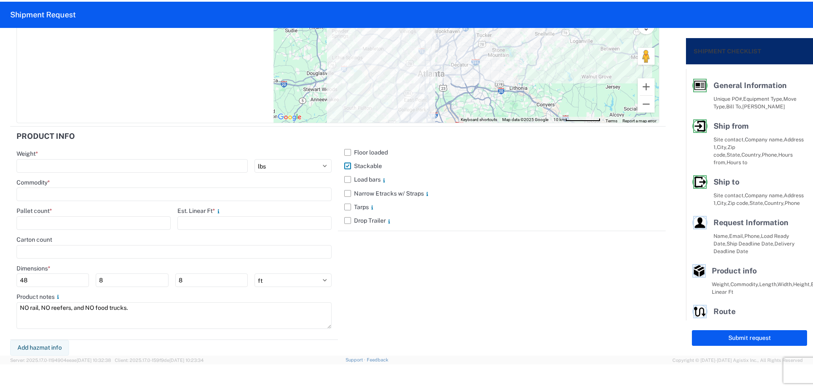
click at [106, 243] on div "Carton count" at bounding box center [174, 240] width 315 height 8
click at [105, 242] on div "Carton count" at bounding box center [174, 240] width 315 height 8
click at [560, 247] on div "Floor loaded Stackable Load bars Narrow Etracks w/ Straps Tarps Drop Trailer" at bounding box center [502, 234] width 328 height 214
click at [71, 194] on input at bounding box center [174, 195] width 315 height 14
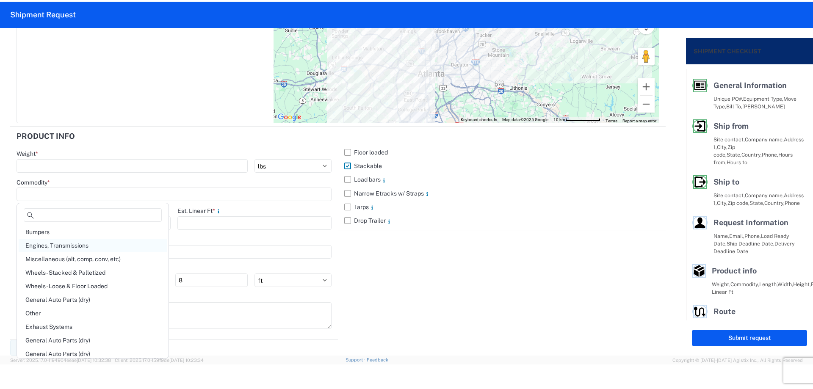
click at [64, 247] on div "Engines, Transmissions" at bounding box center [93, 246] width 148 height 14
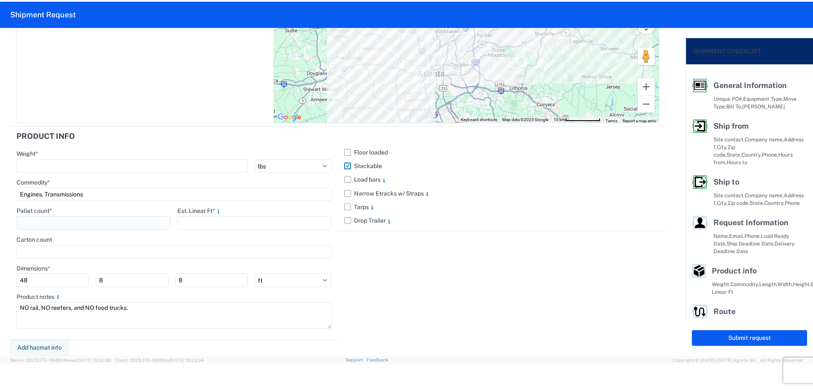
click at [71, 221] on input "number" at bounding box center [94, 224] width 154 height 14
click at [235, 225] on input "number" at bounding box center [255, 224] width 154 height 14
click at [426, 299] on div "Floor loaded Stackable Load bars Narrow Etracks w/ Straps Tarps Drop Trailer" at bounding box center [502, 234] width 328 height 214
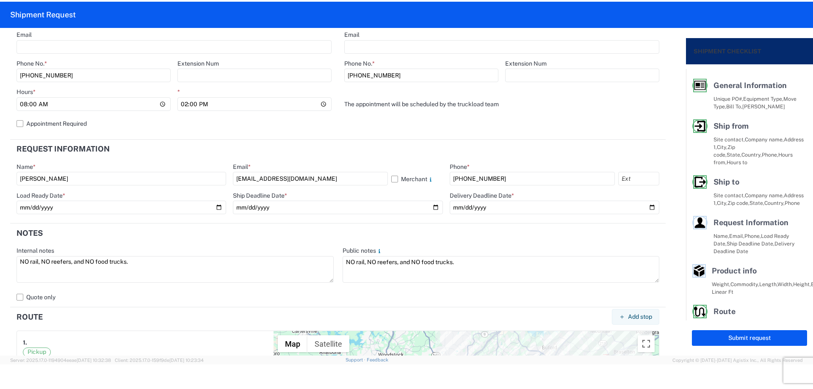
scroll to position [406, 0]
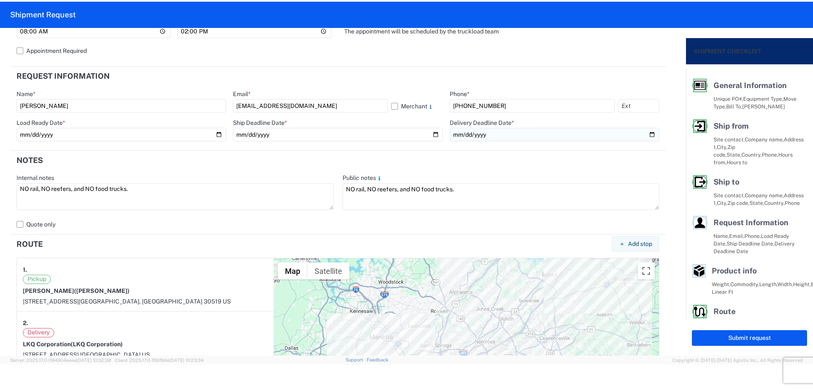
click at [647, 132] on input "date" at bounding box center [555, 135] width 210 height 14
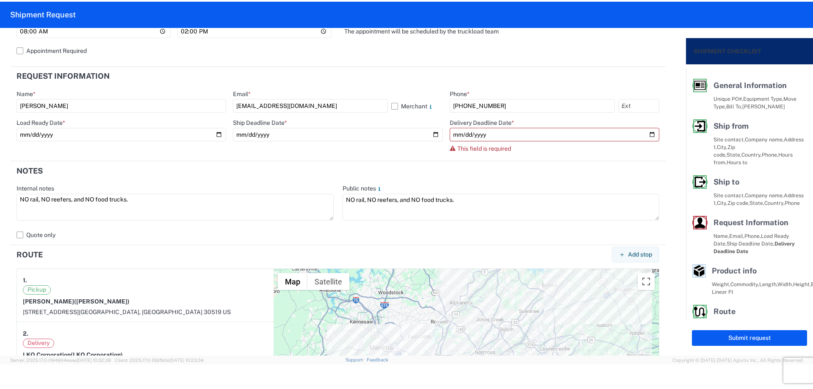
click at [330, 153] on form "General Information Template PO# MMMBuford082025 Equipment Type * Select 53’ Dr…" at bounding box center [343, 192] width 686 height 328
click at [435, 136] on input "date" at bounding box center [338, 135] width 210 height 14
click at [647, 136] on input "date" at bounding box center [555, 135] width 210 height 14
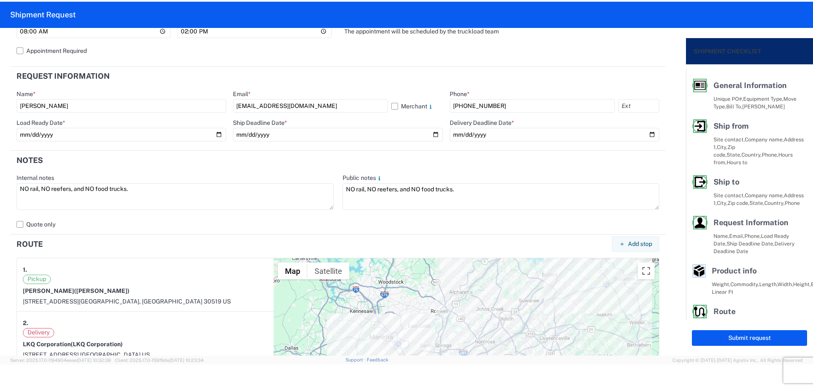
click at [472, 170] on agx-form-section "Notes Internal notes NO rail, NO reefers, and NO food trucks. Public notes NO r…" at bounding box center [338, 193] width 656 height 84
click at [647, 135] on input "[DATE]" at bounding box center [555, 135] width 210 height 14
click at [543, 159] on header "Notes" at bounding box center [338, 160] width 656 height 19
click at [647, 132] on input "[DATE]" at bounding box center [555, 135] width 210 height 14
click at [490, 162] on header "Notes" at bounding box center [338, 160] width 656 height 19
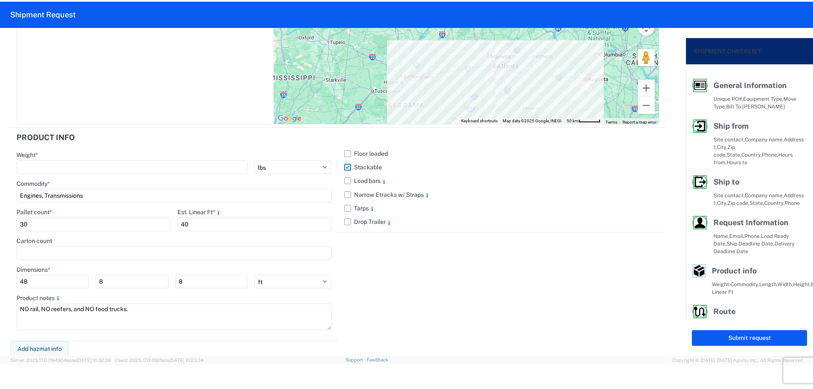
scroll to position [745, 0]
click at [732, 334] on button "Submit request" at bounding box center [749, 338] width 115 height 16
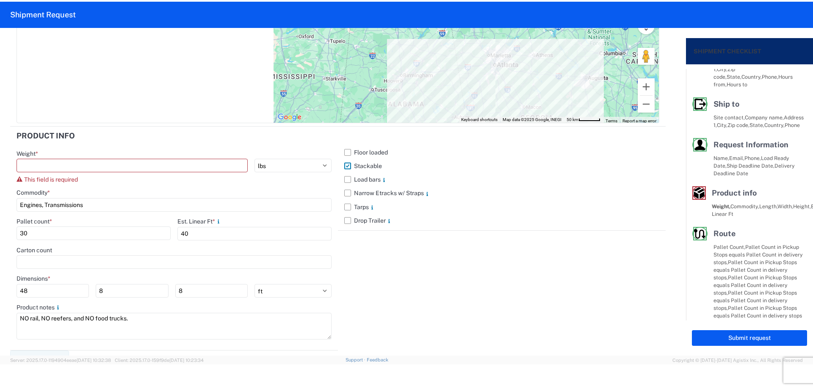
scroll to position [93, 0]
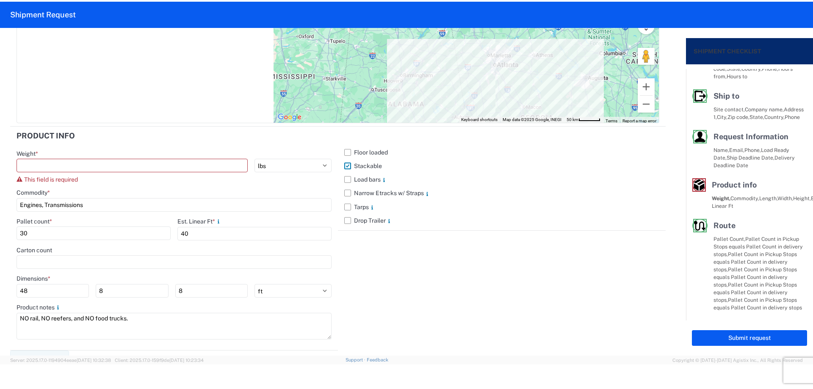
click at [106, 157] on div "Weight *" at bounding box center [174, 154] width 315 height 8
click at [108, 165] on input "number" at bounding box center [132, 166] width 231 height 14
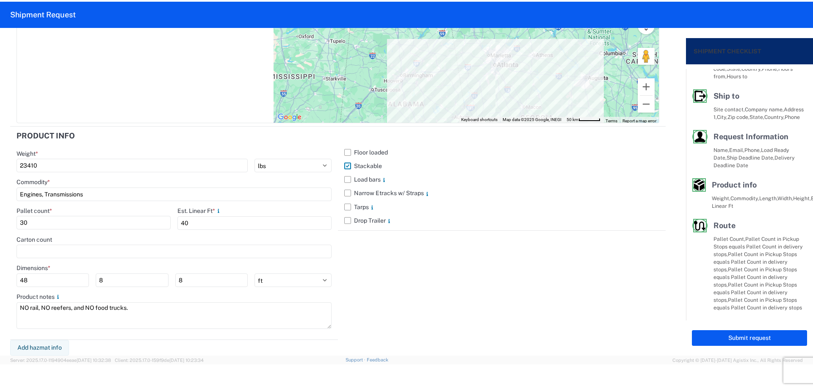
click at [478, 279] on div "Floor loaded Stackable Load bars Narrow Etracks w/ Straps Tarps Drop Trailer" at bounding box center [502, 234] width 328 height 214
click at [766, 337] on button "Submit request" at bounding box center [749, 338] width 115 height 16
